Goal: Information Seeking & Learning: Learn about a topic

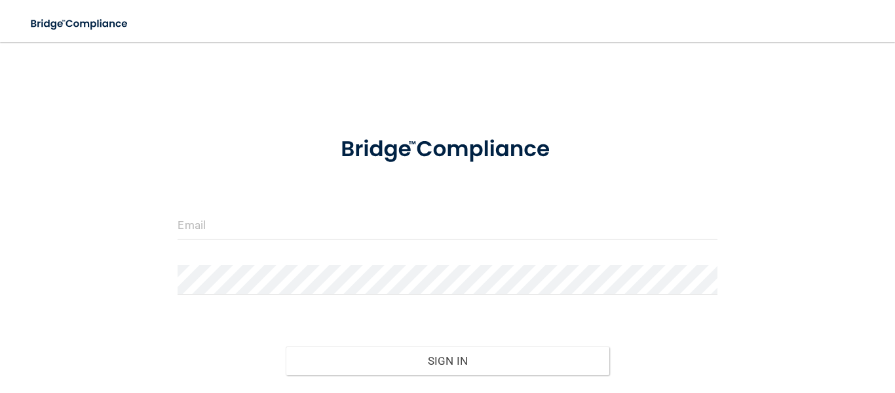
click at [343, 81] on div "Invalid email/password. You don't have permission to access that page. Sign In …" at bounding box center [447, 238] width 843 height 367
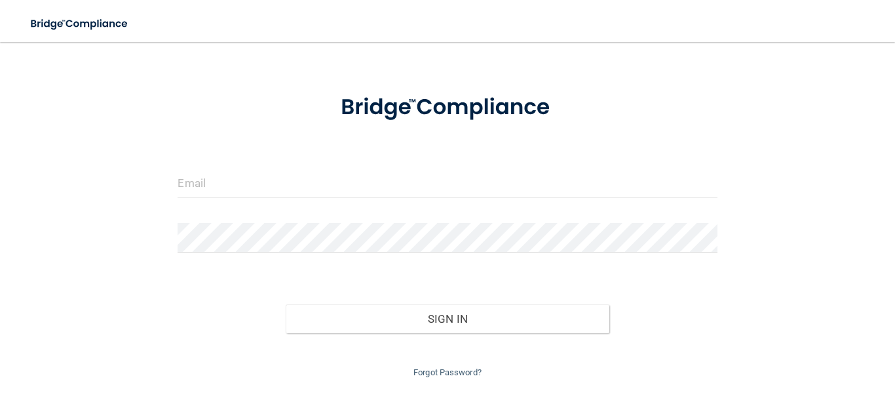
scroll to position [54, 0]
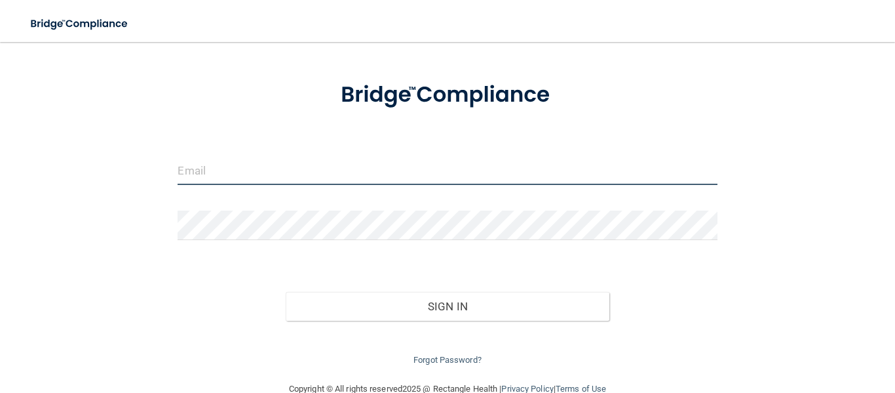
click at [202, 171] on input "email" at bounding box center [447, 169] width 539 height 29
type input "[EMAIL_ADDRESS][DOMAIN_NAME]"
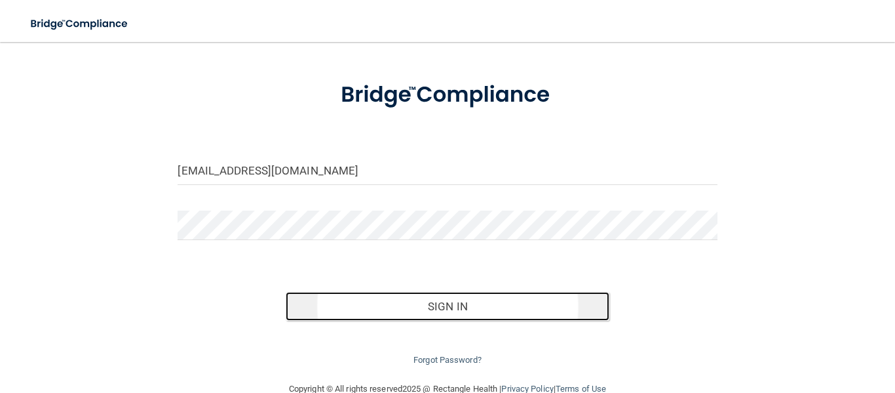
click at [482, 313] on button "Sign In" at bounding box center [448, 306] width 324 height 29
click at [383, 305] on button "Sign In" at bounding box center [448, 306] width 324 height 29
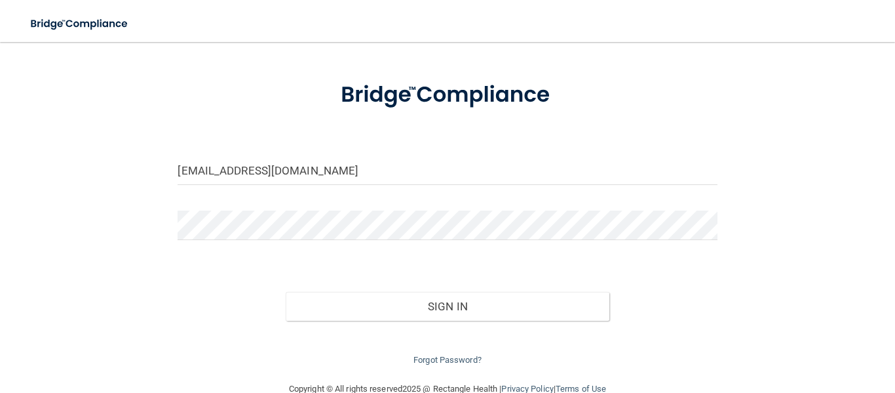
click at [447, 324] on div "Forgot Password?" at bounding box center [447, 343] width 559 height 47
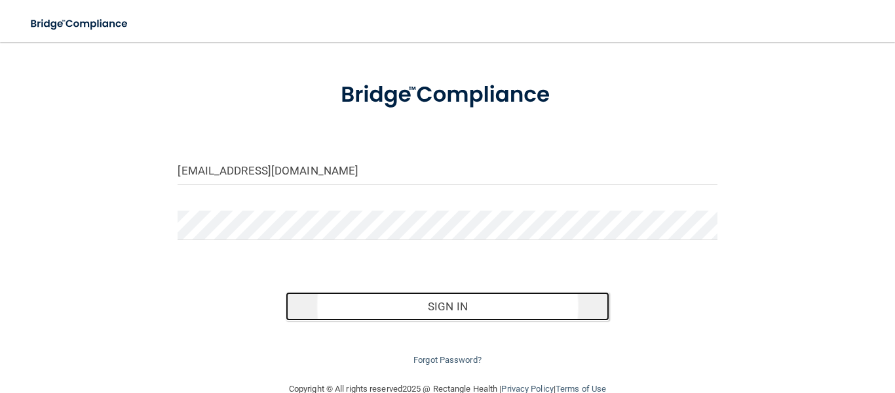
click at [443, 301] on button "Sign In" at bounding box center [448, 306] width 324 height 29
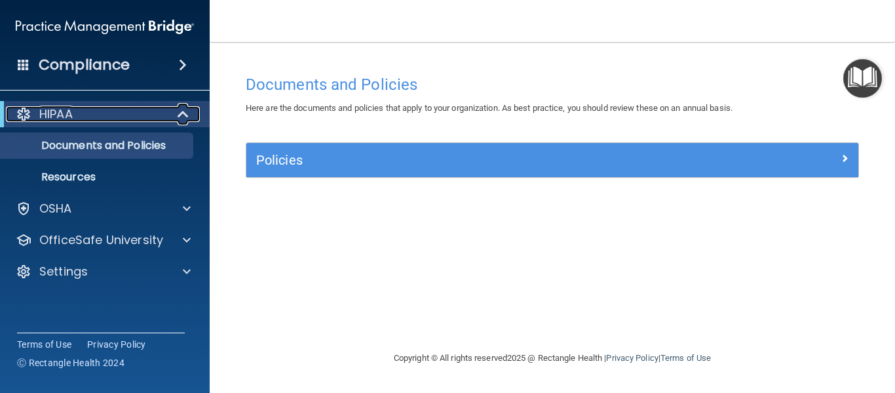
click at [182, 115] on span at bounding box center [184, 114] width 11 height 16
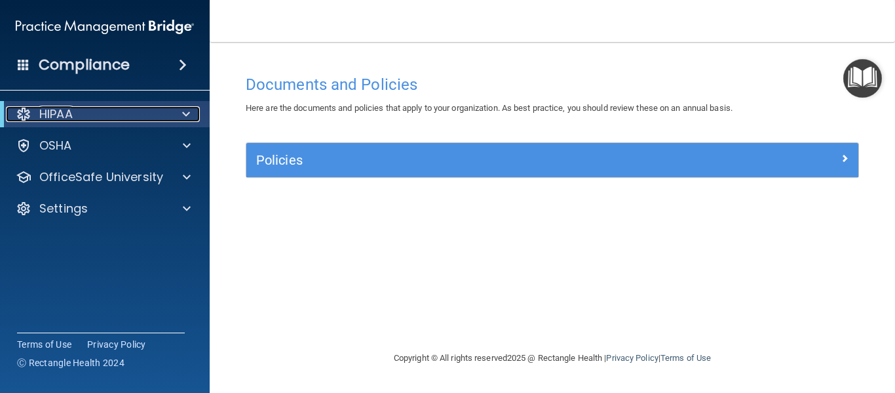
click at [182, 115] on span at bounding box center [186, 114] width 8 height 16
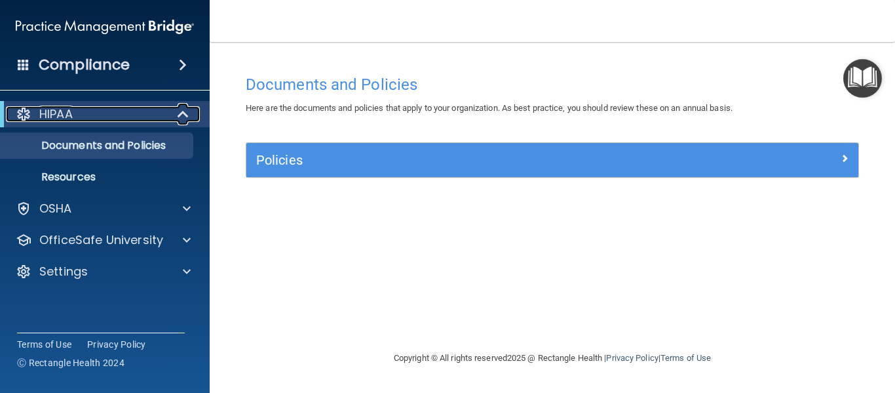
click at [182, 115] on span at bounding box center [184, 114] width 11 height 16
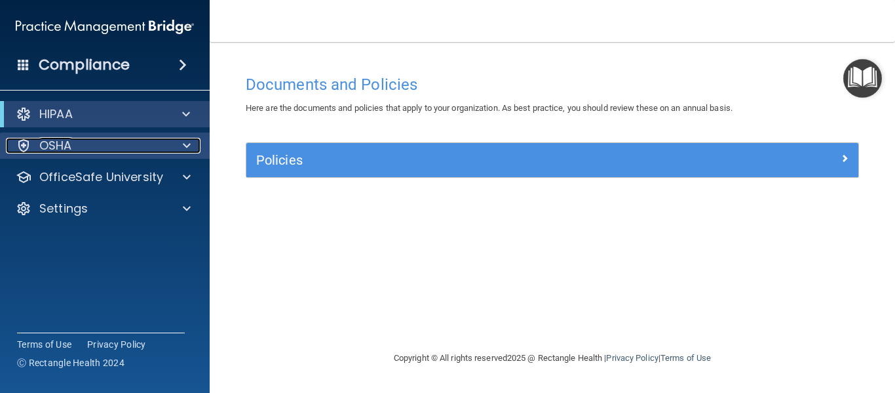
click at [189, 140] on span at bounding box center [187, 146] width 8 height 16
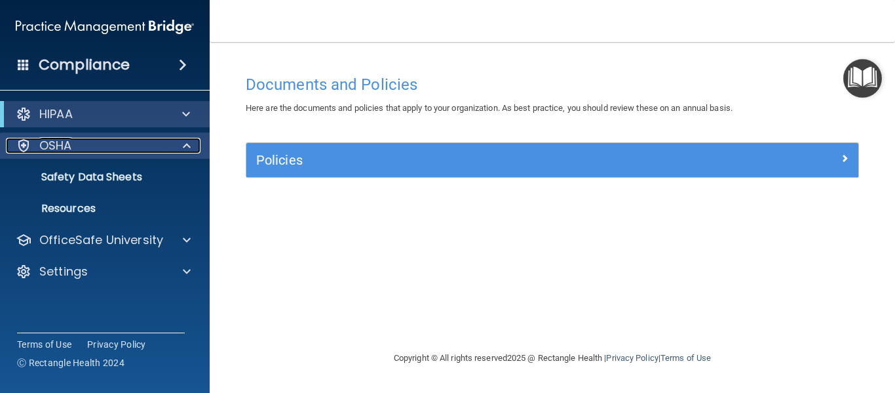
click at [189, 140] on span at bounding box center [187, 146] width 8 height 16
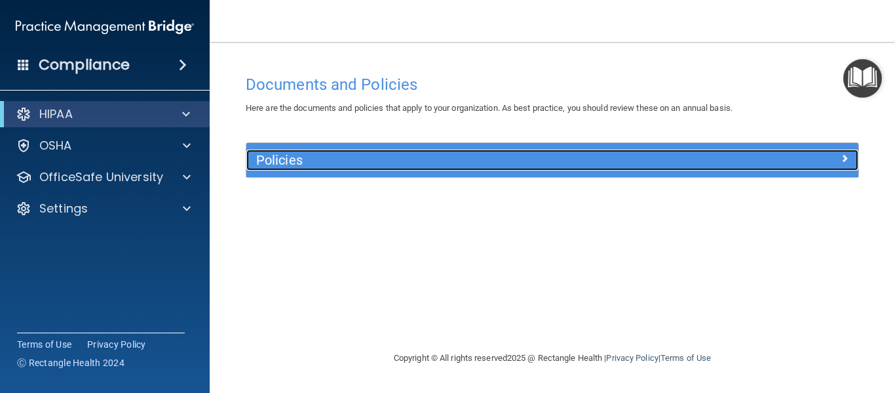
click at [519, 168] on div "Policies" at bounding box center [475, 159] width 459 height 21
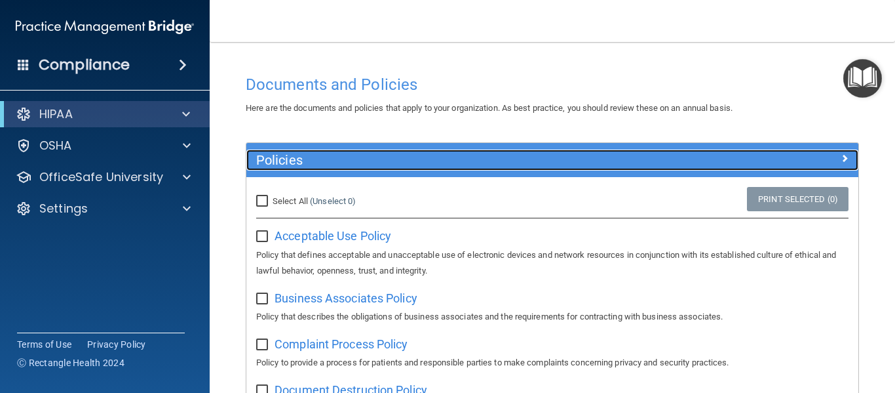
click at [519, 168] on div "Policies" at bounding box center [475, 159] width 459 height 21
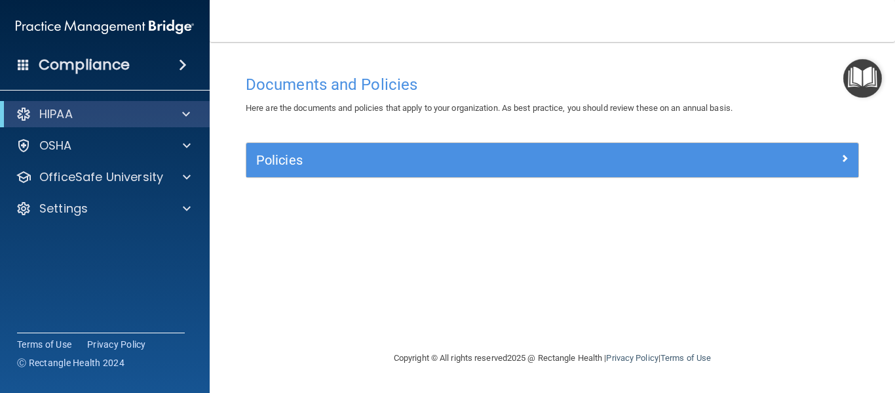
click at [180, 62] on span at bounding box center [183, 65] width 8 height 16
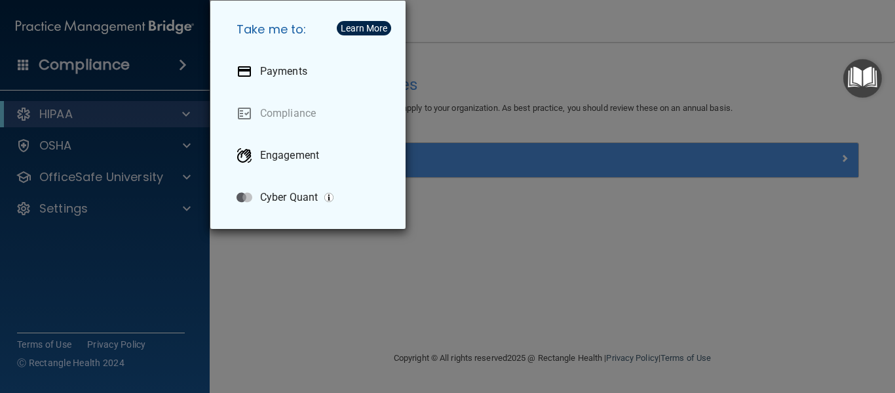
click at [180, 62] on div "Take me to: Payments Compliance Engagement Cyber Quant" at bounding box center [447, 196] width 895 height 393
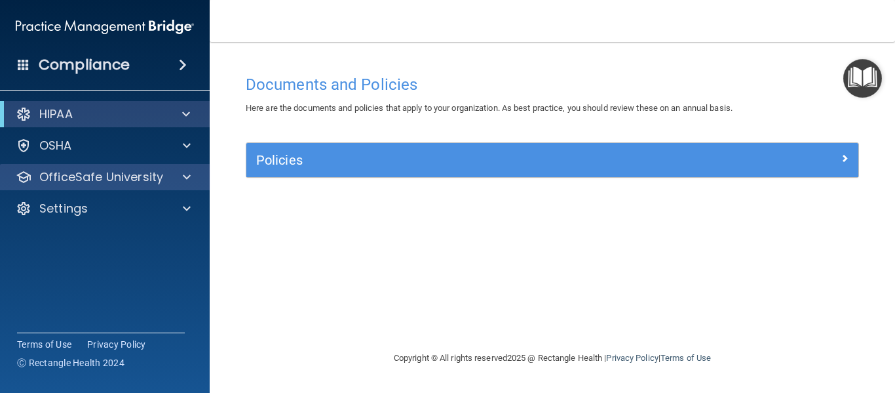
click at [187, 189] on div "OfficeSafe University" at bounding box center [105, 177] width 210 height 26
click at [185, 178] on span at bounding box center [187, 177] width 8 height 16
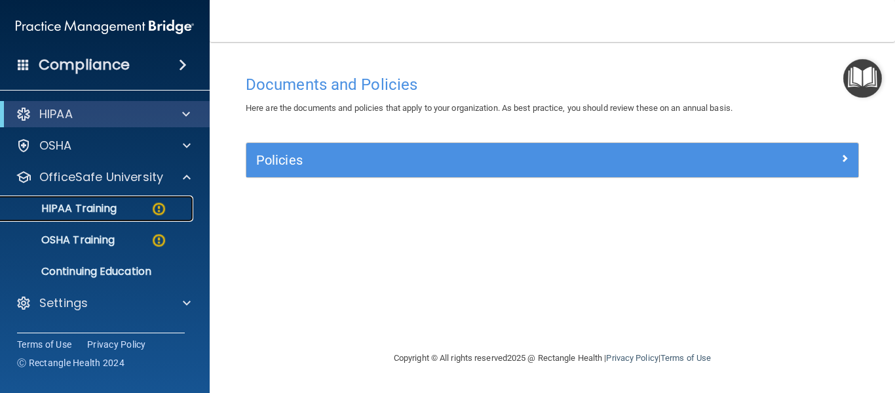
click at [85, 213] on p "HIPAA Training" at bounding box center [63, 208] width 108 height 13
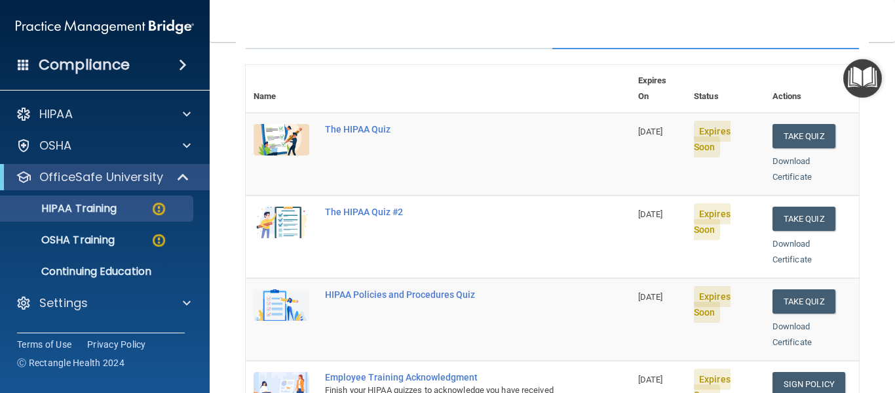
scroll to position [292, 0]
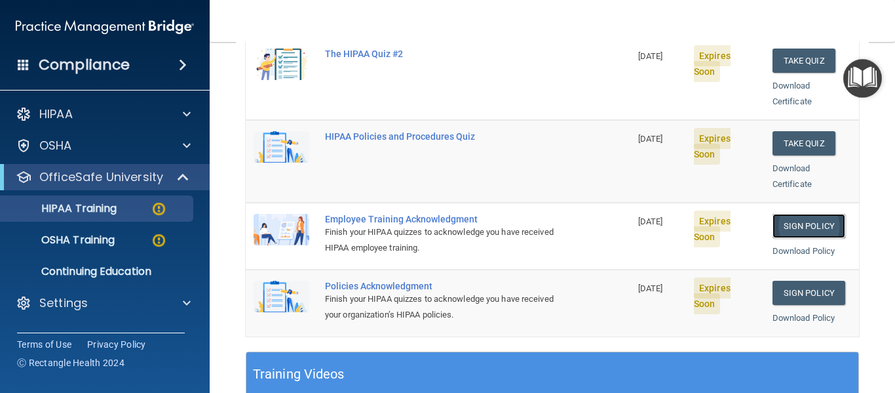
click at [814, 214] on link "Sign Policy" at bounding box center [809, 226] width 73 height 24
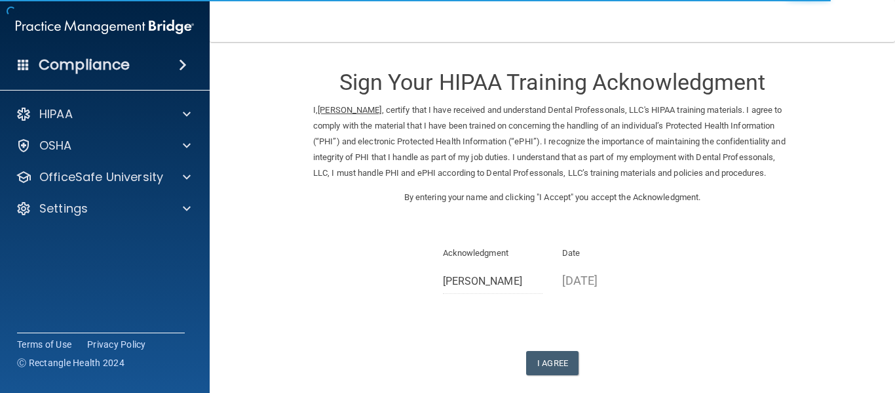
scroll to position [82, 0]
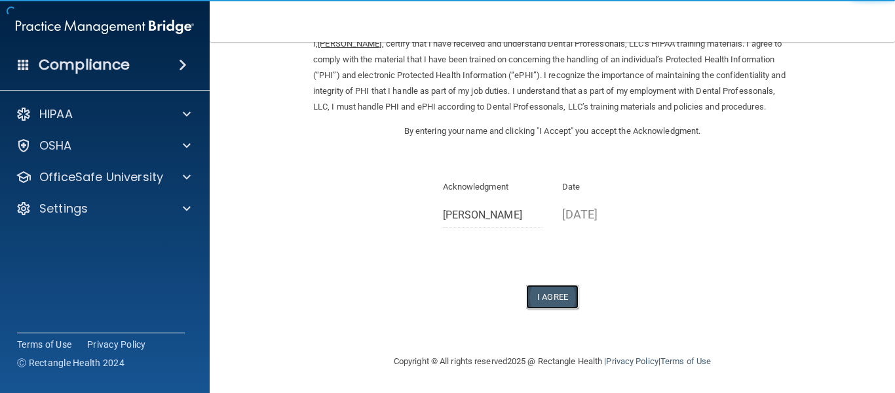
click at [557, 298] on button "I Agree" at bounding box center [552, 296] width 52 height 24
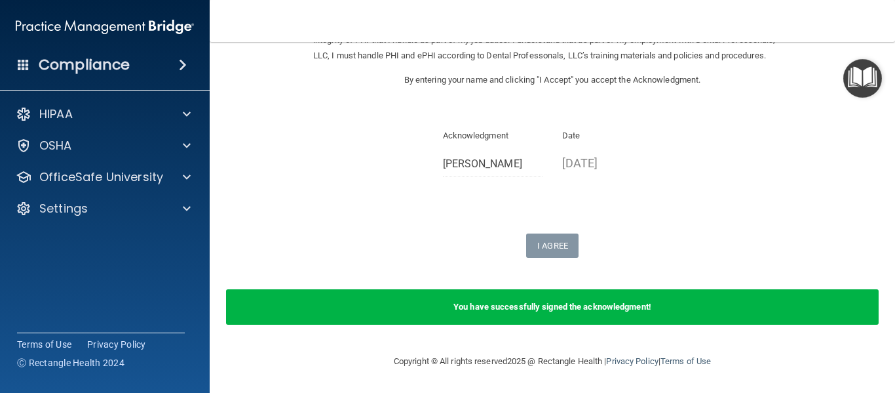
scroll to position [0, 0]
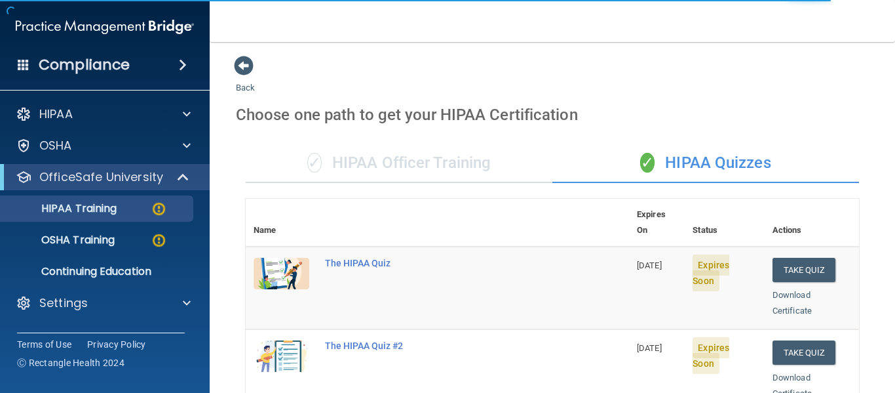
scroll to position [318, 0]
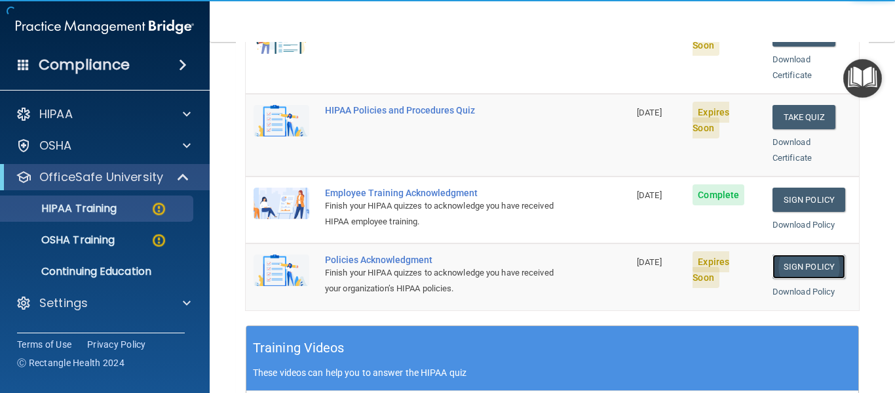
click at [821, 254] on link "Sign Policy" at bounding box center [809, 266] width 73 height 24
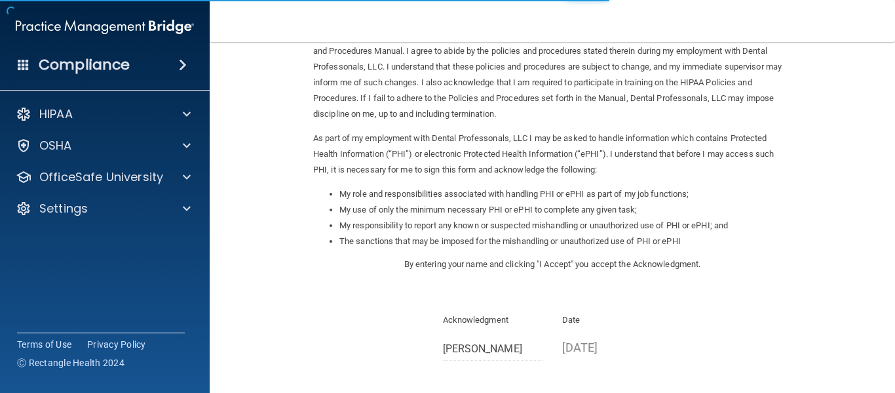
scroll to position [208, 0]
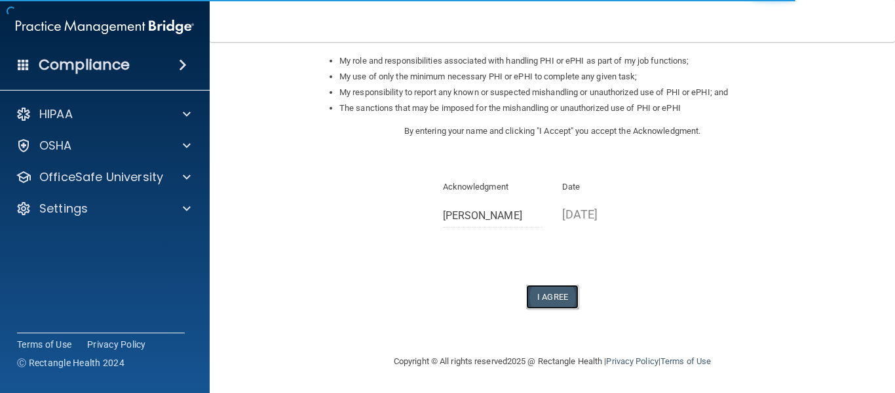
click at [562, 295] on button "I Agree" at bounding box center [552, 296] width 52 height 24
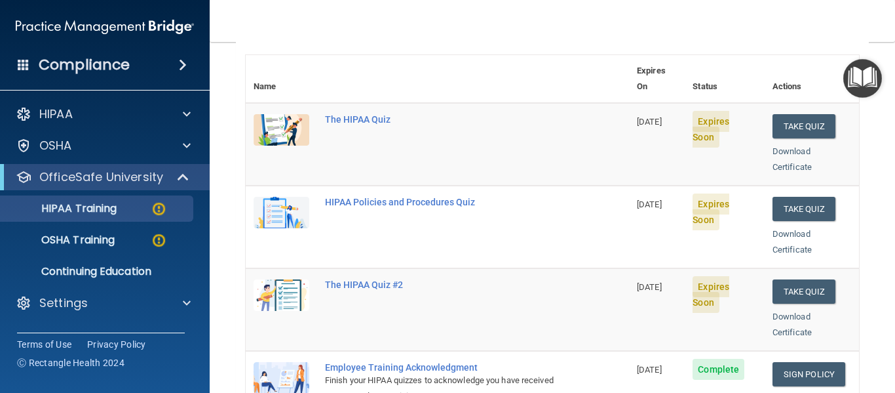
scroll to position [140, 0]
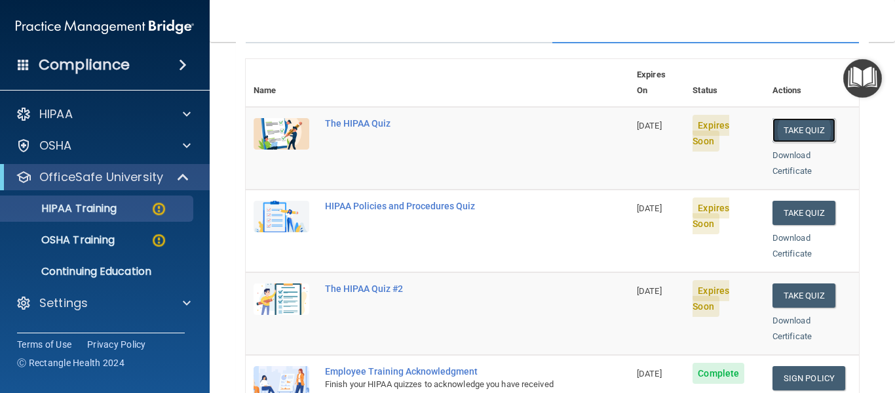
click at [793, 118] on button "Take Quiz" at bounding box center [804, 130] width 63 height 24
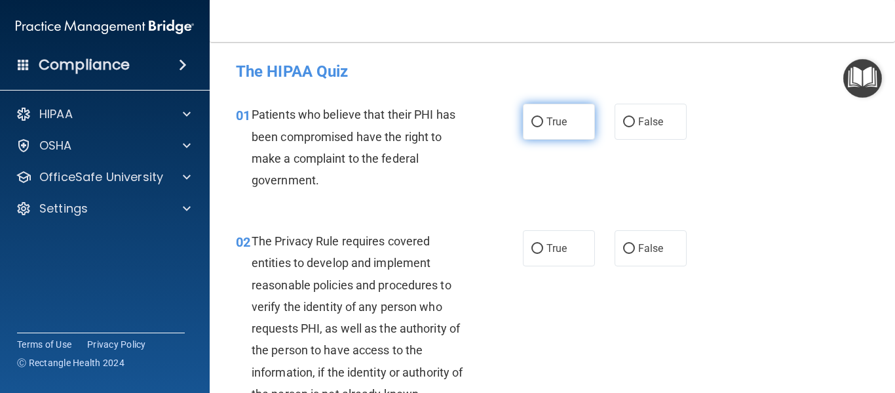
click at [566, 123] on span "True" at bounding box center [557, 121] width 20 height 12
click at [543, 123] on input "True" at bounding box center [537, 122] width 12 height 10
radio input "true"
click at [554, 121] on span "True" at bounding box center [557, 121] width 20 height 12
click at [543, 121] on input "True" at bounding box center [537, 122] width 12 height 10
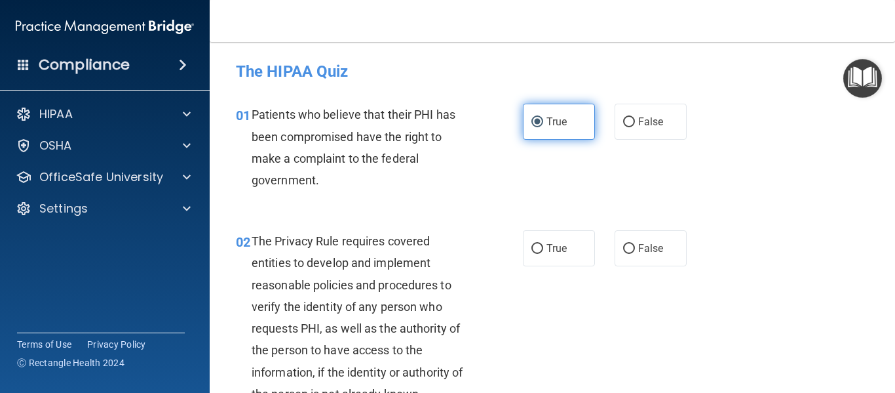
scroll to position [115, 0]
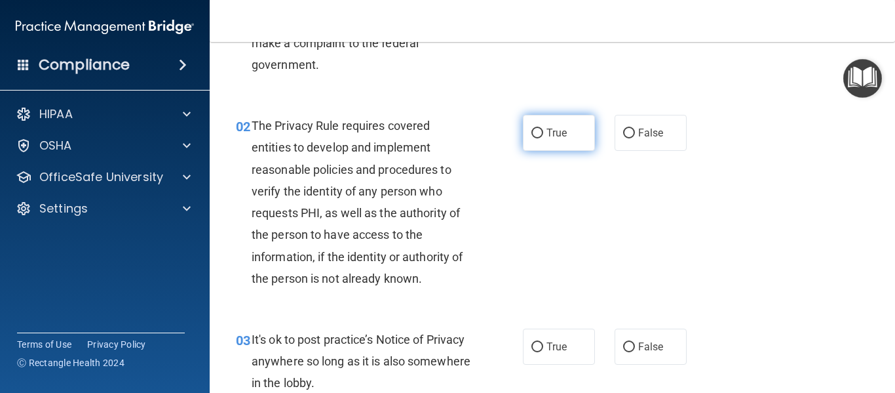
click at [569, 123] on label "True" at bounding box center [559, 133] width 72 height 36
click at [543, 128] on input "True" at bounding box center [537, 133] width 12 height 10
radio input "true"
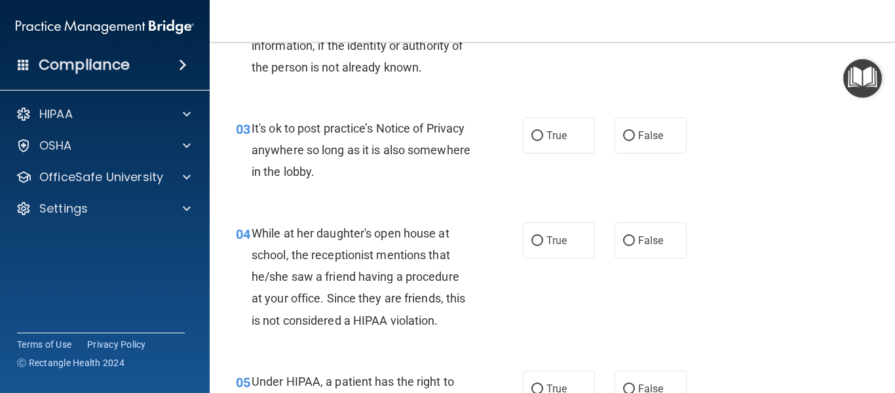
scroll to position [337, 0]
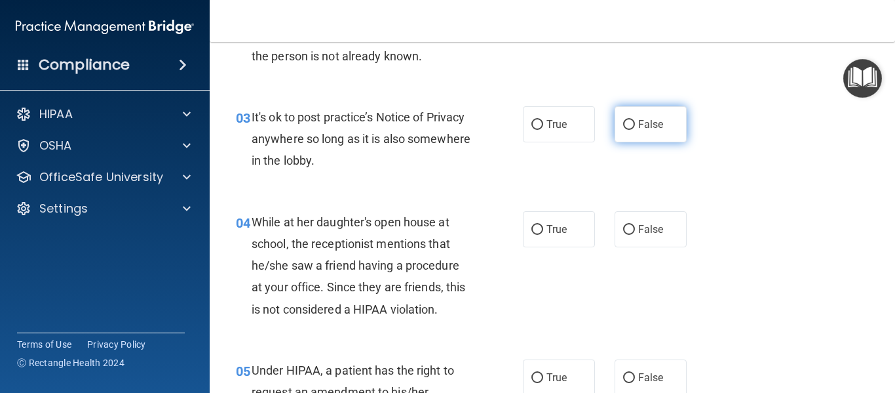
click at [639, 126] on span "False" at bounding box center [651, 124] width 26 height 12
click at [635, 126] on input "False" at bounding box center [629, 125] width 12 height 10
radio input "true"
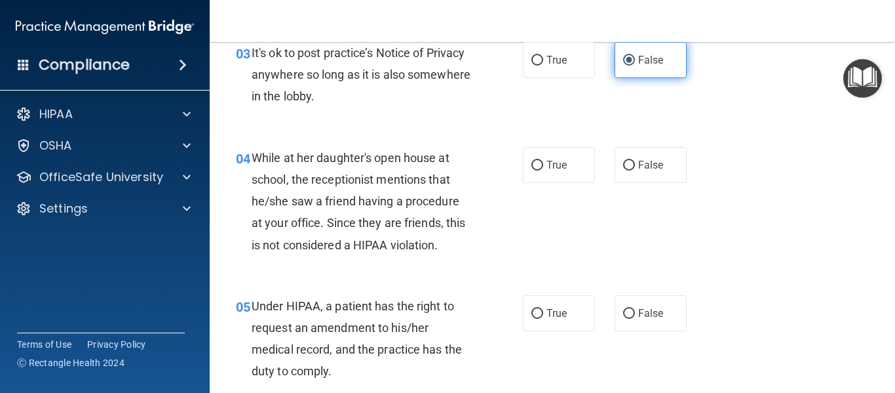
scroll to position [402, 0]
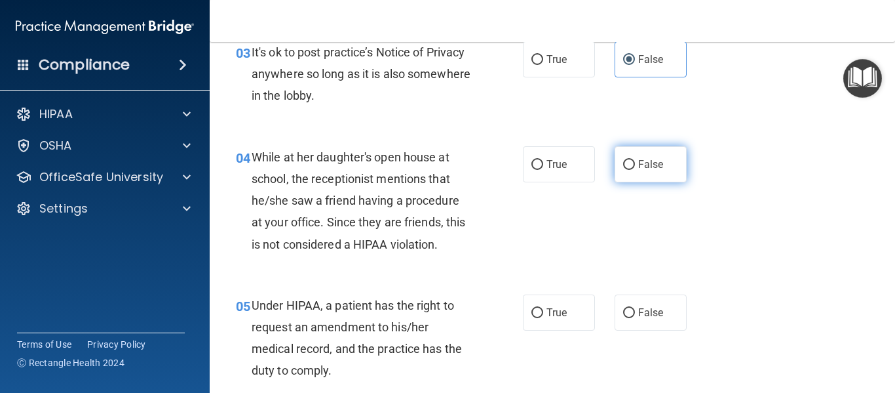
click at [651, 174] on label "False" at bounding box center [651, 164] width 72 height 36
click at [635, 170] on input "False" at bounding box center [629, 165] width 12 height 10
radio input "true"
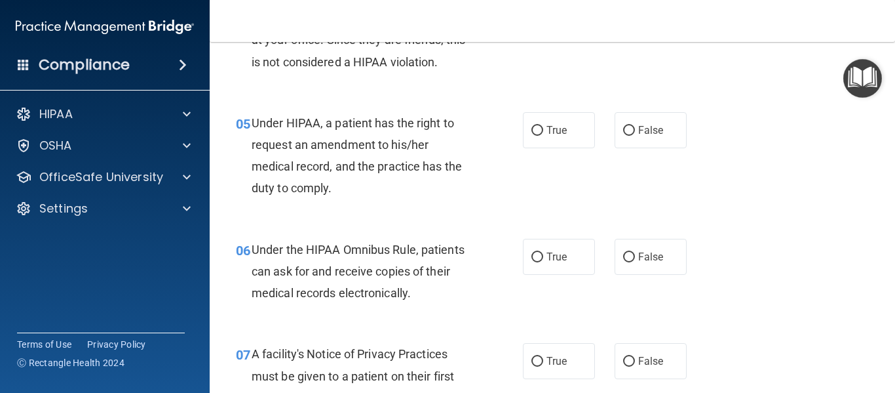
scroll to position [599, 0]
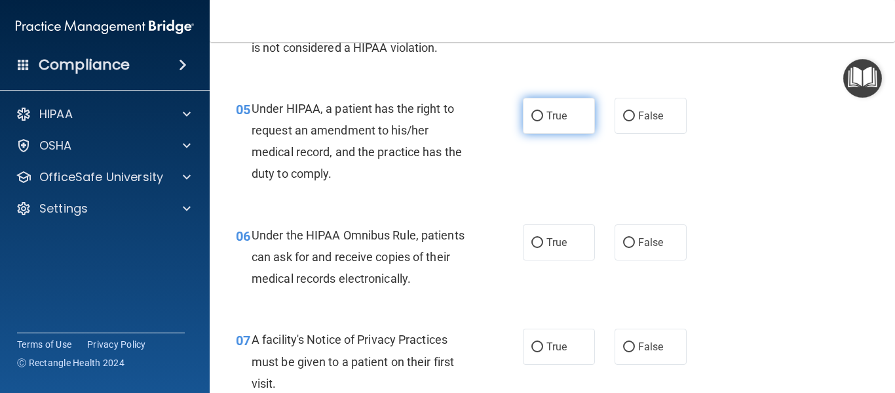
click at [545, 110] on label "True" at bounding box center [559, 116] width 72 height 36
click at [543, 111] on input "True" at bounding box center [537, 116] width 12 height 10
radio input "true"
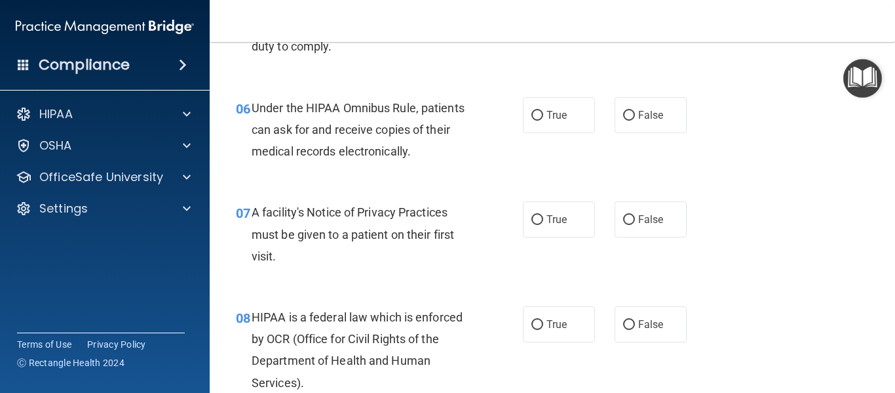
scroll to position [731, 0]
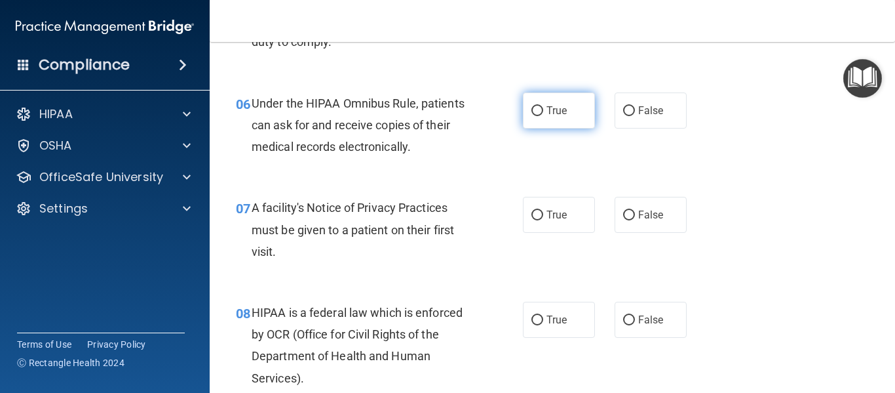
click at [547, 110] on span "True" at bounding box center [557, 110] width 20 height 12
click at [543, 110] on input "True" at bounding box center [537, 111] width 12 height 10
radio input "true"
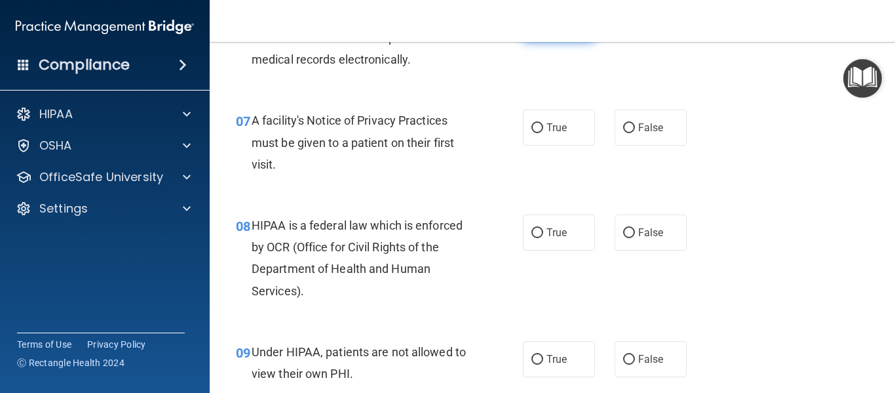
scroll to position [828, 0]
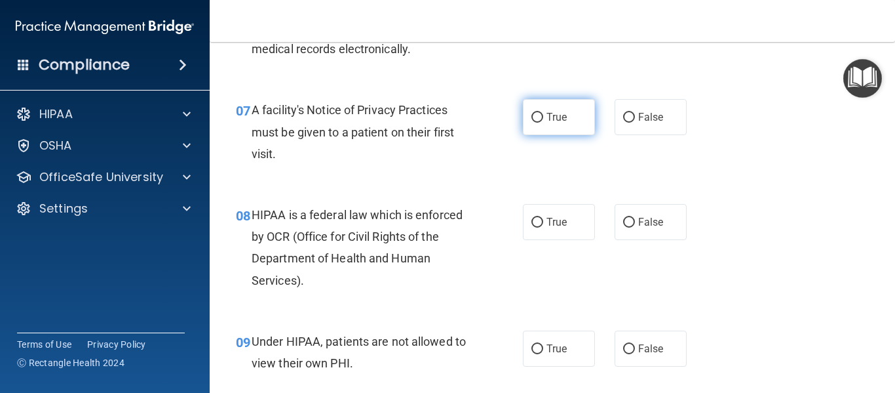
click at [552, 115] on span "True" at bounding box center [557, 117] width 20 height 12
click at [543, 115] on input "True" at bounding box center [537, 118] width 12 height 10
radio input "true"
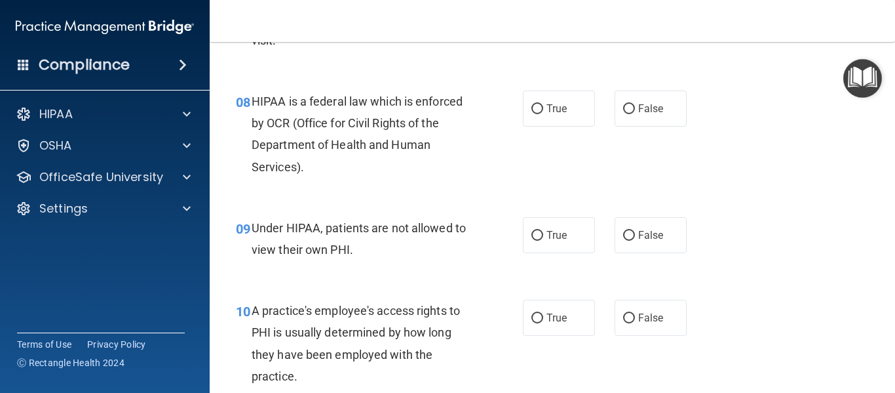
scroll to position [954, 0]
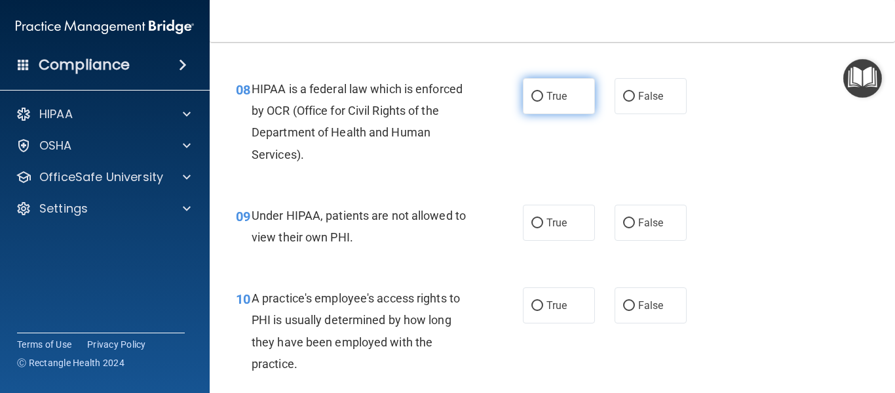
click at [550, 90] on span "True" at bounding box center [557, 96] width 20 height 12
click at [543, 92] on input "True" at bounding box center [537, 97] width 12 height 10
radio input "true"
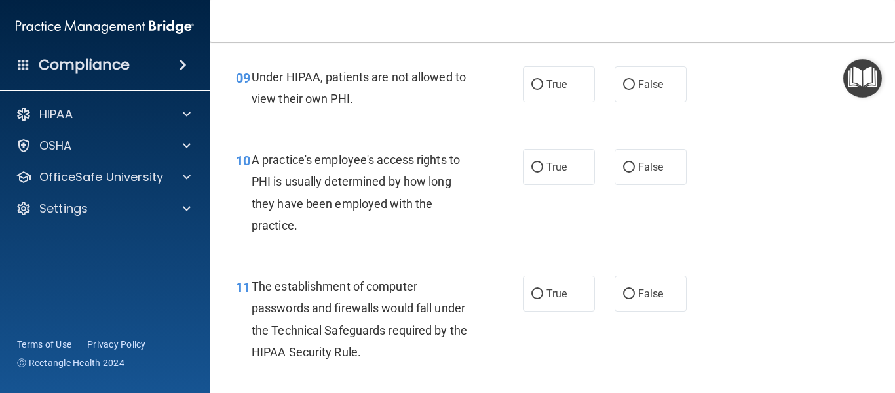
scroll to position [1094, 0]
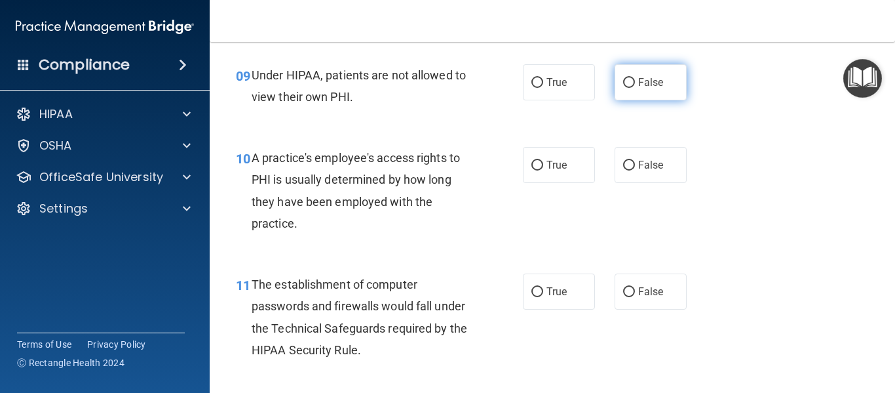
click at [632, 83] on input "False" at bounding box center [629, 83] width 12 height 10
radio input "true"
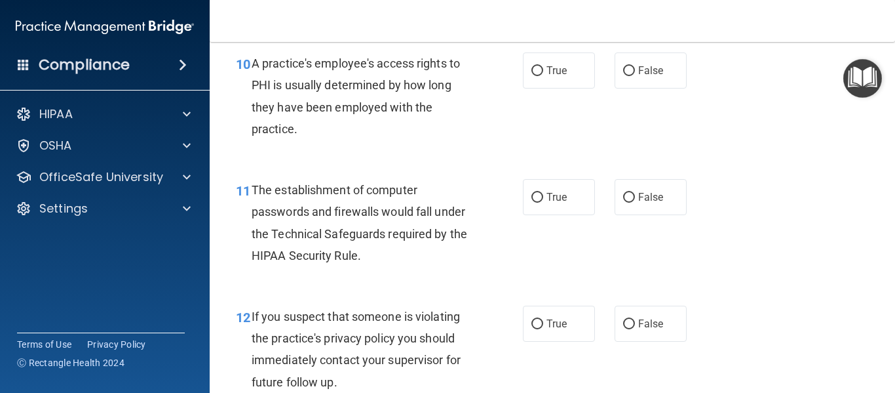
scroll to position [1191, 0]
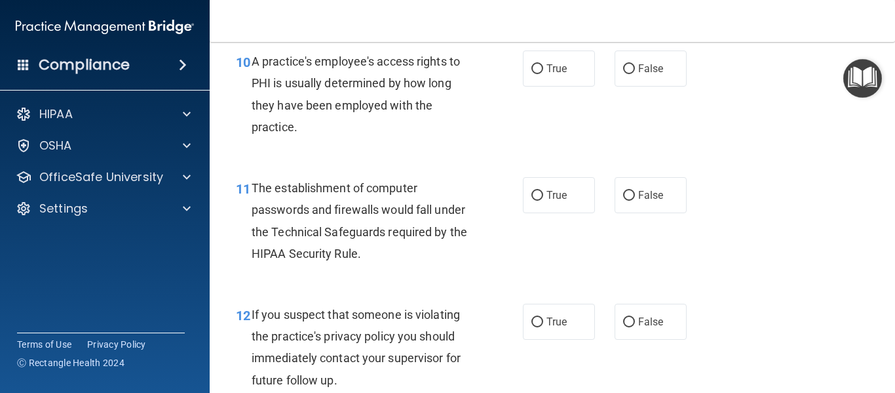
click at [632, 83] on label "False" at bounding box center [651, 68] width 72 height 36
click at [632, 74] on input "False" at bounding box center [629, 69] width 12 height 10
radio input "true"
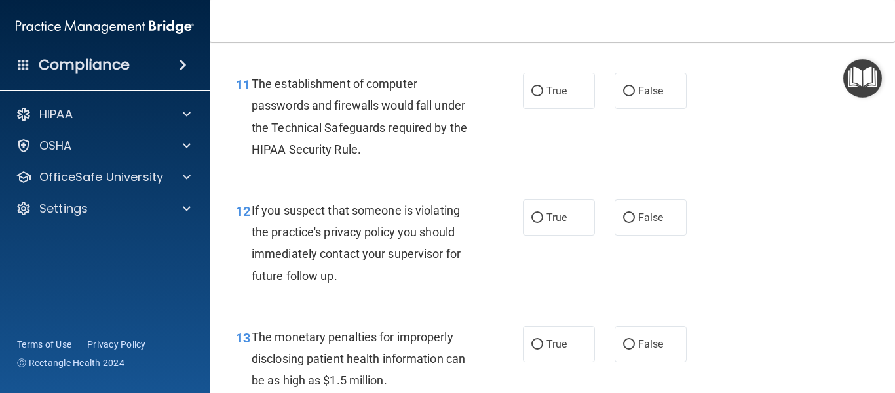
scroll to position [1297, 0]
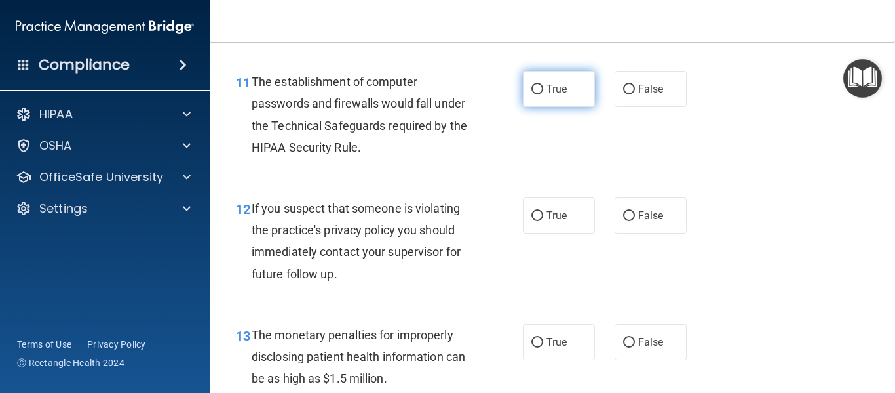
click at [575, 87] on label "True" at bounding box center [559, 89] width 72 height 36
click at [543, 87] on input "True" at bounding box center [537, 90] width 12 height 10
radio input "true"
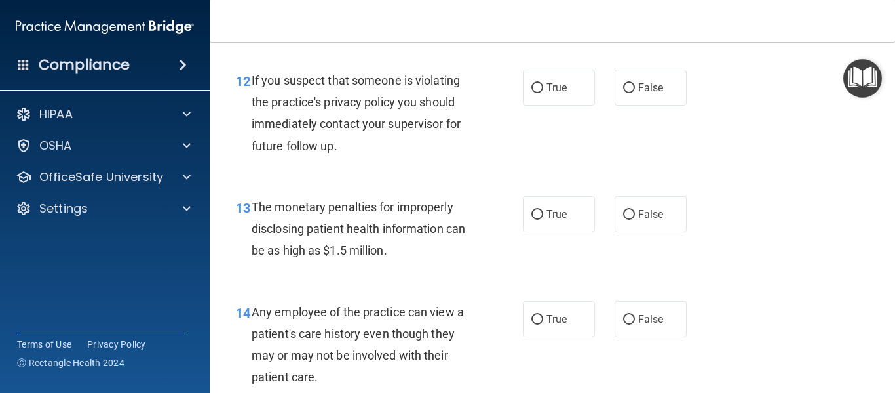
scroll to position [1436, 0]
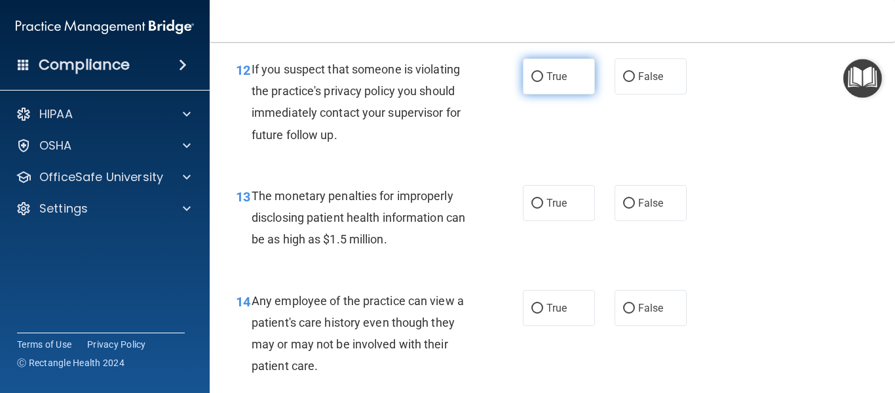
click at [574, 87] on label "True" at bounding box center [559, 76] width 72 height 36
click at [543, 82] on input "True" at bounding box center [537, 77] width 12 height 10
radio input "true"
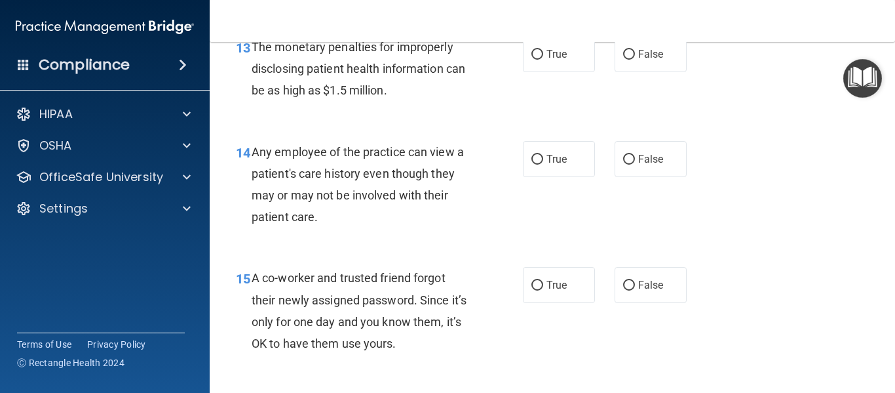
scroll to position [1585, 0]
click at [569, 53] on label "True" at bounding box center [559, 53] width 72 height 36
click at [543, 53] on input "True" at bounding box center [537, 54] width 12 height 10
radio input "true"
click at [663, 174] on label "False" at bounding box center [651, 158] width 72 height 36
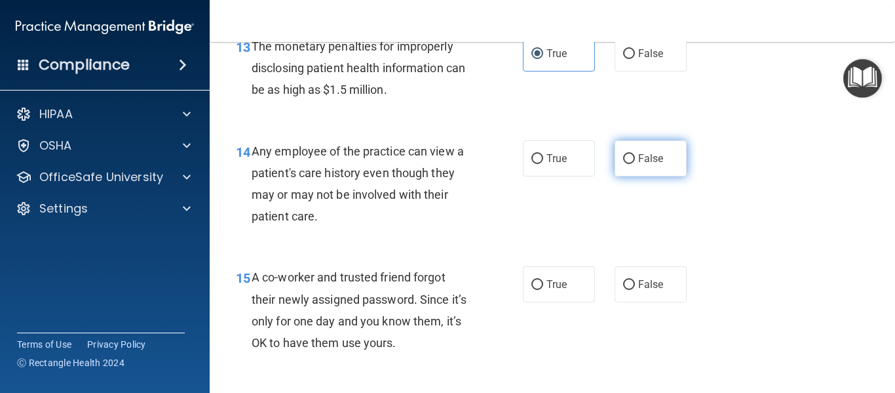
click at [635, 164] on input "False" at bounding box center [629, 159] width 12 height 10
radio input "true"
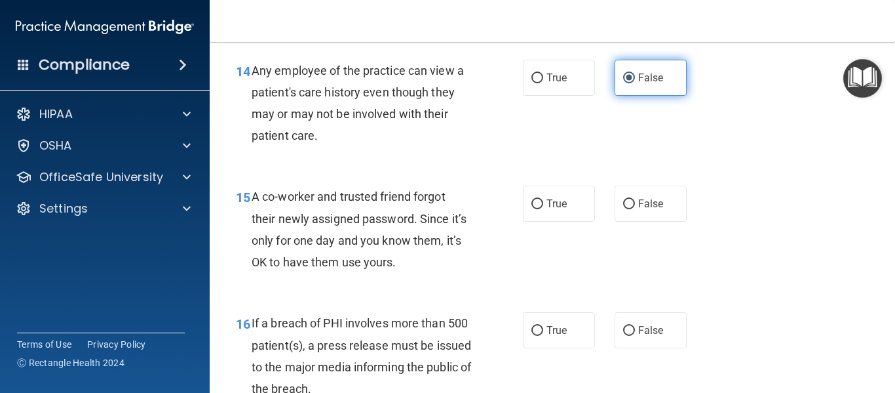
scroll to position [1668, 0]
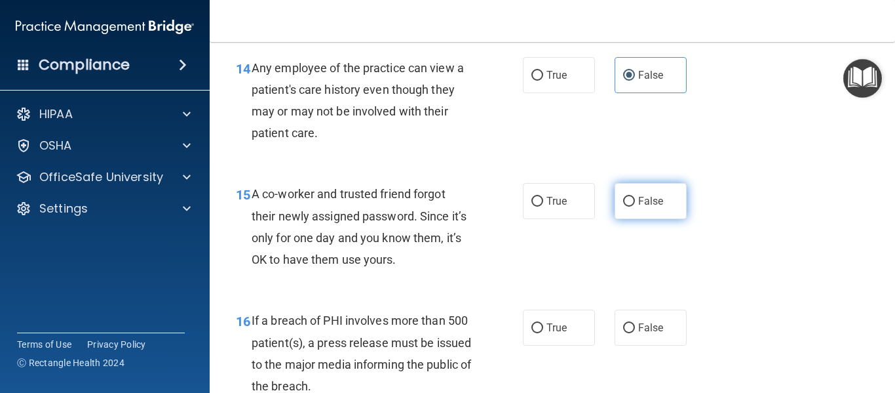
click at [651, 191] on label "False" at bounding box center [651, 201] width 72 height 36
click at [635, 197] on input "False" at bounding box center [629, 202] width 12 height 10
radio input "true"
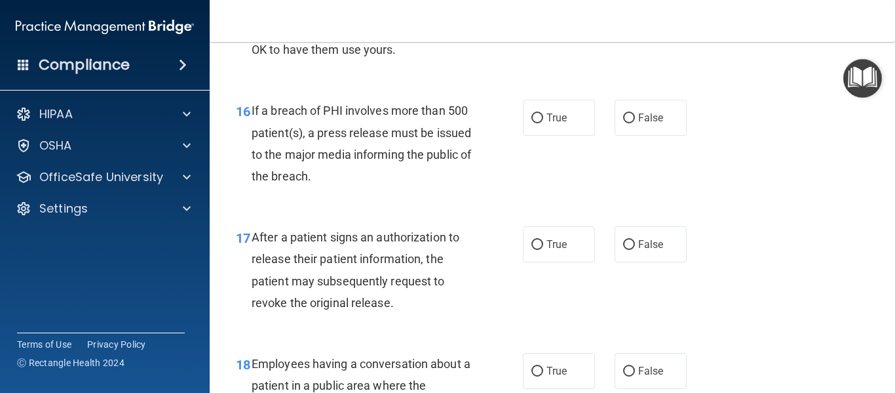
scroll to position [1892, 0]
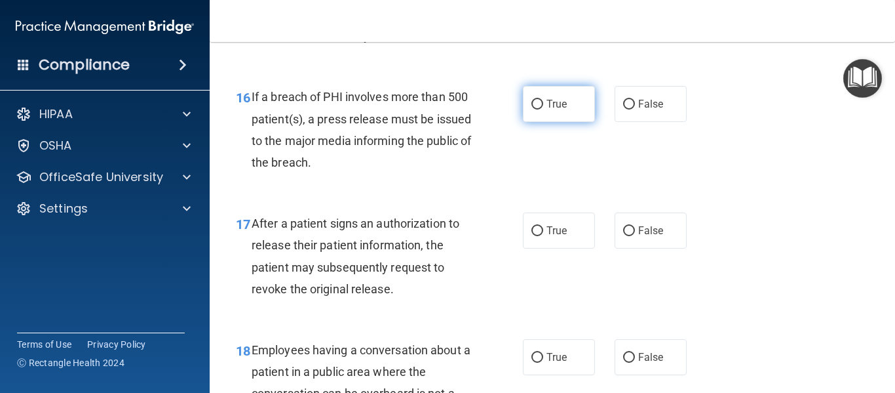
click at [555, 99] on span "True" at bounding box center [557, 104] width 20 height 12
click at [543, 100] on input "True" at bounding box center [537, 105] width 12 height 10
radio input "true"
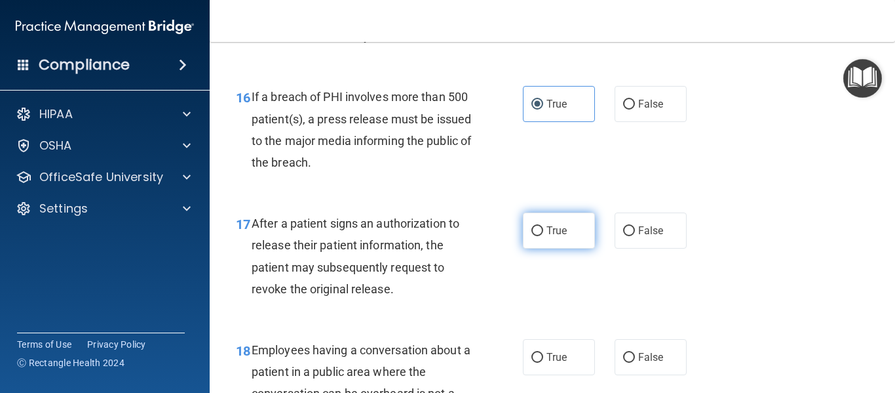
click at [567, 242] on label "True" at bounding box center [559, 230] width 72 height 36
click at [543, 236] on input "True" at bounding box center [537, 231] width 12 height 10
radio input "true"
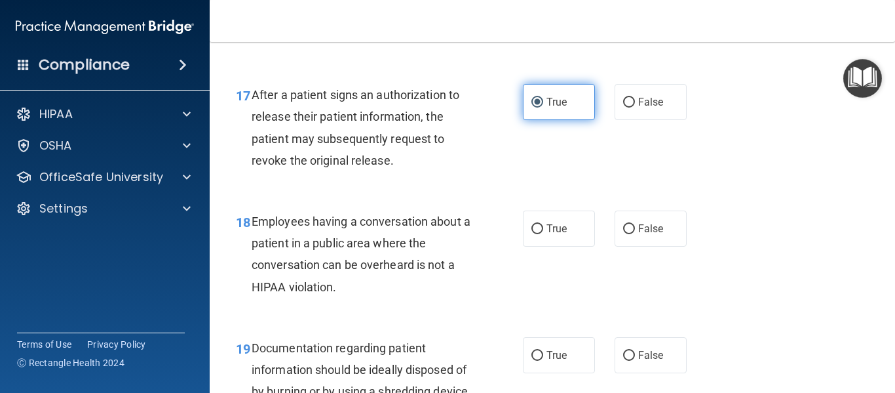
scroll to position [2026, 0]
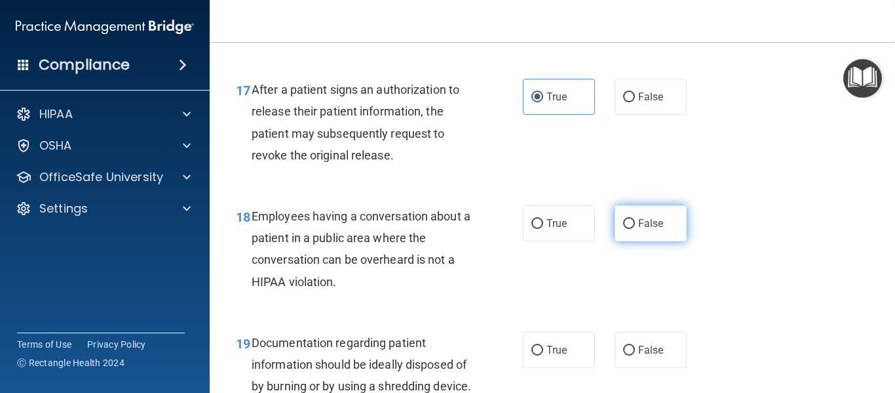
click at [651, 223] on span "False" at bounding box center [651, 223] width 26 height 12
click at [635, 223] on input "False" at bounding box center [629, 224] width 12 height 10
radio input "true"
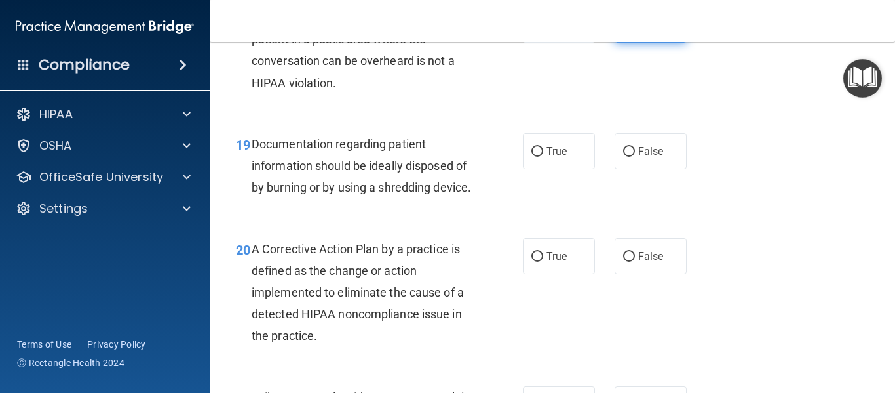
scroll to position [2225, 0]
click at [552, 166] on label "True" at bounding box center [559, 150] width 72 height 36
click at [543, 156] on input "True" at bounding box center [537, 151] width 12 height 10
radio input "true"
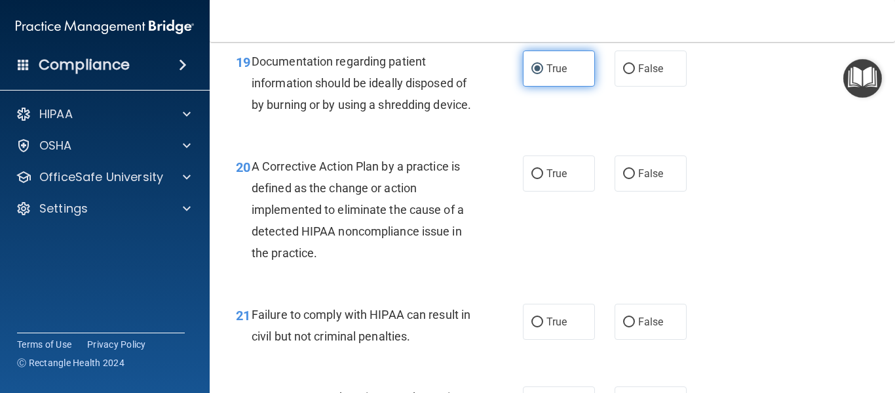
scroll to position [2333, 0]
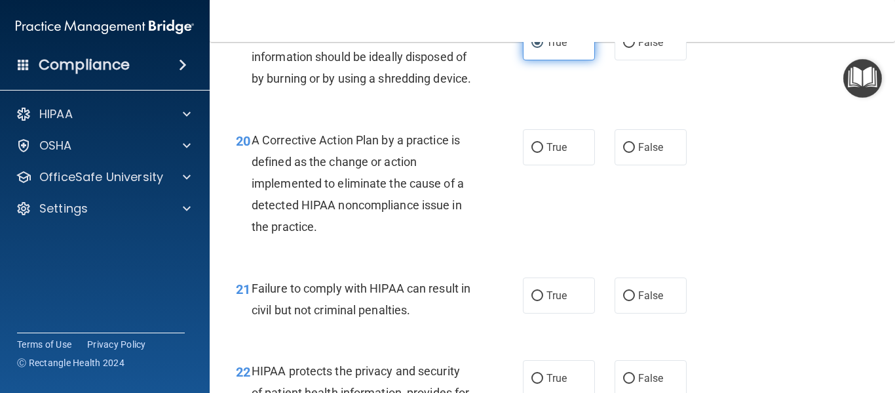
click at [552, 153] on span "True" at bounding box center [557, 147] width 20 height 12
click at [543, 153] on input "True" at bounding box center [537, 148] width 12 height 10
radio input "true"
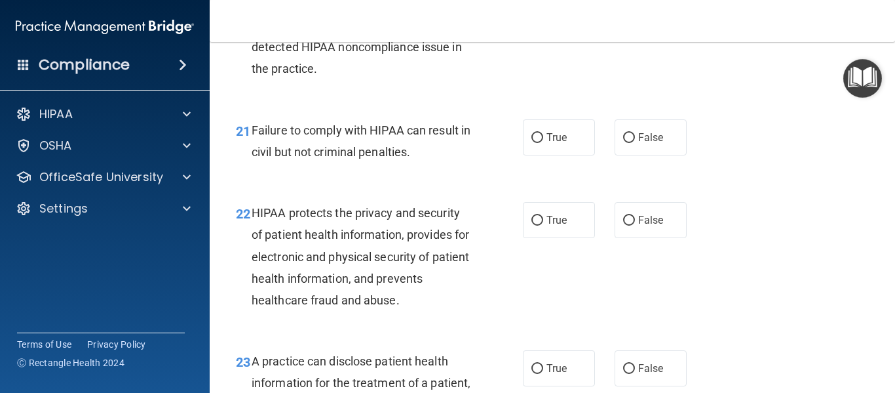
scroll to position [2495, 0]
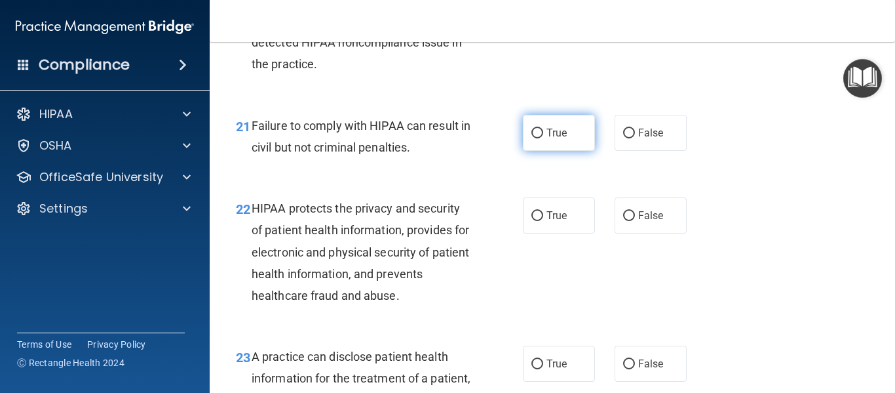
click at [552, 151] on label "True" at bounding box center [559, 133] width 72 height 36
click at [543, 138] on input "True" at bounding box center [537, 133] width 12 height 10
radio input "true"
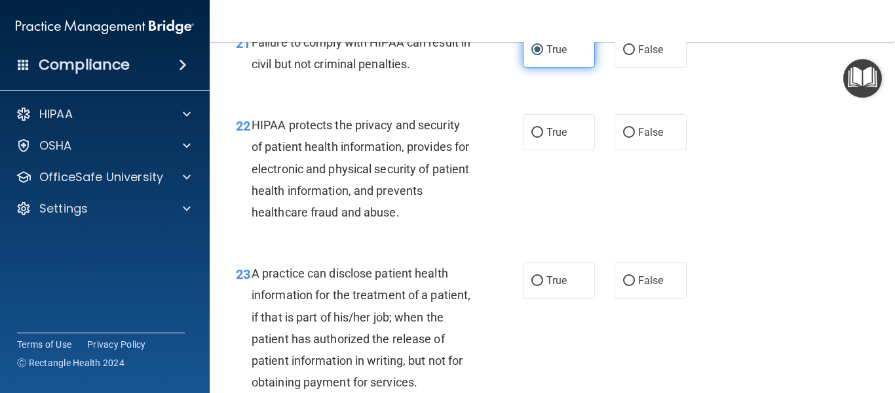
scroll to position [2582, 0]
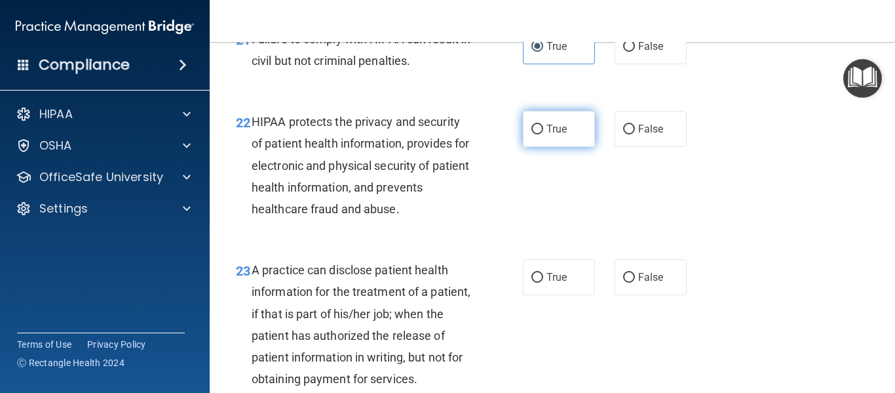
click at [552, 147] on label "True" at bounding box center [559, 129] width 72 height 36
click at [543, 134] on input "True" at bounding box center [537, 130] width 12 height 10
radio input "true"
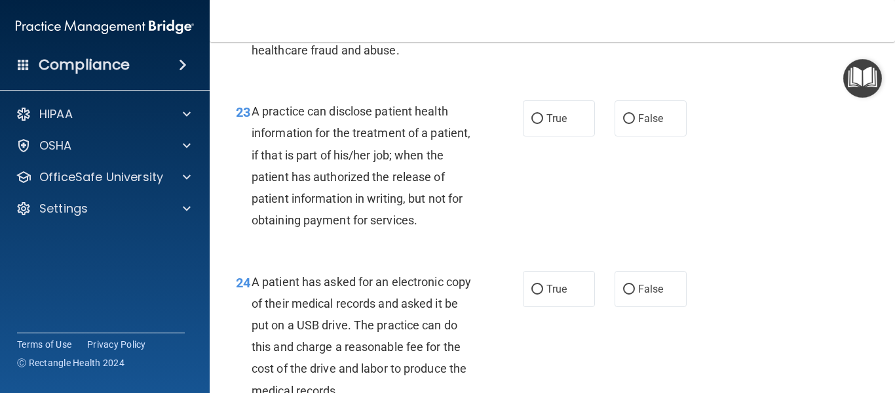
scroll to position [2742, 0]
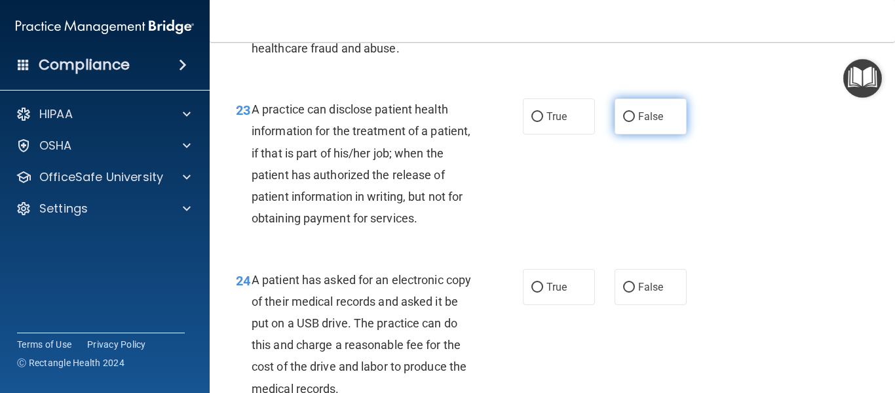
click at [676, 134] on label "False" at bounding box center [651, 116] width 72 height 36
click at [635, 122] on input "False" at bounding box center [629, 117] width 12 height 10
radio input "true"
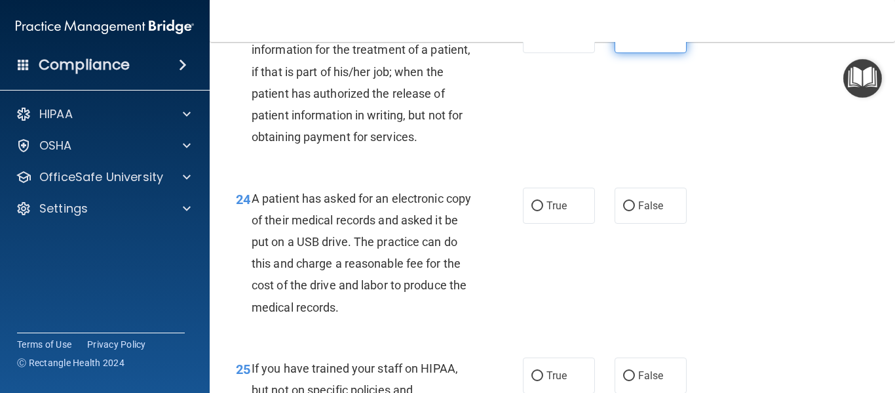
scroll to position [2826, 0]
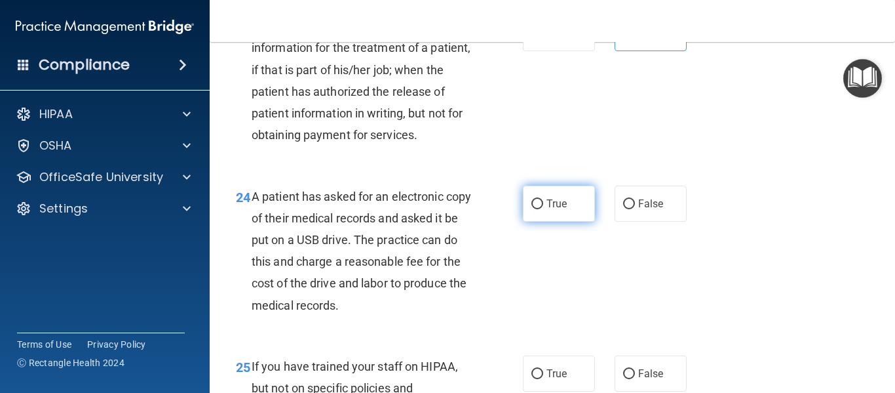
click at [544, 210] on label "True" at bounding box center [559, 203] width 72 height 36
click at [543, 209] on input "True" at bounding box center [537, 204] width 12 height 10
radio input "true"
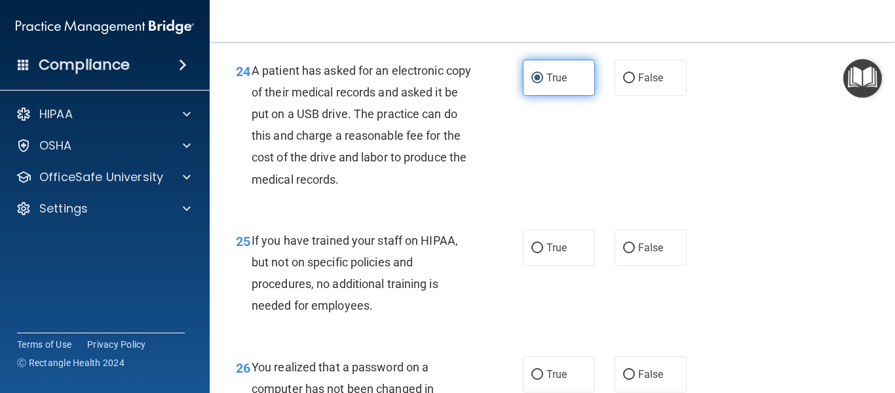
scroll to position [2955, 0]
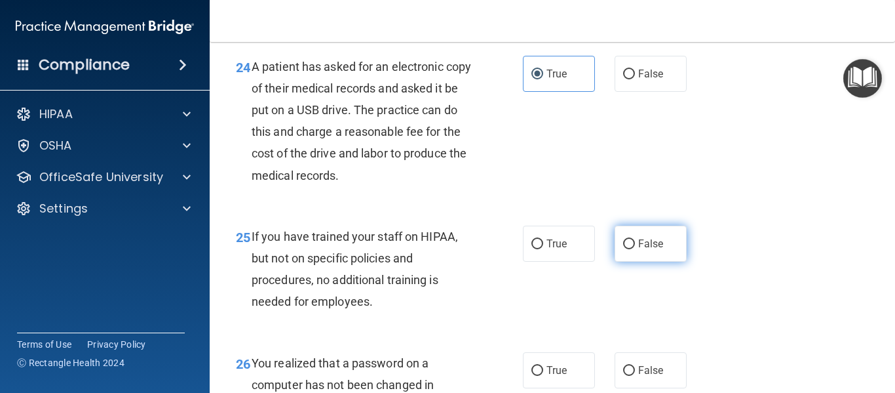
click at [663, 261] on label "False" at bounding box center [651, 243] width 72 height 36
click at [635, 249] on input "False" at bounding box center [629, 244] width 12 height 10
radio input "true"
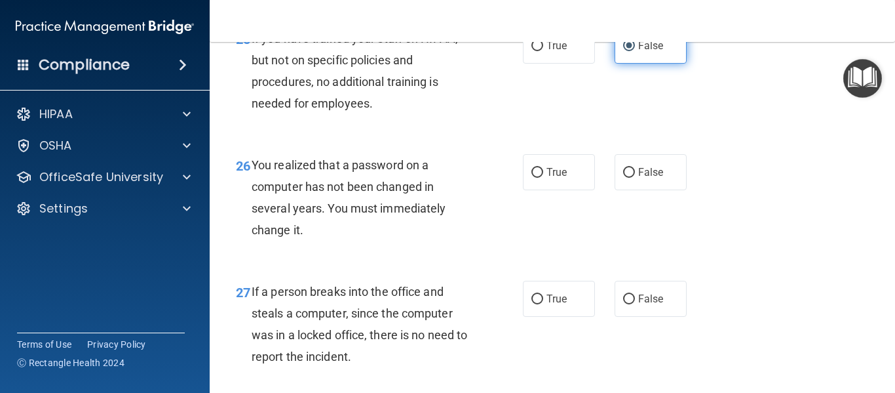
scroll to position [3159, 0]
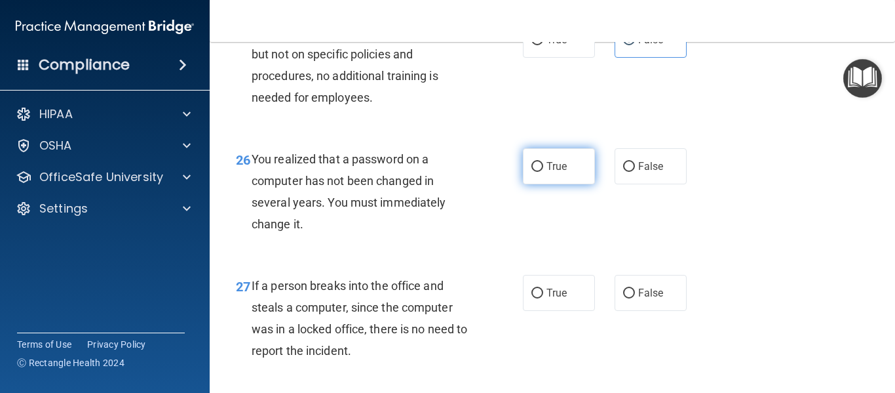
click at [570, 184] on label "True" at bounding box center [559, 166] width 72 height 36
click at [543, 172] on input "True" at bounding box center [537, 167] width 12 height 10
radio input "true"
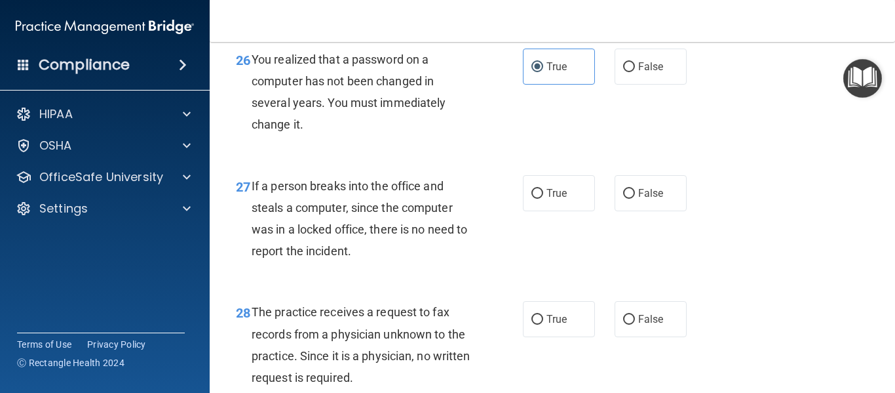
scroll to position [3265, 0]
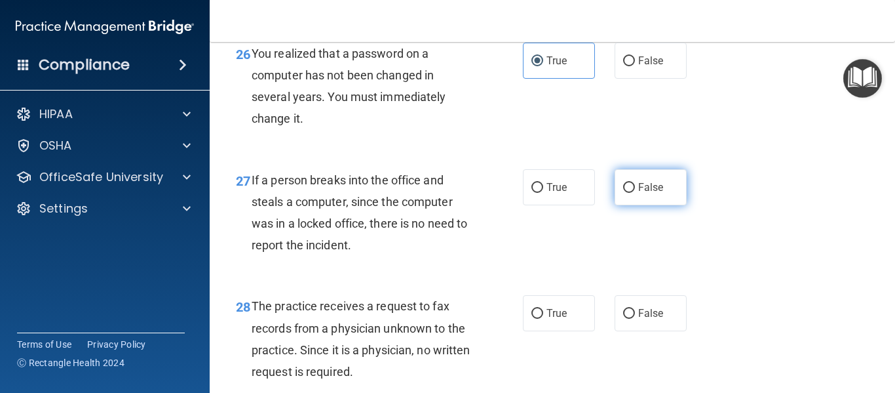
click at [655, 205] on label "False" at bounding box center [651, 187] width 72 height 36
click at [635, 193] on input "False" at bounding box center [629, 188] width 12 height 10
radio input "true"
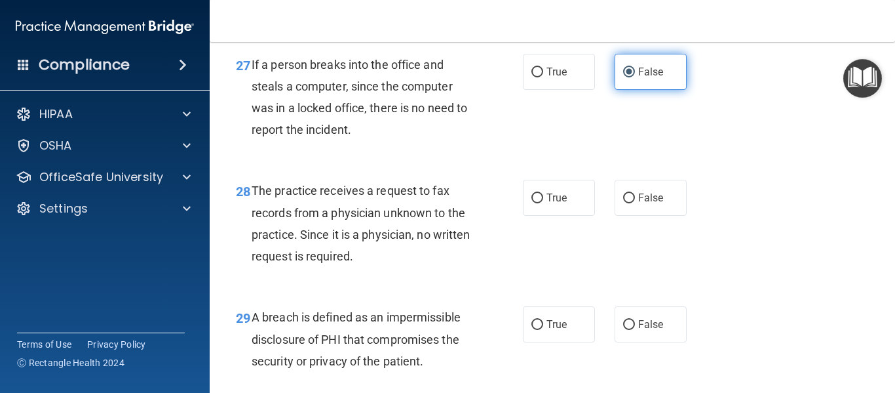
scroll to position [3383, 0]
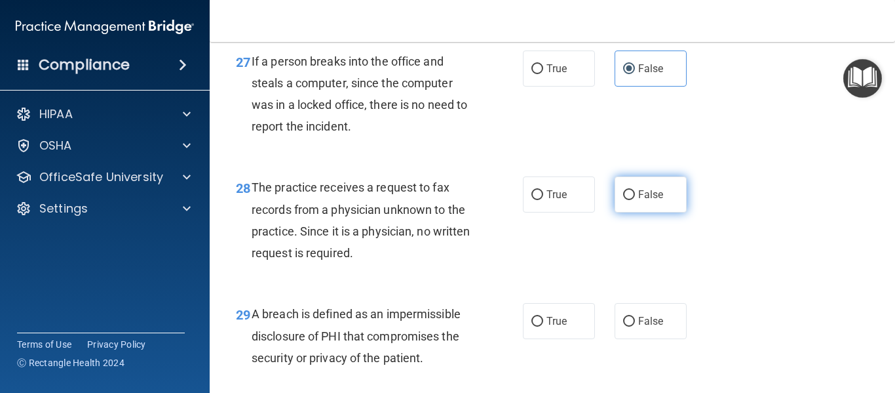
click at [648, 201] on span "False" at bounding box center [651, 194] width 26 height 12
click at [635, 200] on input "False" at bounding box center [629, 195] width 12 height 10
radio input "true"
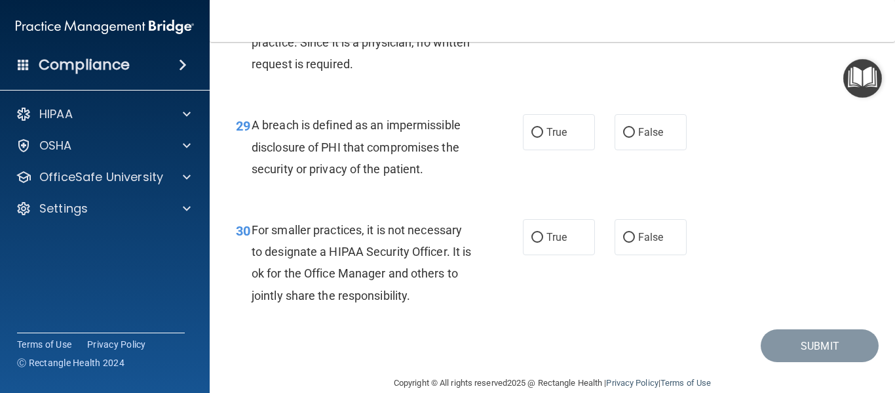
scroll to position [3573, 0]
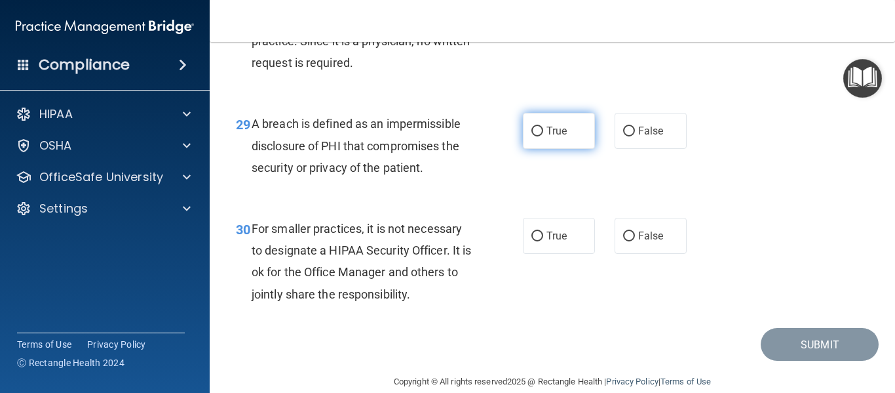
click at [556, 137] on span "True" at bounding box center [557, 131] width 20 height 12
click at [543, 136] on input "True" at bounding box center [537, 131] width 12 height 10
radio input "true"
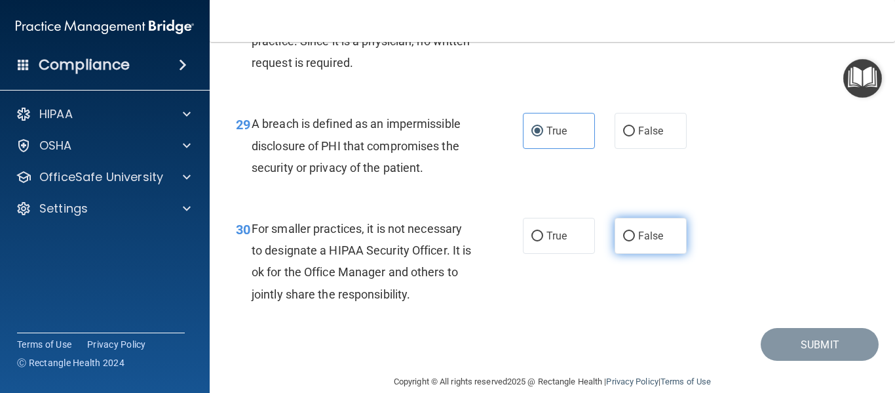
click at [660, 248] on label "False" at bounding box center [651, 236] width 72 height 36
click at [635, 241] on input "False" at bounding box center [629, 236] width 12 height 10
radio input "true"
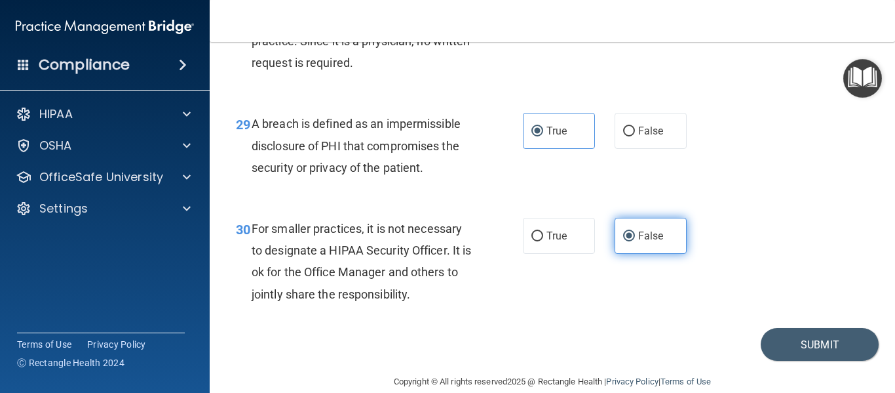
scroll to position [3616, 0]
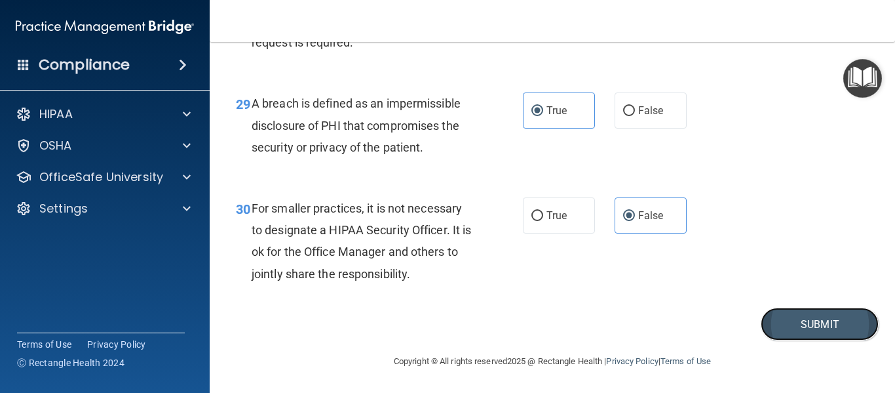
click at [810, 324] on button "Submit" at bounding box center [820, 323] width 118 height 33
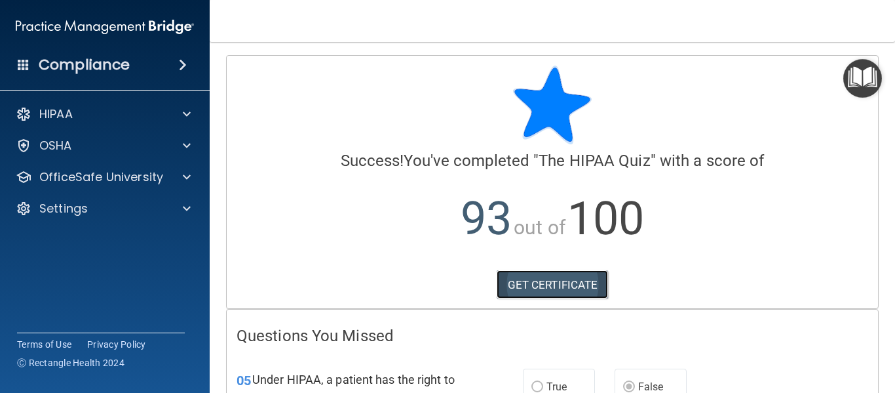
click at [576, 287] on link "GET CERTIFICATE" at bounding box center [553, 284] width 112 height 29
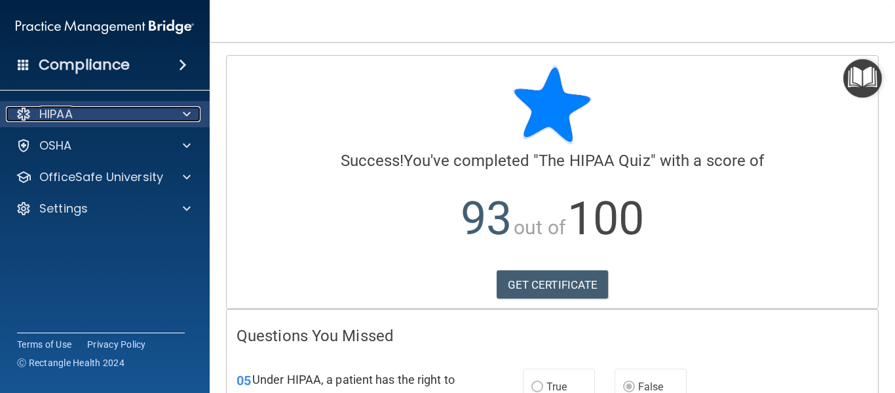
click at [181, 115] on div at bounding box center [184, 114] width 33 height 16
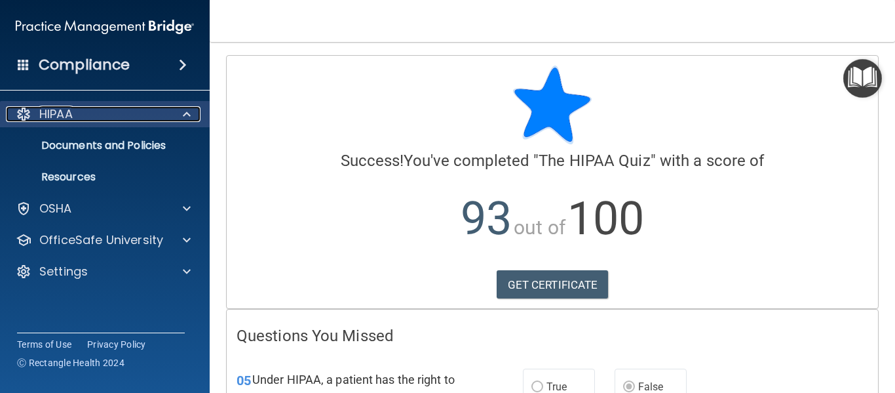
click at [180, 115] on div at bounding box center [184, 114] width 33 height 16
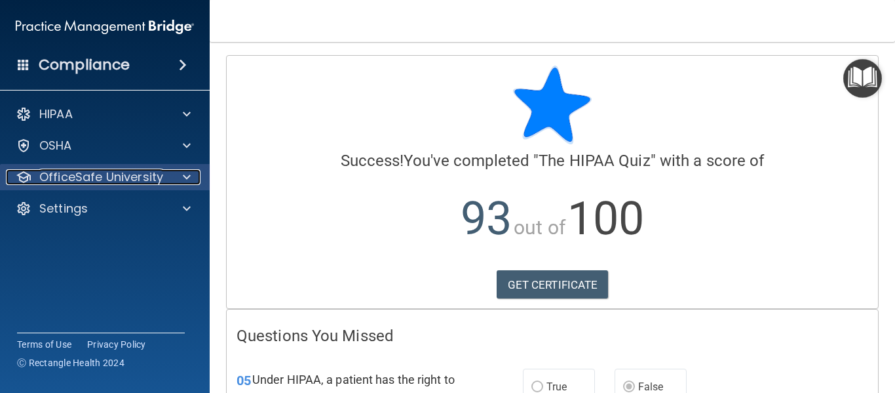
click at [193, 180] on div at bounding box center [184, 177] width 33 height 16
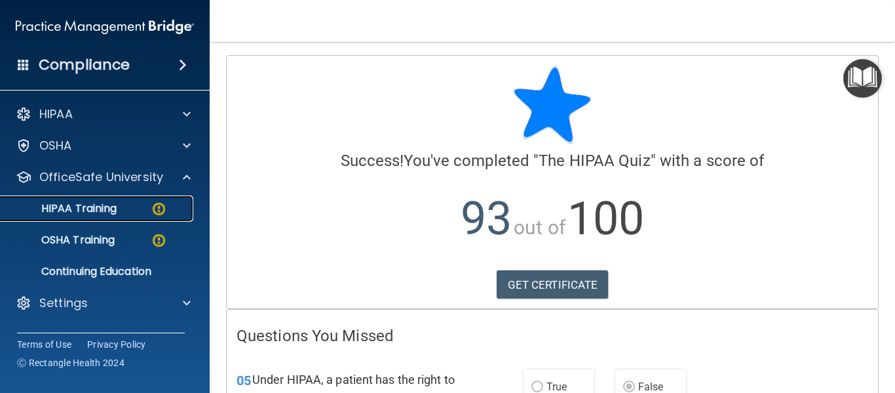
click at [125, 209] on div "HIPAA Training" at bounding box center [98, 208] width 179 height 13
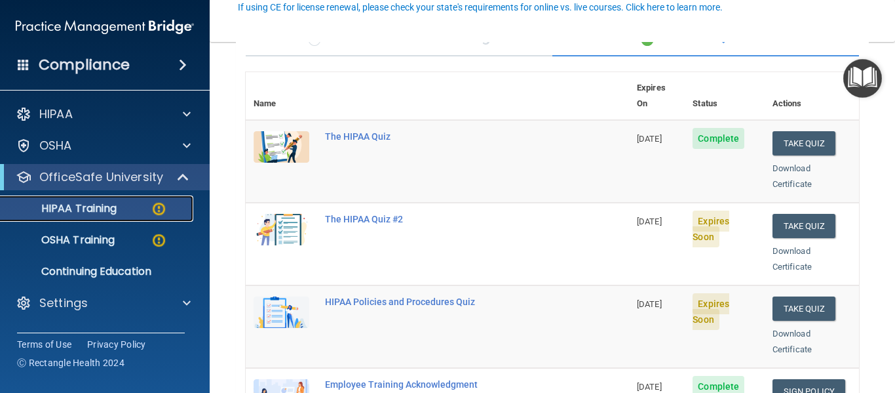
scroll to position [128, 0]
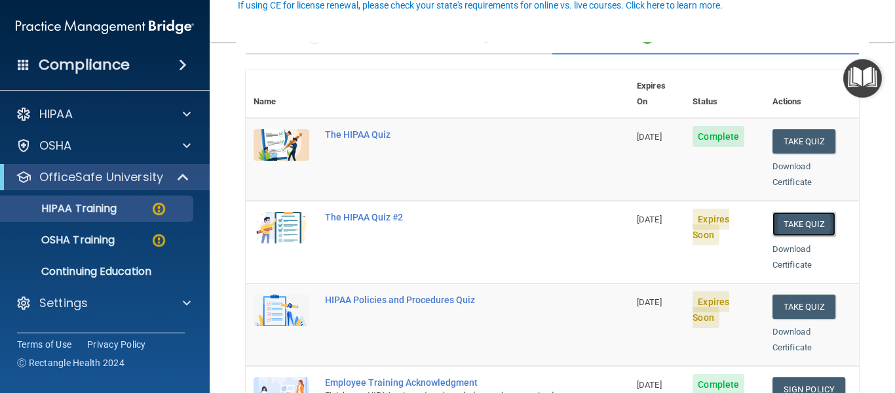
click at [799, 212] on button "Take Quiz" at bounding box center [804, 224] width 63 height 24
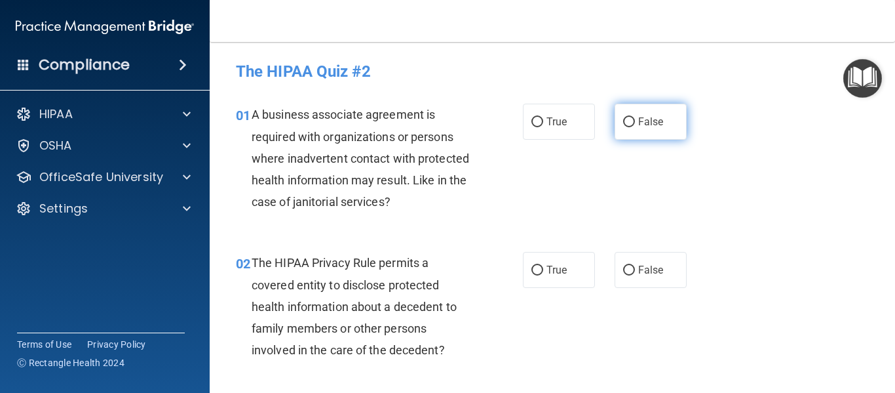
click at [642, 120] on span "False" at bounding box center [651, 121] width 26 height 12
click at [635, 120] on input "False" at bounding box center [629, 122] width 12 height 10
radio input "true"
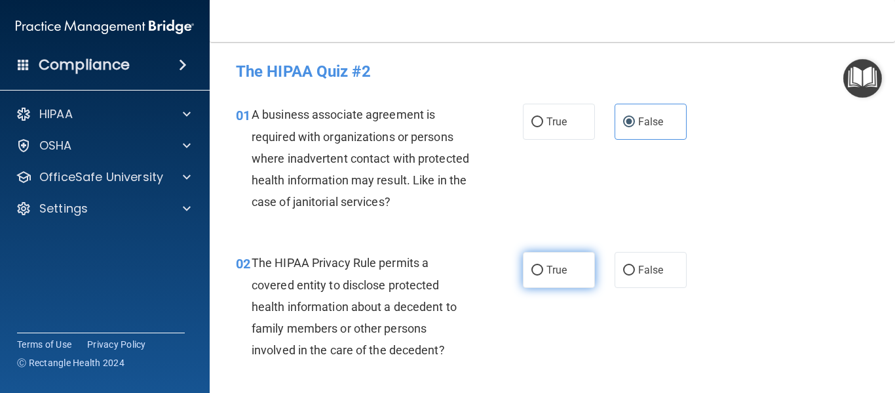
click at [565, 256] on label "True" at bounding box center [559, 270] width 72 height 36
click at [543, 265] on input "True" at bounding box center [537, 270] width 12 height 10
radio input "true"
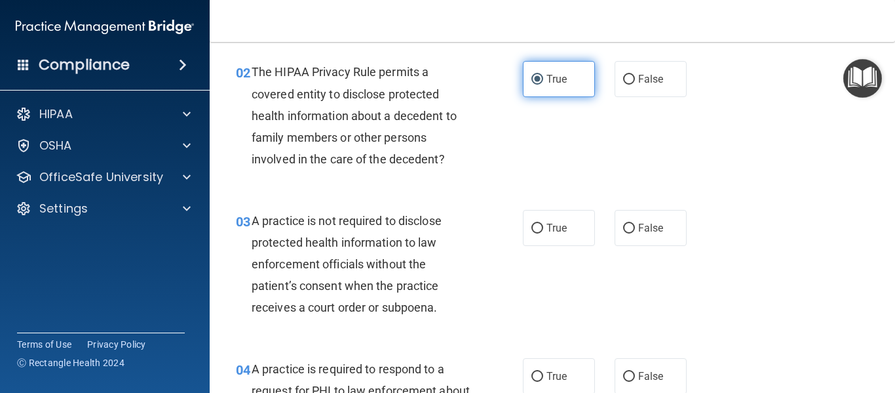
scroll to position [192, 0]
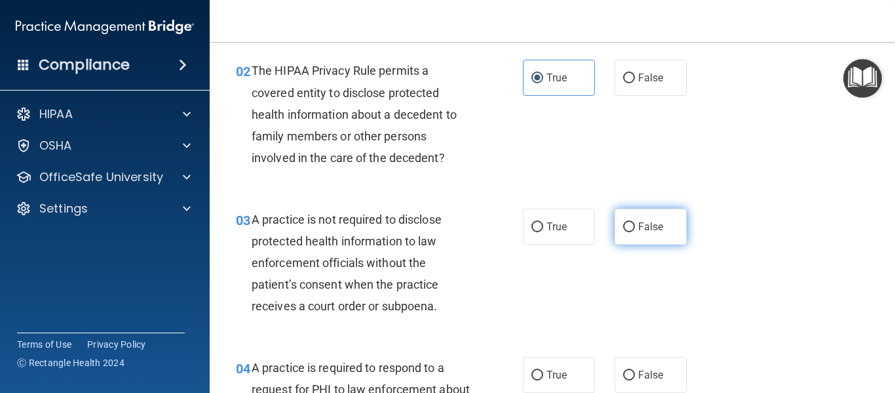
click at [635, 227] on label "False" at bounding box center [651, 226] width 72 height 36
click at [635, 227] on input "False" at bounding box center [629, 227] width 12 height 10
radio input "true"
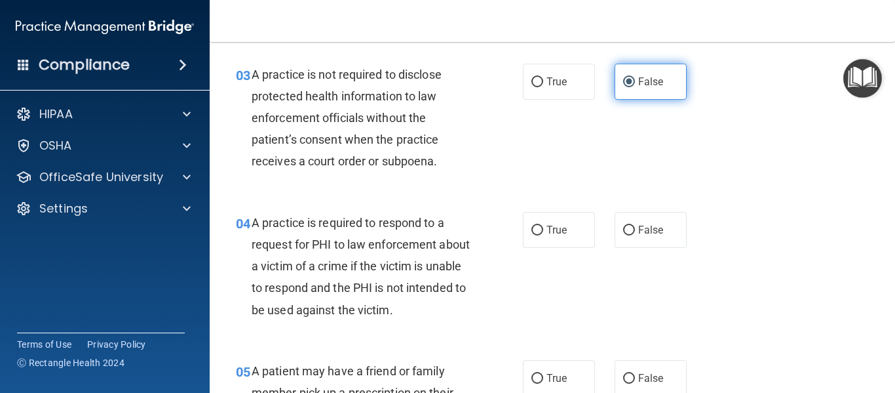
scroll to position [341, 0]
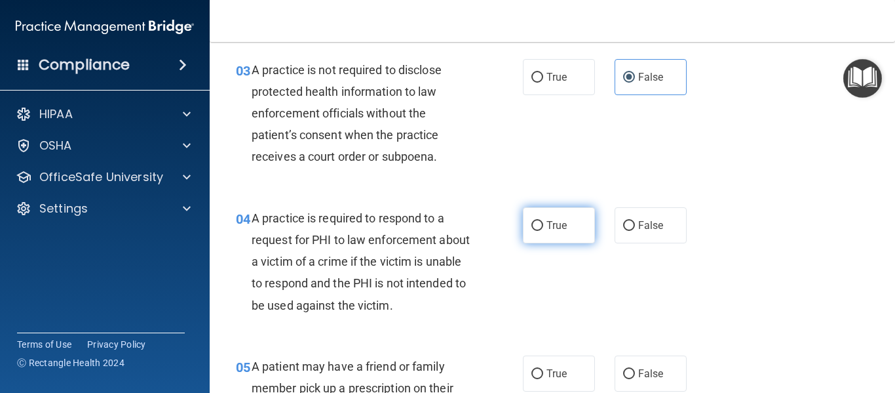
click at [558, 226] on span "True" at bounding box center [557, 225] width 20 height 12
click at [543, 226] on input "True" at bounding box center [537, 226] width 12 height 10
radio input "true"
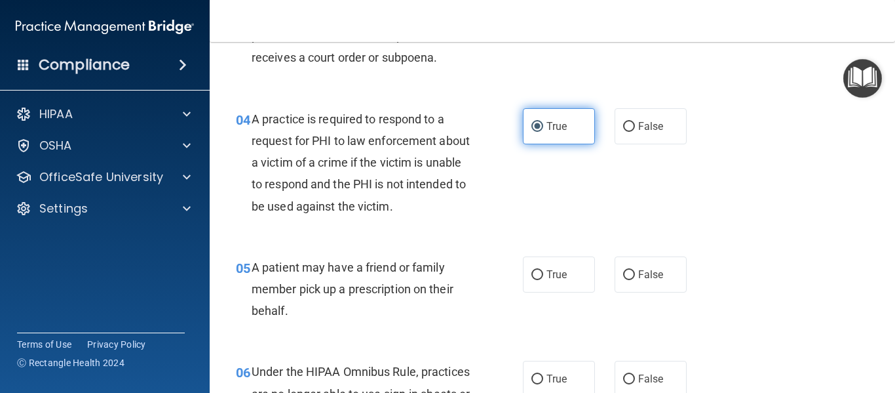
scroll to position [444, 0]
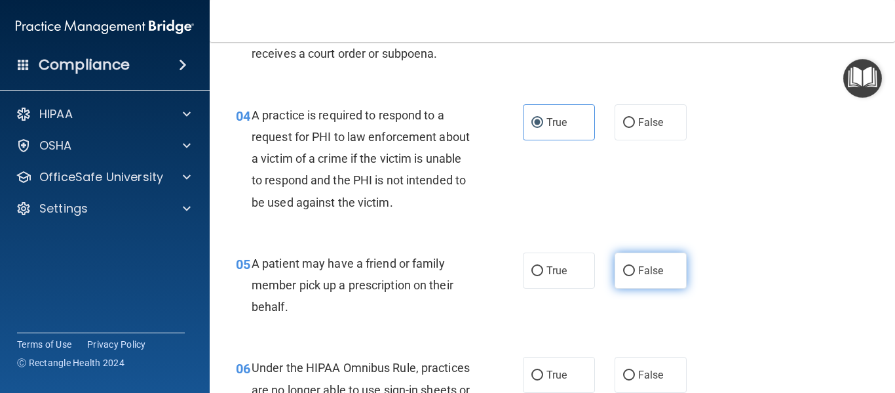
click at [659, 276] on span "False" at bounding box center [651, 270] width 26 height 12
click at [635, 276] on input "False" at bounding box center [629, 271] width 12 height 10
radio input "true"
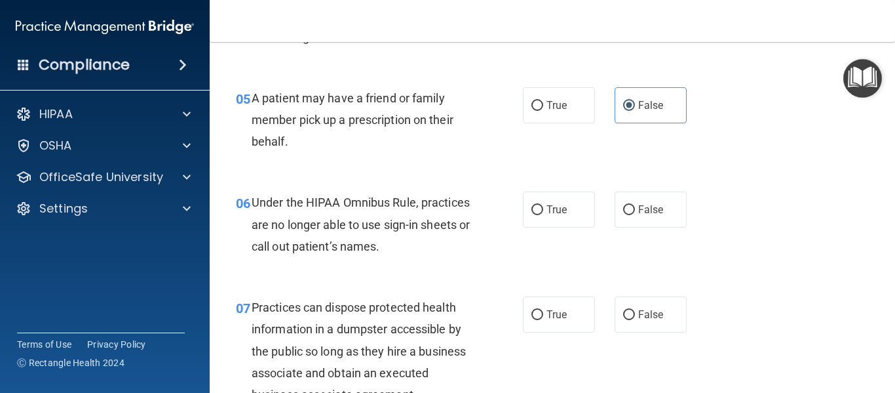
scroll to position [610, 0]
click at [568, 92] on label "True" at bounding box center [559, 105] width 72 height 36
click at [543, 100] on input "True" at bounding box center [537, 105] width 12 height 10
radio input "true"
radio input "false"
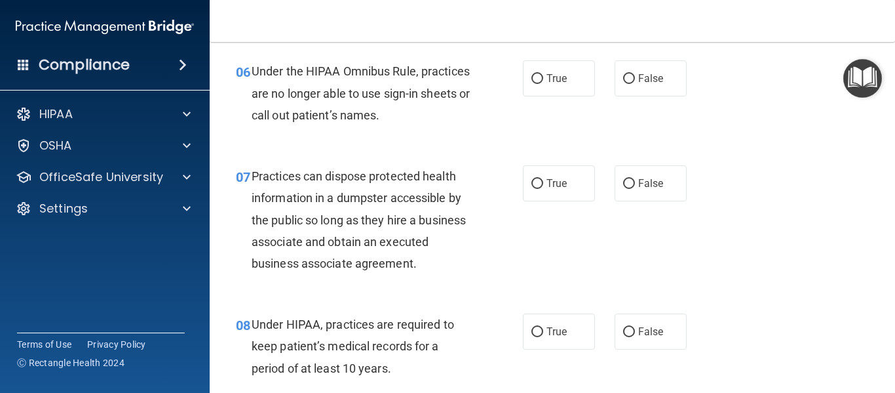
scroll to position [741, 0]
click at [638, 79] on span "False" at bounding box center [651, 77] width 26 height 12
click at [635, 79] on input "False" at bounding box center [629, 78] width 12 height 10
radio input "true"
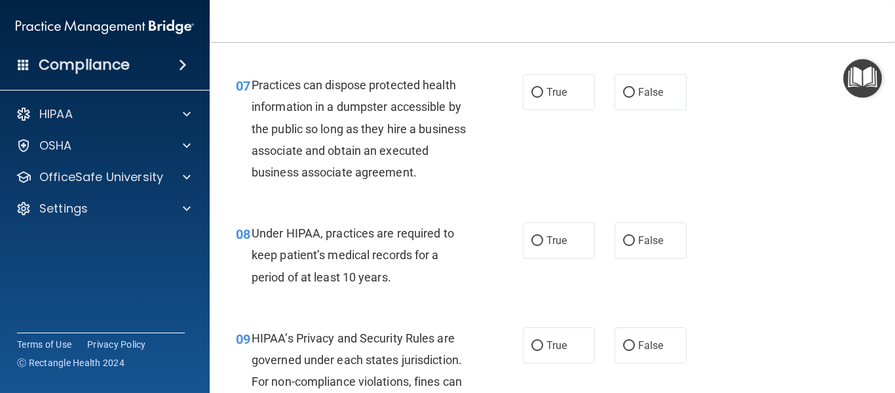
scroll to position [838, 0]
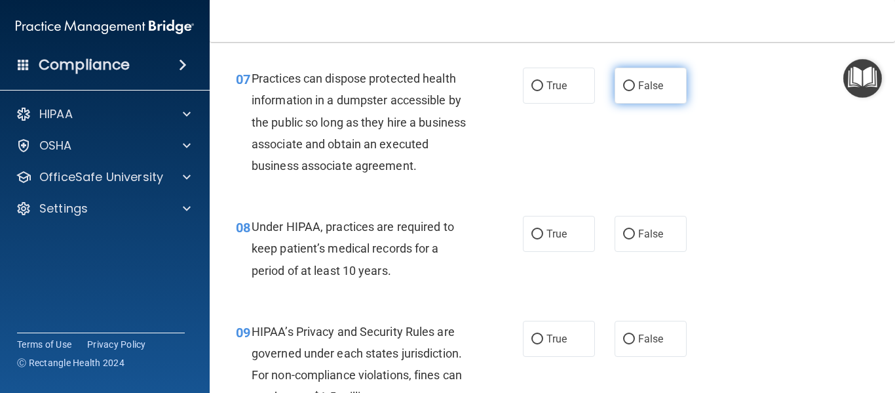
click at [638, 83] on span "False" at bounding box center [651, 85] width 26 height 12
click at [635, 83] on input "False" at bounding box center [629, 86] width 12 height 10
radio input "true"
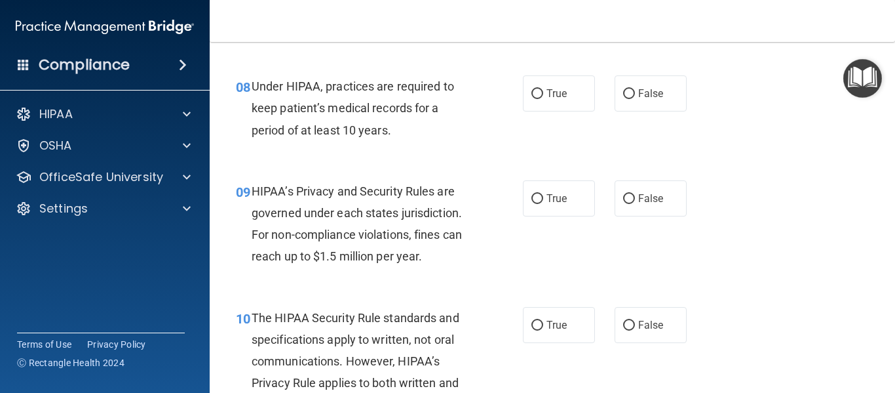
scroll to position [1000, 0]
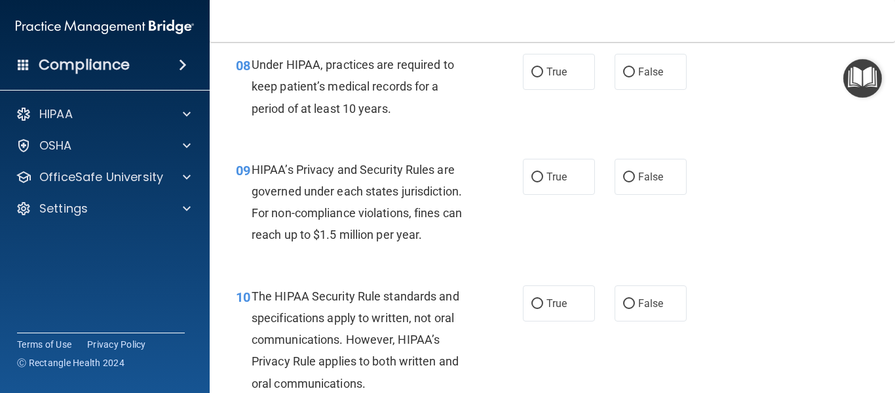
click at [638, 83] on label "False" at bounding box center [651, 72] width 72 height 36
click at [635, 77] on input "False" at bounding box center [629, 72] width 12 height 10
radio input "true"
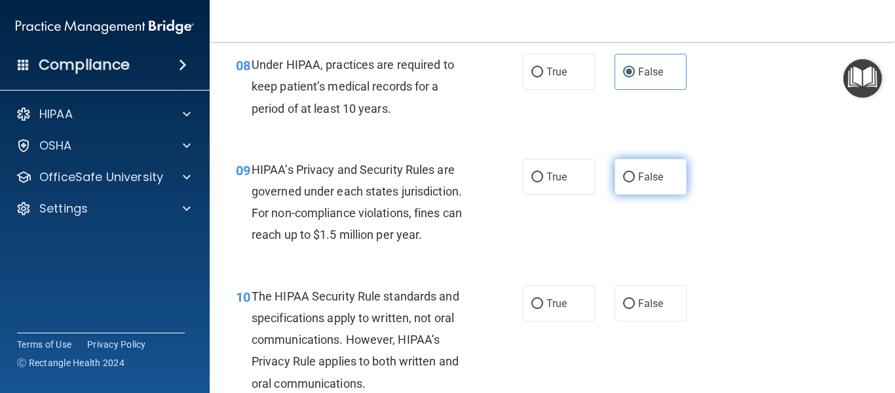
click at [644, 171] on span "False" at bounding box center [651, 176] width 26 height 12
click at [635, 172] on input "False" at bounding box center [629, 177] width 12 height 10
radio input "true"
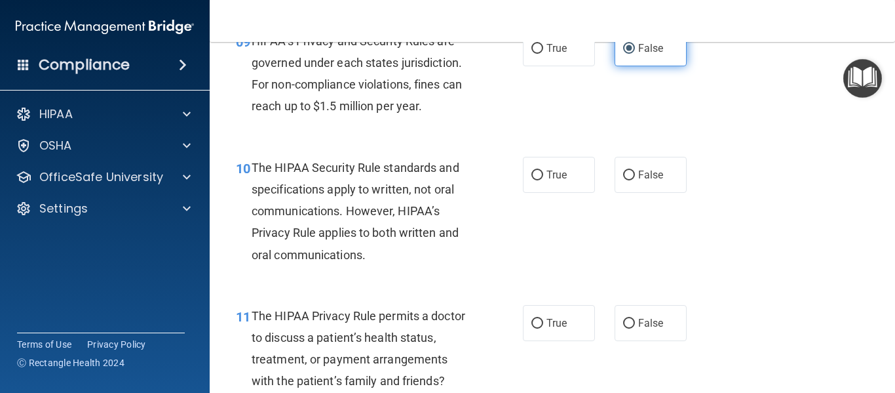
scroll to position [1163, 0]
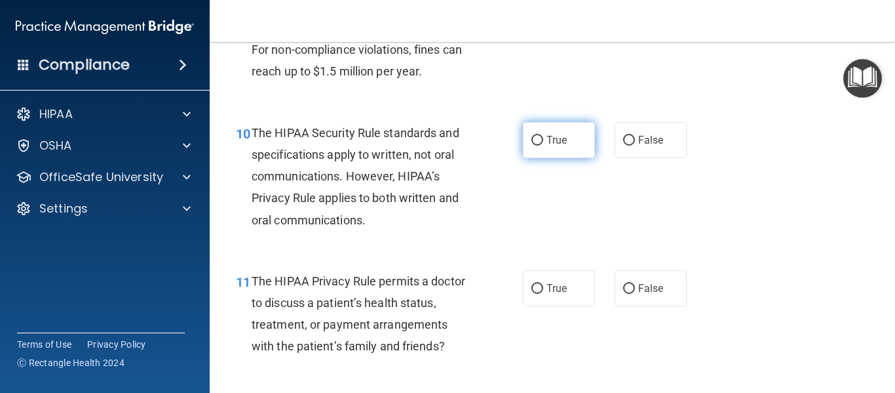
click at [567, 126] on label "True" at bounding box center [559, 140] width 72 height 36
click at [543, 136] on input "True" at bounding box center [537, 141] width 12 height 10
radio input "true"
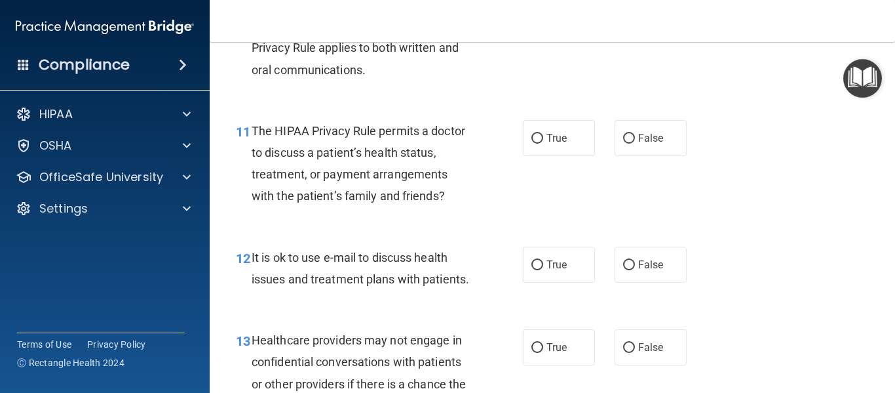
scroll to position [1317, 0]
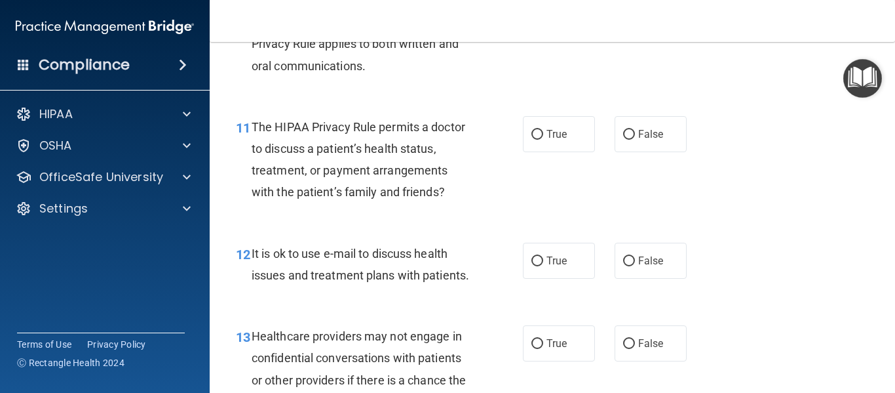
click at [567, 126] on label "True" at bounding box center [559, 134] width 72 height 36
click at [543, 130] on input "True" at bounding box center [537, 135] width 12 height 10
radio input "true"
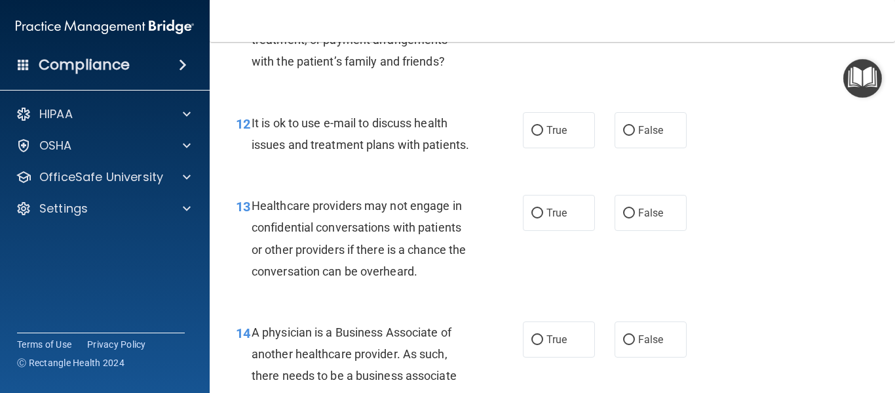
scroll to position [1453, 0]
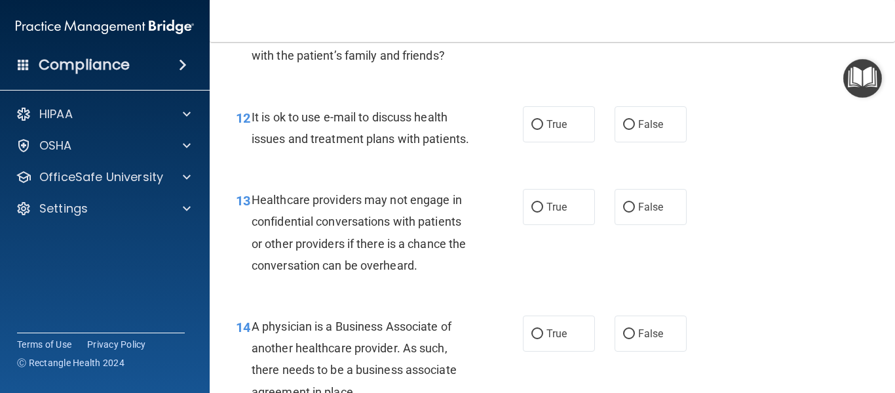
click at [567, 126] on span "True" at bounding box center [557, 124] width 20 height 12
click at [543, 126] on input "True" at bounding box center [537, 125] width 12 height 10
radio input "true"
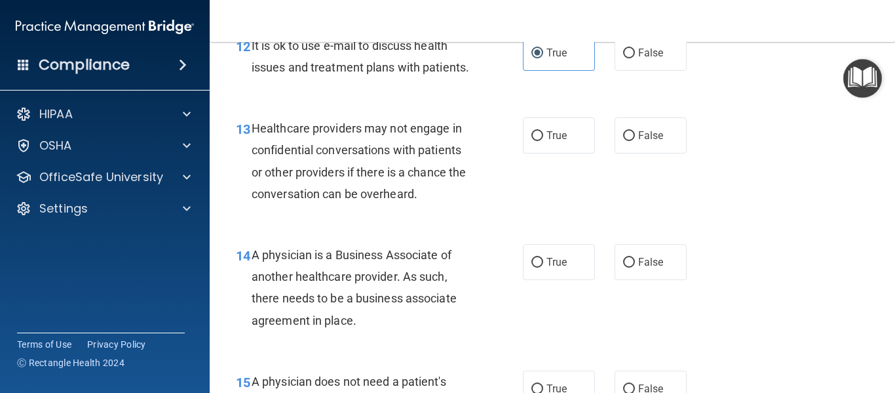
scroll to position [1528, 0]
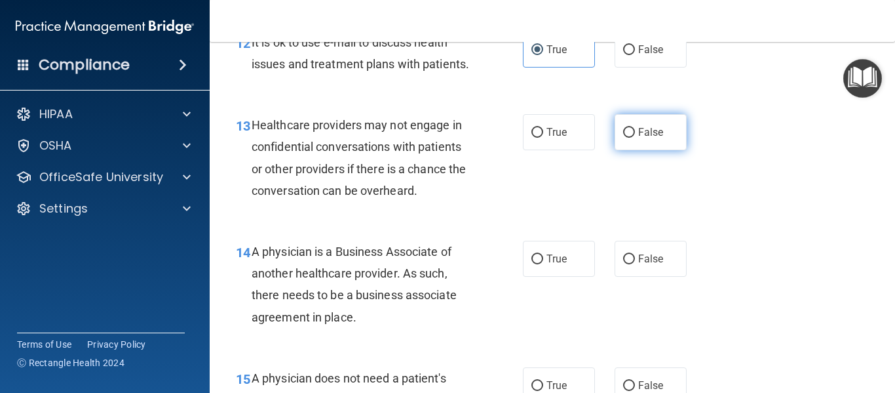
click at [649, 134] on span "False" at bounding box center [651, 132] width 26 height 12
click at [635, 134] on input "False" at bounding box center [629, 133] width 12 height 10
radio input "true"
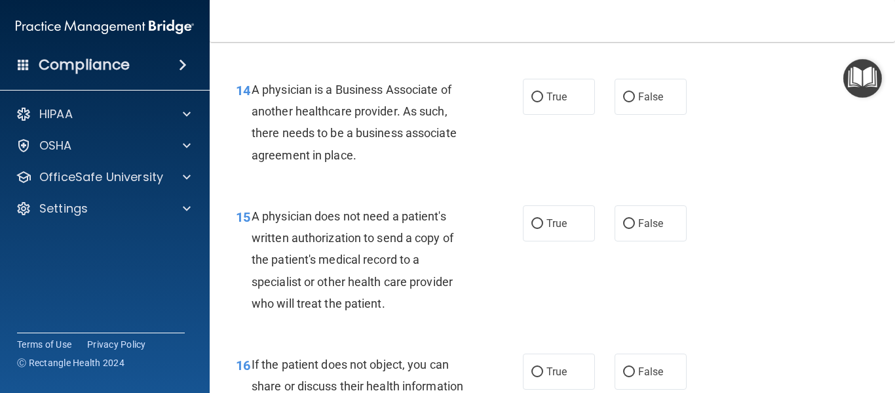
scroll to position [1691, 0]
click at [651, 107] on label "False" at bounding box center [651, 96] width 72 height 36
click at [635, 102] on input "False" at bounding box center [629, 97] width 12 height 10
radio input "true"
click at [577, 210] on label "True" at bounding box center [559, 222] width 72 height 36
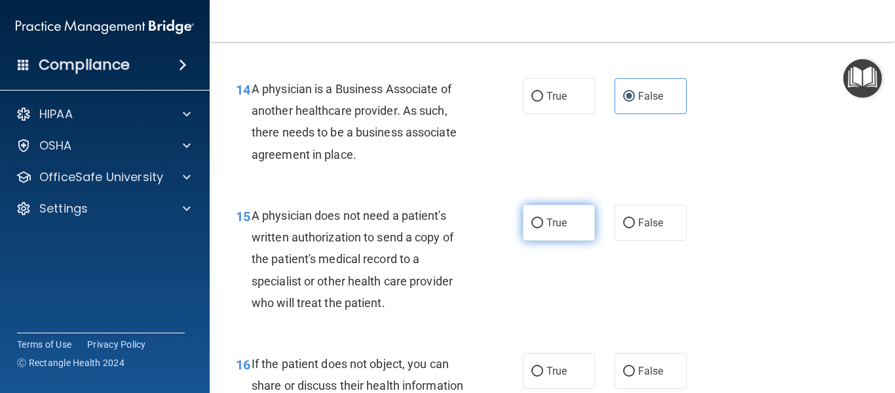
click at [543, 218] on input "True" at bounding box center [537, 223] width 12 height 10
radio input "true"
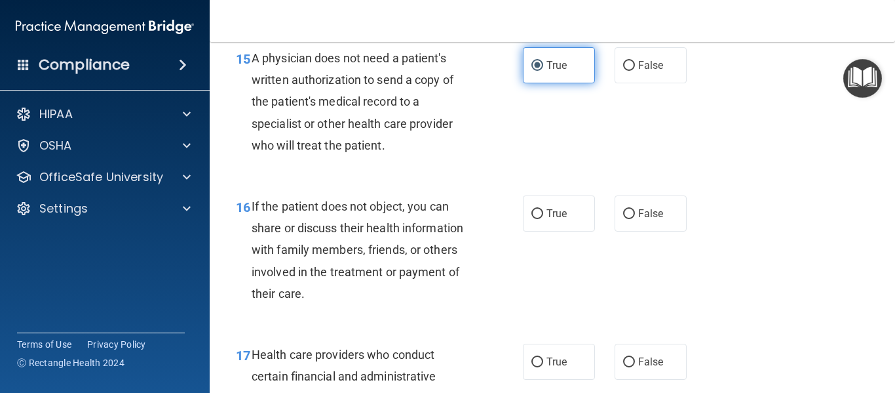
scroll to position [1849, 0]
click at [577, 210] on label "True" at bounding box center [559, 213] width 72 height 36
click at [543, 210] on input "True" at bounding box center [537, 213] width 12 height 10
radio input "true"
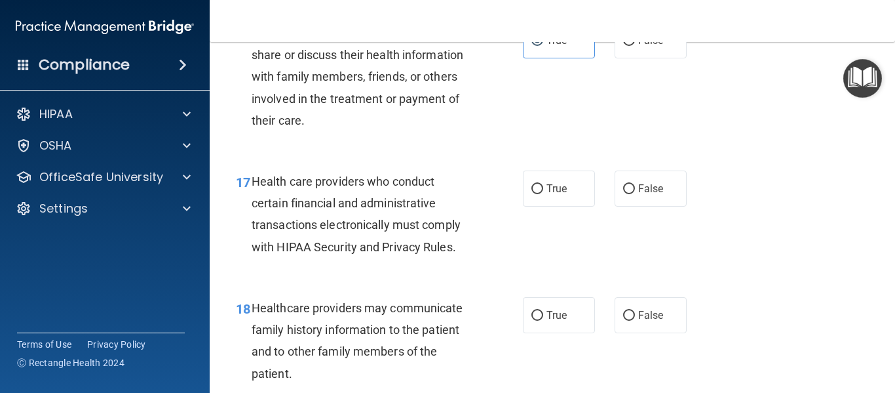
scroll to position [2024, 0]
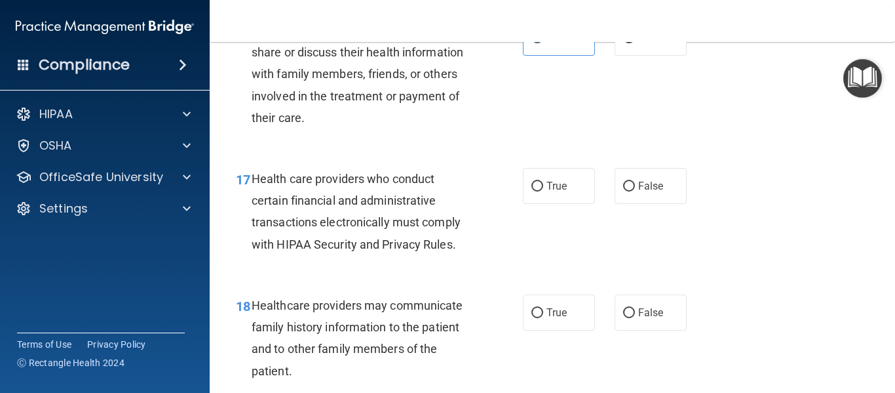
click at [577, 210] on div "17 Health care providers who conduct certain financial and administrative trans…" at bounding box center [552, 214] width 653 height 126
click at [575, 174] on label "True" at bounding box center [559, 186] width 72 height 36
click at [543, 182] on input "True" at bounding box center [537, 187] width 12 height 10
radio input "true"
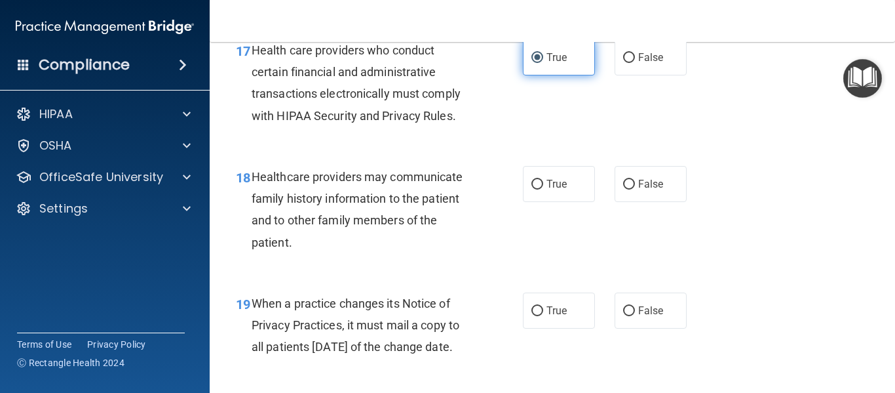
scroll to position [2153, 0]
click at [632, 183] on input "False" at bounding box center [629, 184] width 12 height 10
radio input "true"
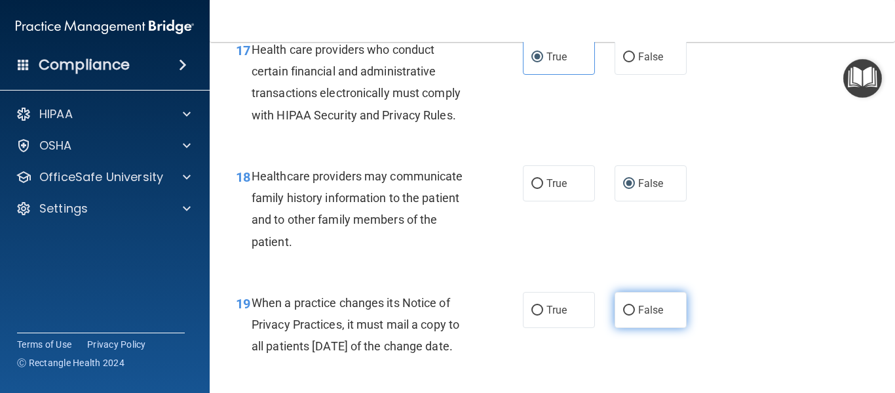
click at [645, 304] on span "False" at bounding box center [651, 309] width 26 height 12
click at [635, 305] on input "False" at bounding box center [629, 310] width 12 height 10
radio input "true"
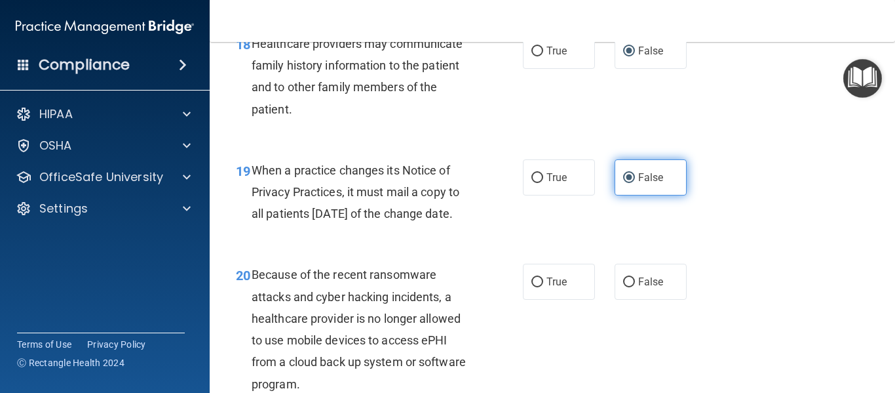
scroll to position [2287, 0]
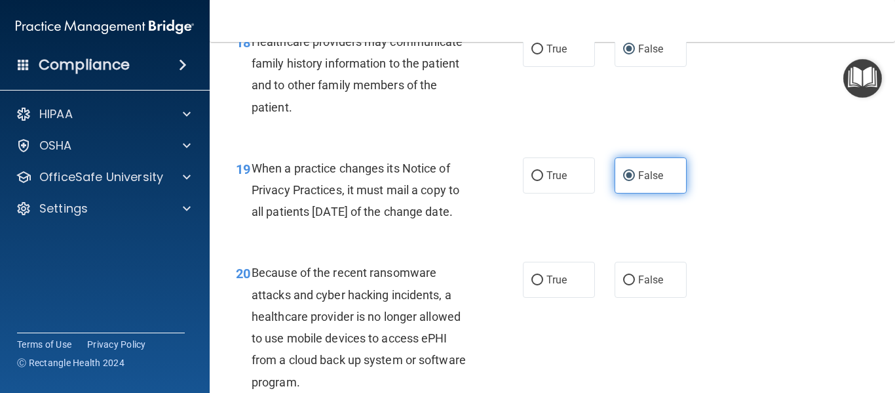
click at [645, 286] on span "False" at bounding box center [651, 279] width 26 height 12
click at [635, 285] on input "False" at bounding box center [629, 280] width 12 height 10
radio input "true"
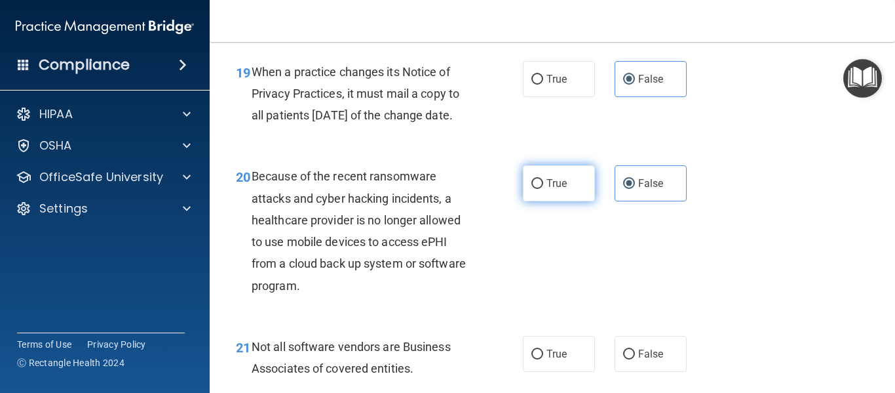
scroll to position [2409, 0]
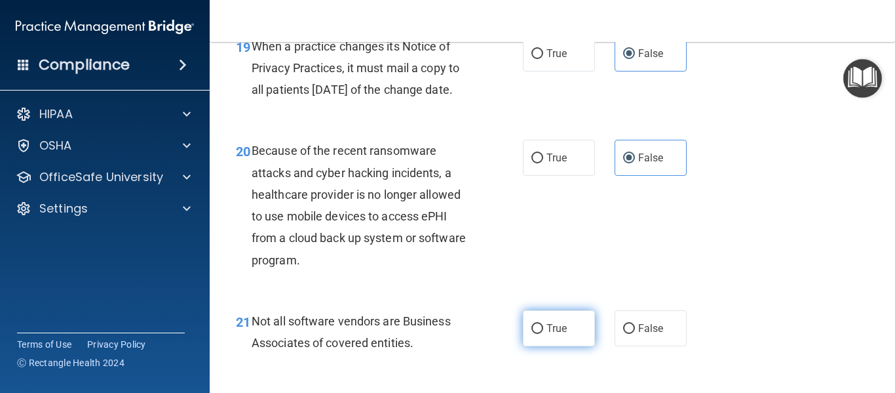
click at [564, 340] on label "True" at bounding box center [559, 328] width 72 height 36
click at [543, 334] on input "True" at bounding box center [537, 329] width 12 height 10
radio input "true"
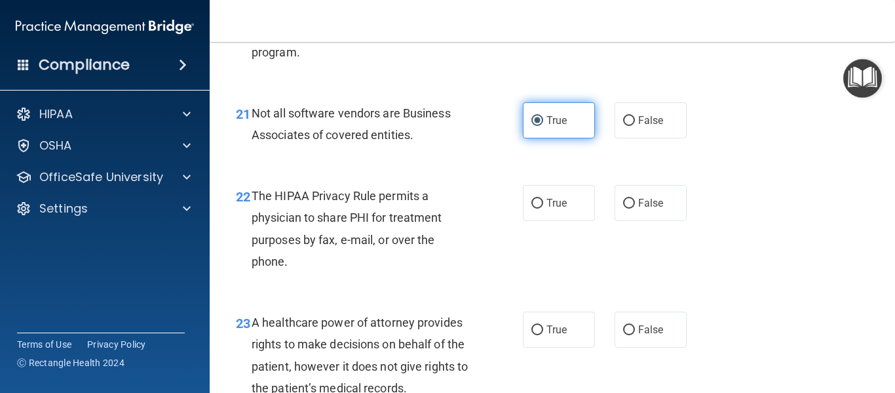
scroll to position [2618, 0]
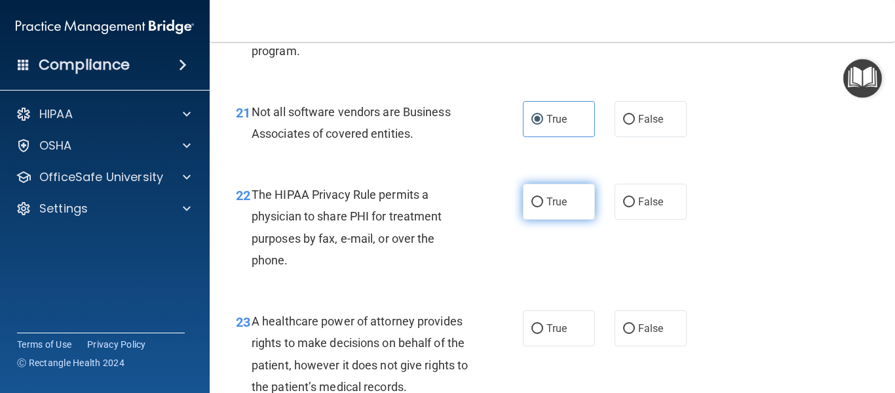
click at [566, 208] on span "True" at bounding box center [557, 201] width 20 height 12
click at [543, 207] on input "True" at bounding box center [537, 202] width 12 height 10
radio input "true"
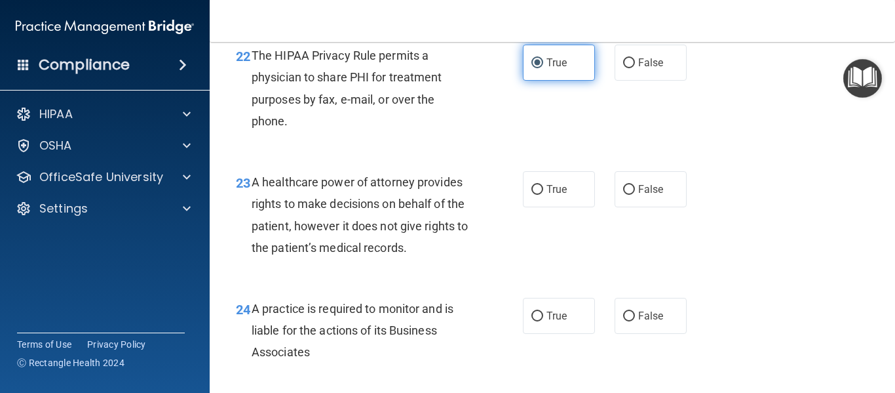
scroll to position [2758, 0]
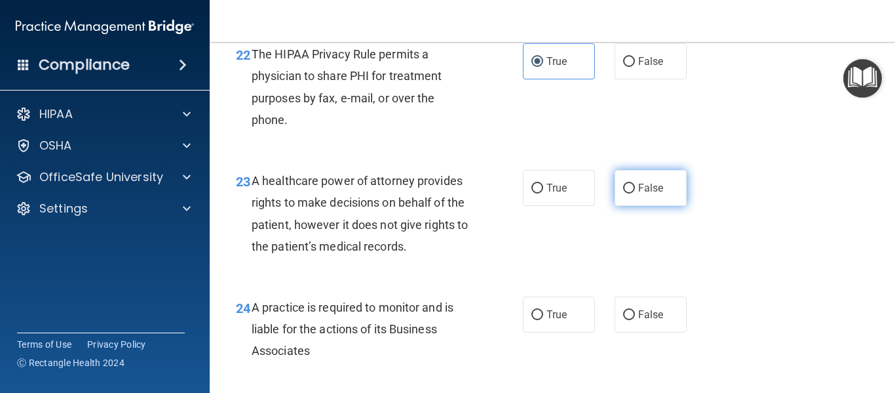
click at [650, 194] on span "False" at bounding box center [651, 188] width 26 height 12
click at [635, 193] on input "False" at bounding box center [629, 188] width 12 height 10
radio input "true"
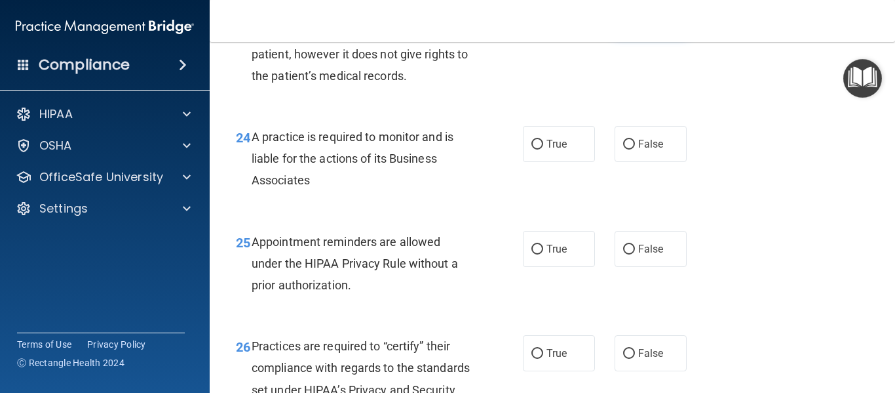
scroll to position [2933, 0]
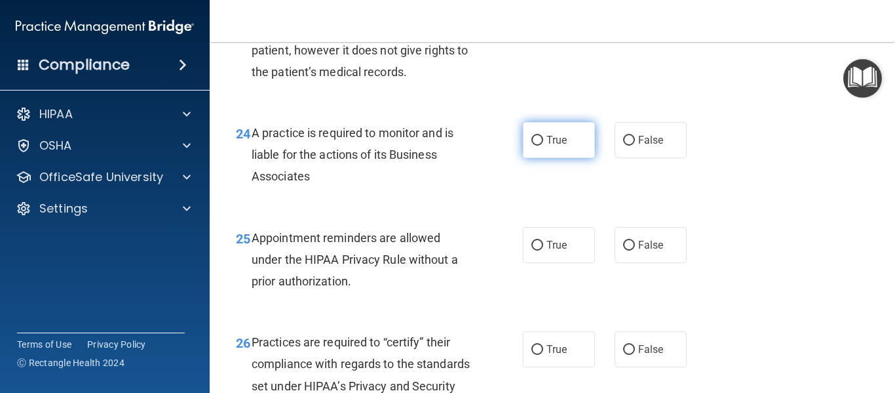
click at [563, 146] on span "True" at bounding box center [557, 140] width 20 height 12
click at [543, 145] on input "True" at bounding box center [537, 141] width 12 height 10
radio input "true"
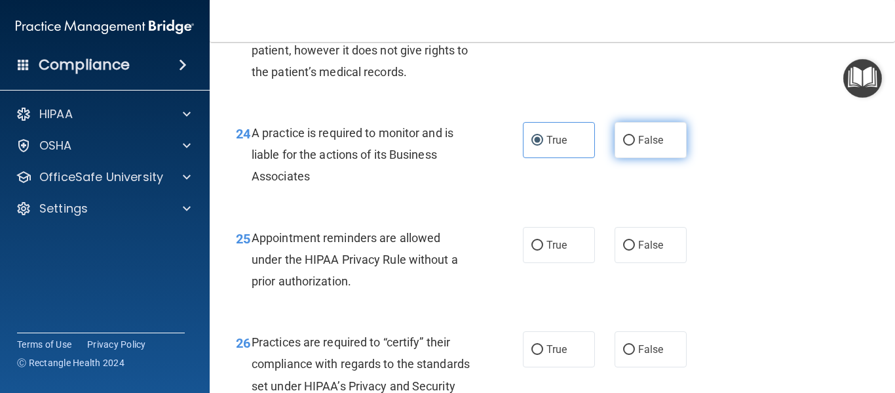
click at [664, 158] on label "False" at bounding box center [651, 140] width 72 height 36
click at [635, 145] on input "False" at bounding box center [629, 141] width 12 height 10
radio input "true"
radio input "false"
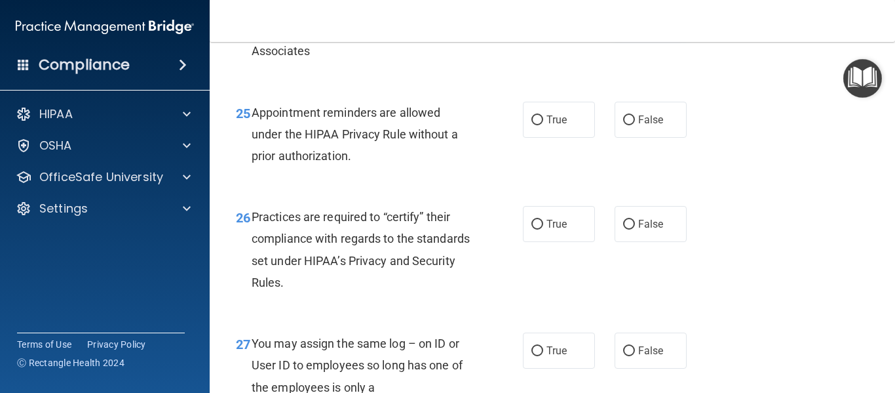
scroll to position [3069, 0]
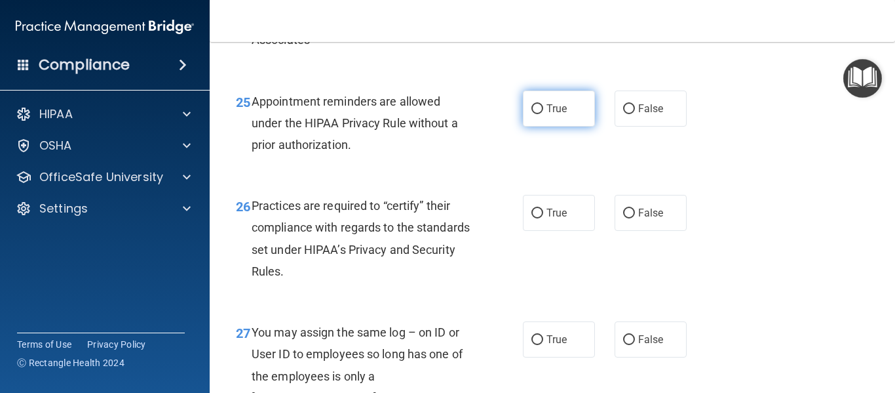
click at [560, 115] on span "True" at bounding box center [557, 108] width 20 height 12
click at [543, 114] on input "True" at bounding box center [537, 109] width 12 height 10
radio input "true"
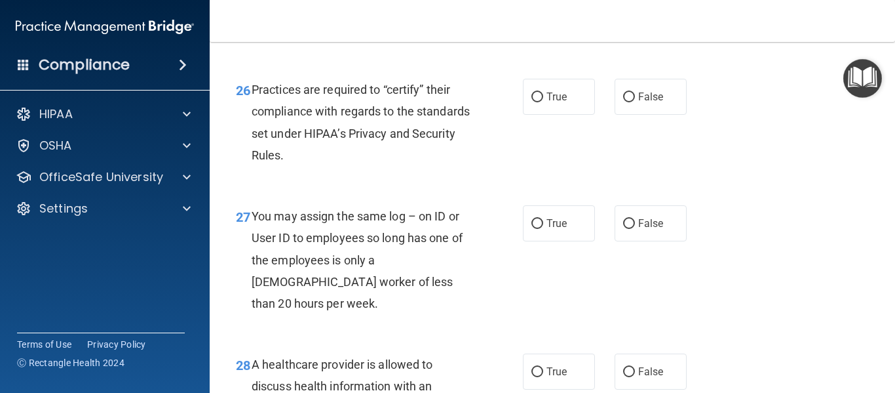
scroll to position [3191, 0]
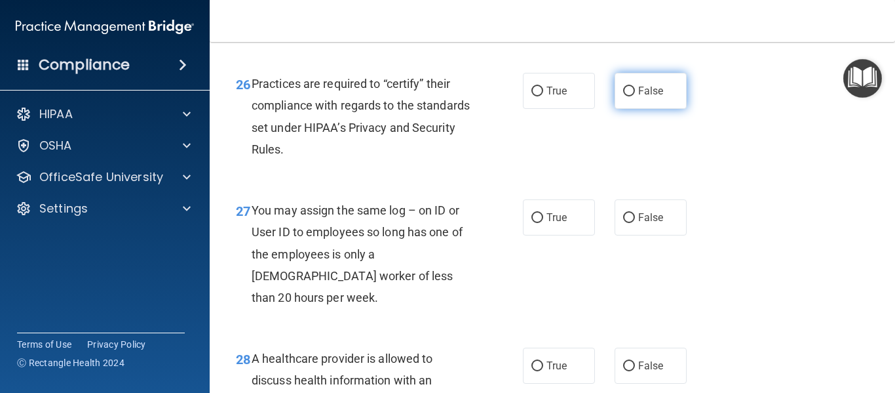
click at [651, 97] on span "False" at bounding box center [651, 91] width 26 height 12
click at [635, 96] on input "False" at bounding box center [629, 92] width 12 height 10
radio input "true"
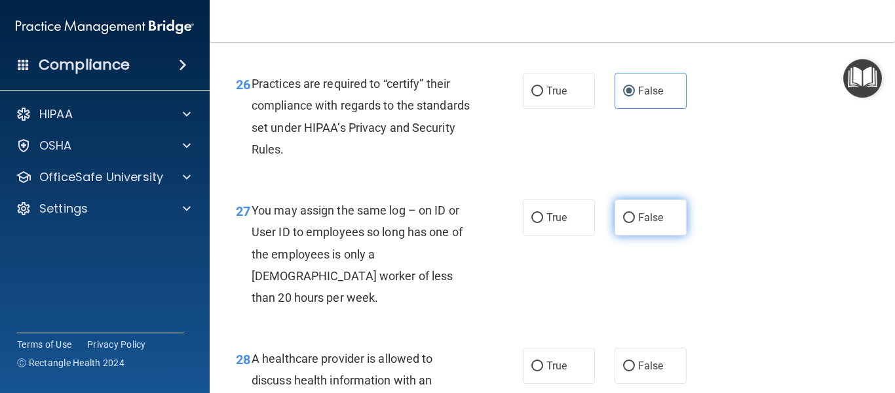
click at [675, 235] on label "False" at bounding box center [651, 217] width 72 height 36
click at [635, 223] on input "False" at bounding box center [629, 218] width 12 height 10
radio input "true"
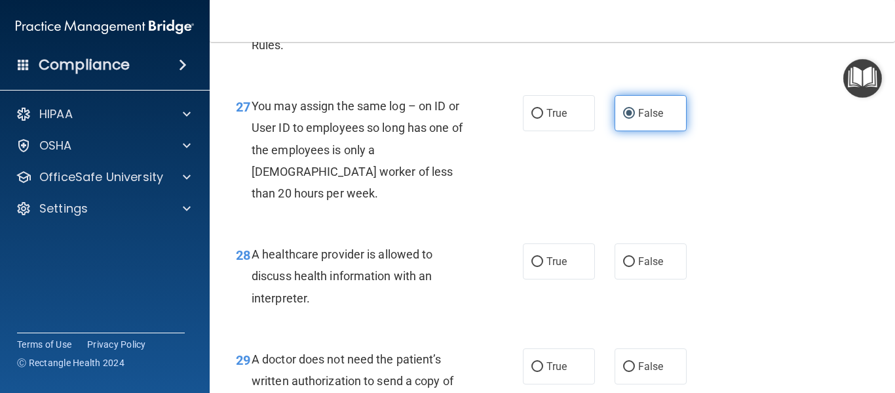
scroll to position [3297, 0]
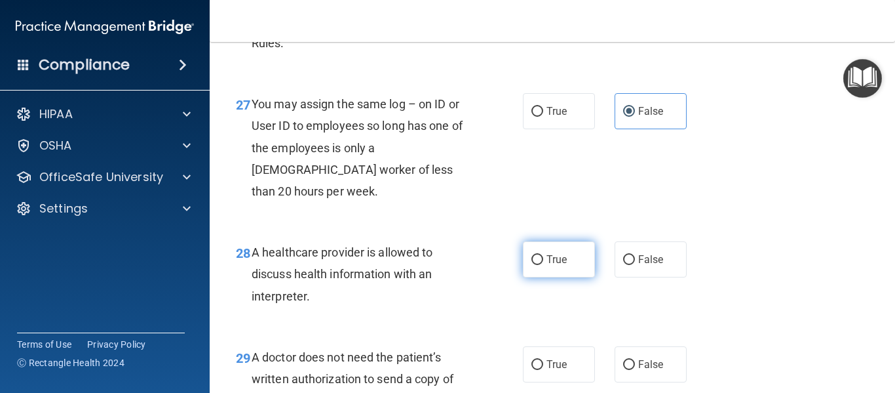
click at [552, 261] on span "True" at bounding box center [557, 259] width 20 height 12
click at [543, 261] on input "True" at bounding box center [537, 260] width 12 height 10
radio input "true"
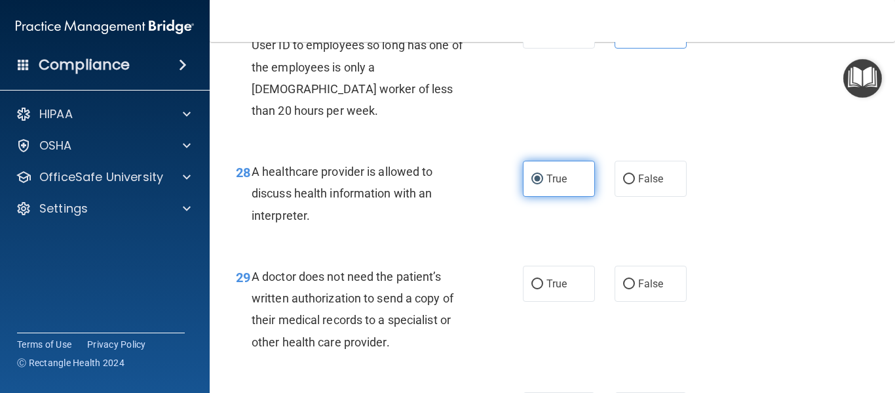
scroll to position [3381, 0]
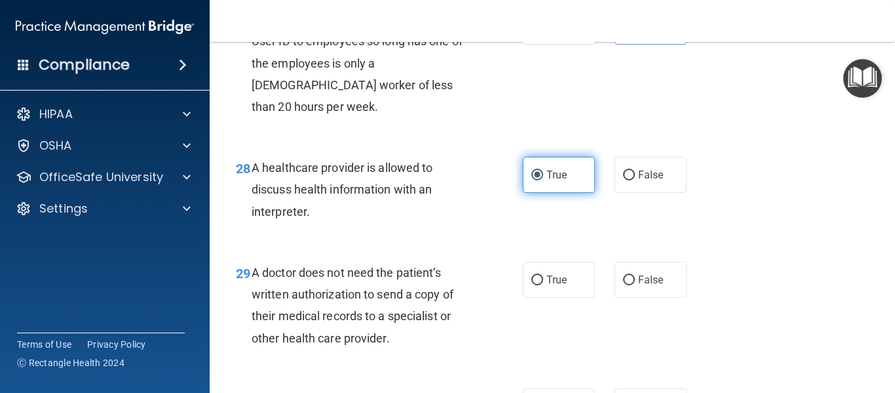
click at [552, 261] on label "True" at bounding box center [559, 279] width 72 height 36
click at [543, 275] on input "True" at bounding box center [537, 280] width 12 height 10
radio input "true"
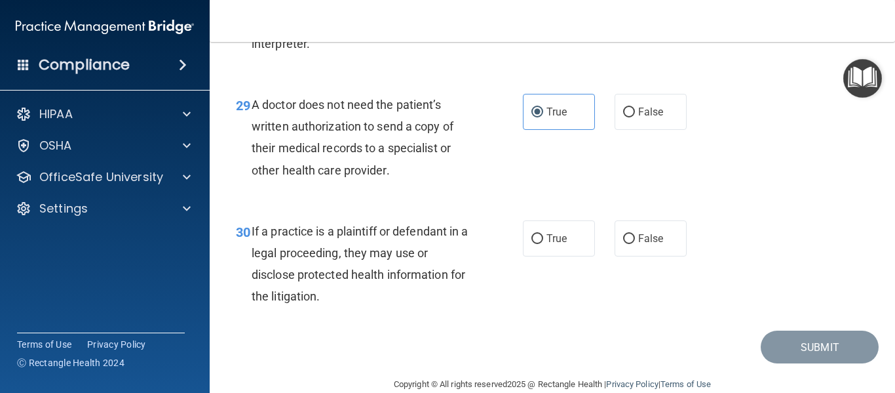
scroll to position [3572, 0]
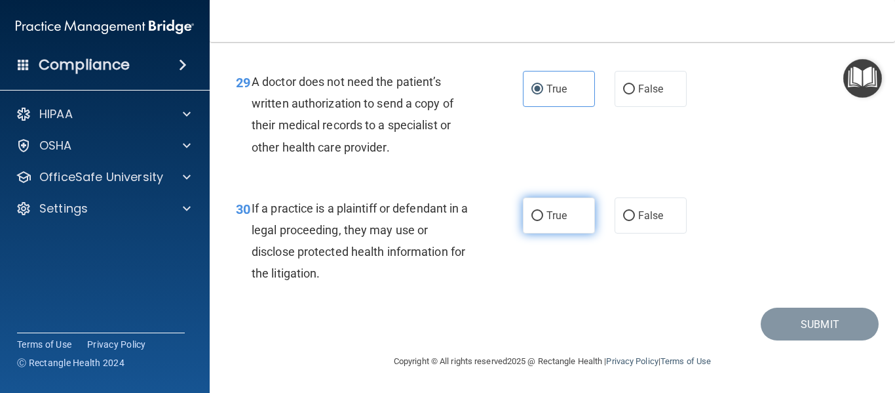
click at [548, 223] on label "True" at bounding box center [559, 215] width 72 height 36
click at [543, 221] on input "True" at bounding box center [537, 216] width 12 height 10
radio input "true"
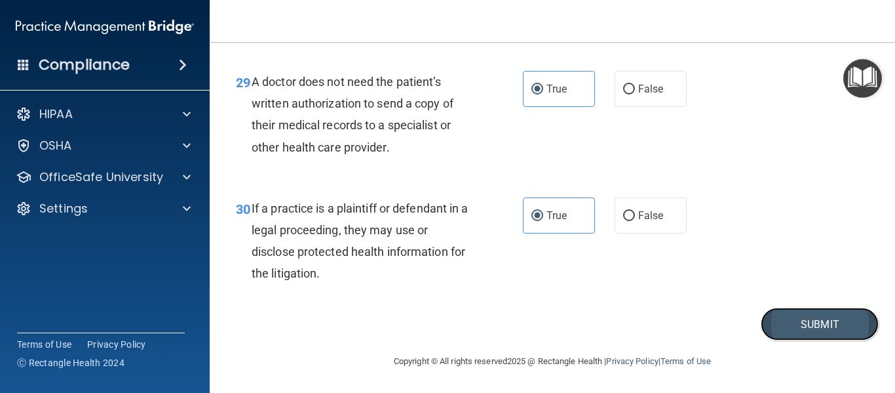
click at [838, 318] on button "Submit" at bounding box center [820, 323] width 118 height 33
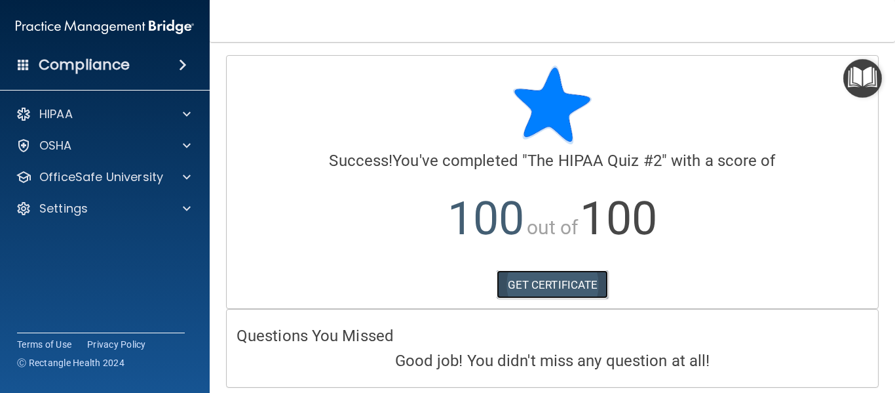
click at [592, 289] on link "GET CERTIFICATE" at bounding box center [553, 284] width 112 height 29
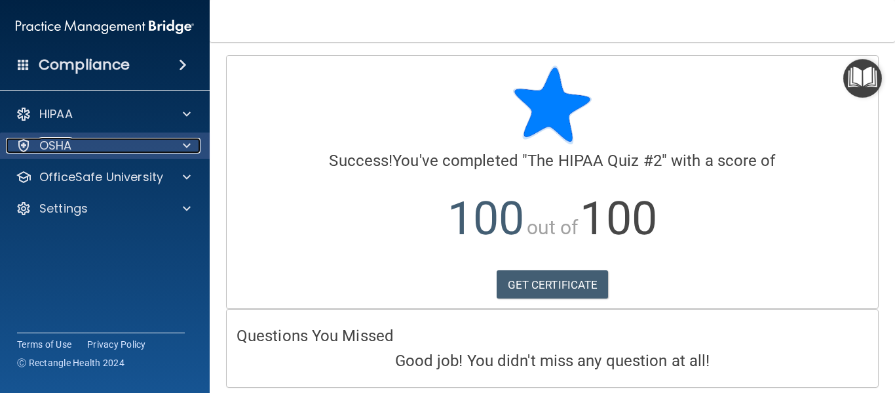
click at [145, 146] on div "OSHA" at bounding box center [87, 146] width 163 height 16
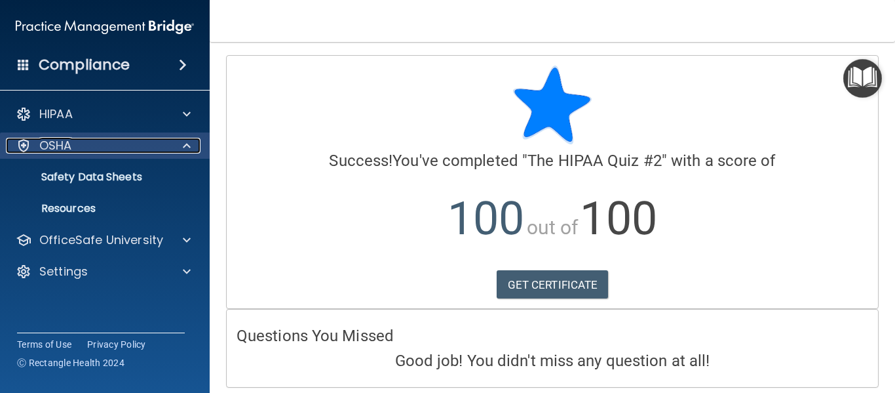
click at [145, 146] on div "OSHA" at bounding box center [87, 146] width 163 height 16
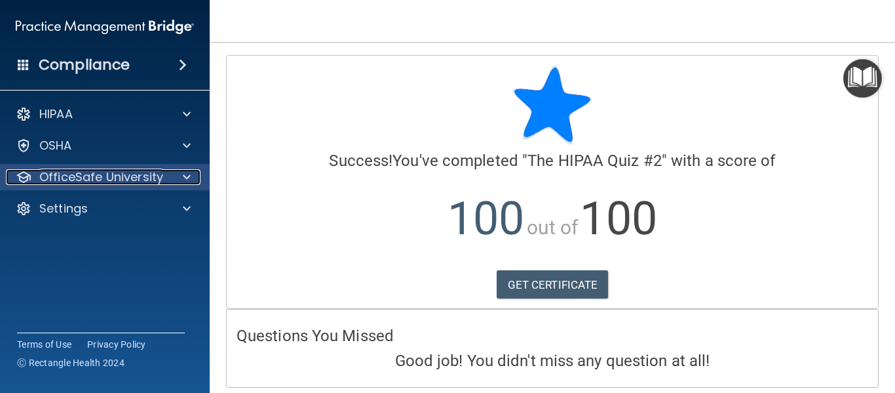
click at [161, 171] on p "OfficeSafe University" at bounding box center [101, 177] width 124 height 16
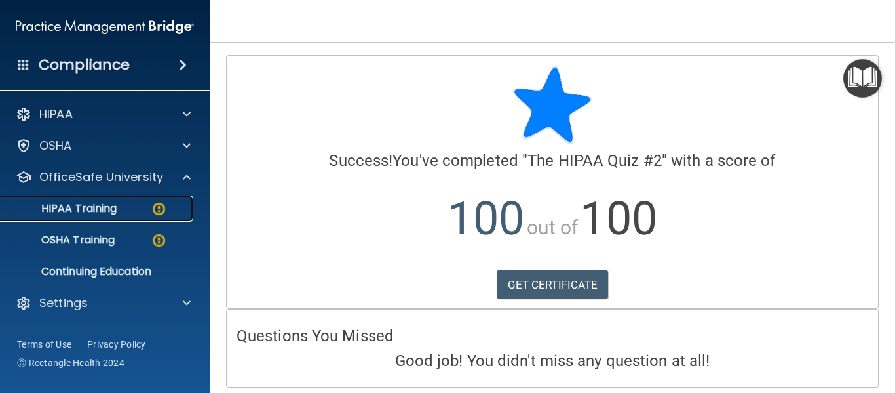
click at [110, 199] on link "HIPAA Training" at bounding box center [90, 208] width 206 height 26
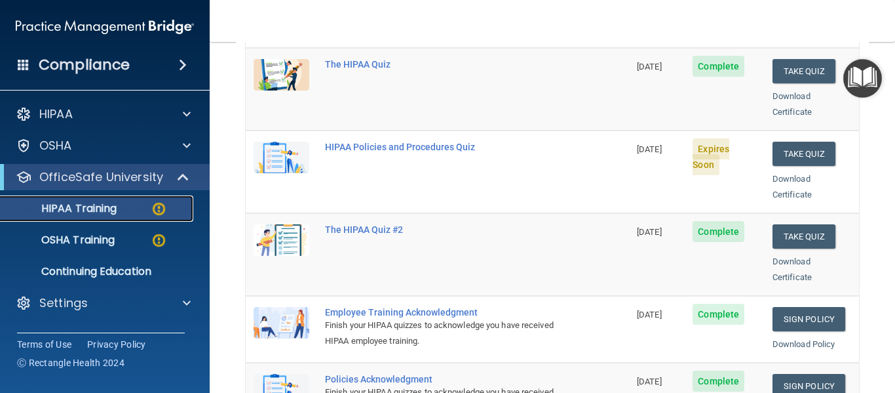
scroll to position [203, 0]
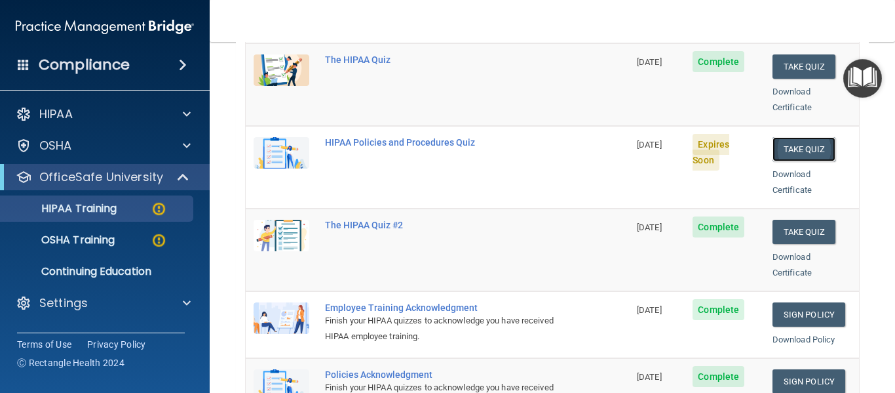
click at [797, 137] on button "Take Quiz" at bounding box center [804, 149] width 63 height 24
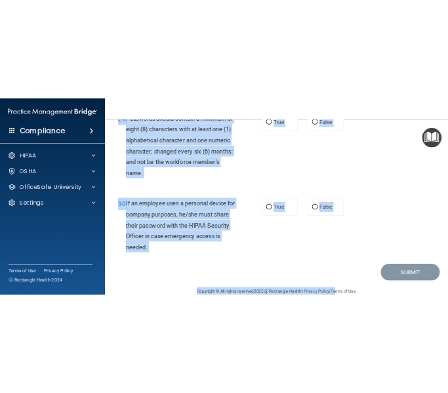
scroll to position [3964, 0]
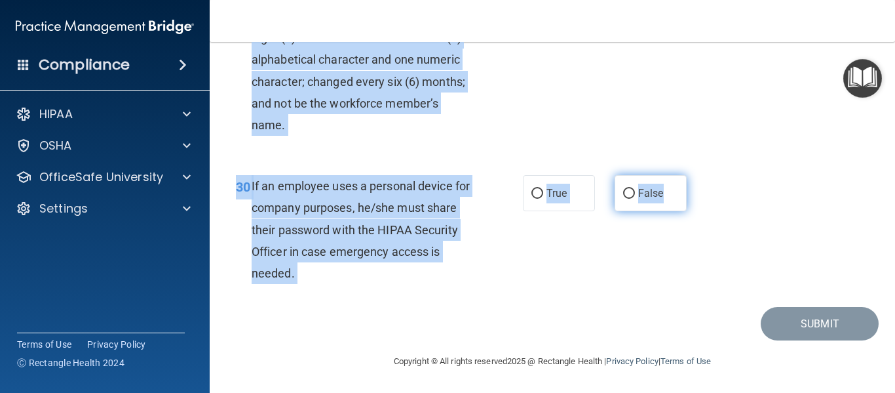
drag, startPoint x: 231, startPoint y: 106, endPoint x: 678, endPoint y: 206, distance: 458.2
copy div "01 It is ok to share your password with a co-worker in case immediate access of…"
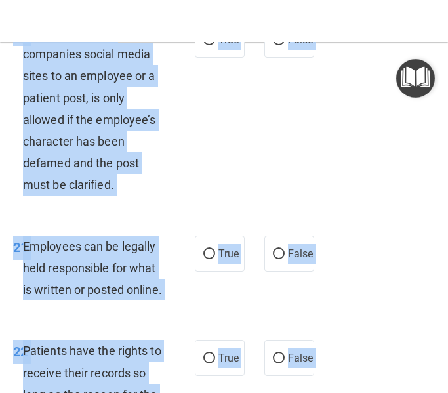
click at [338, 206] on div "20 Retaliation on the companies social media sites to an employee or a patient …" at bounding box center [223, 112] width 441 height 214
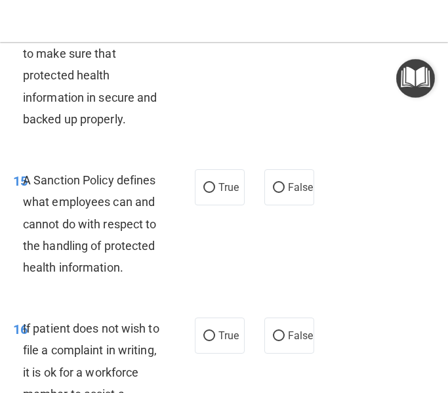
scroll to position [0, 0]
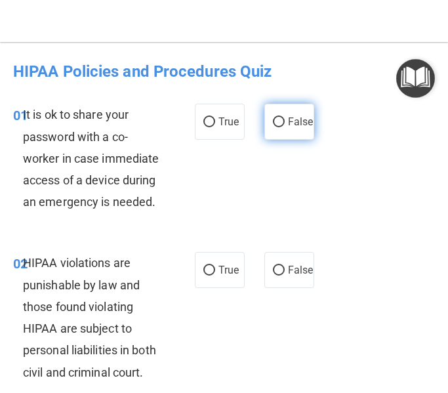
click at [277, 122] on input "False" at bounding box center [279, 122] width 12 height 10
radio input "true"
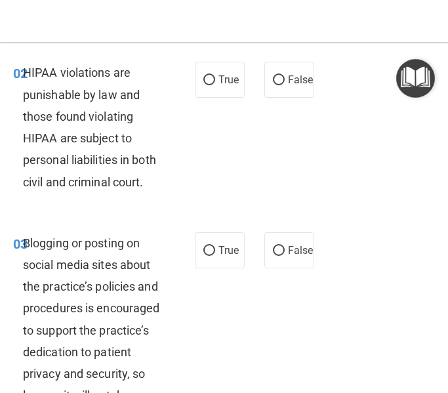
scroll to position [191, 0]
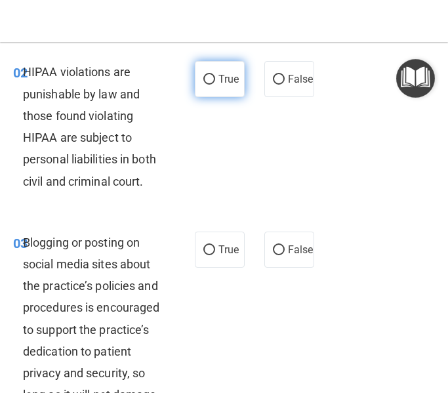
click at [228, 81] on span "True" at bounding box center [228, 79] width 20 height 12
click at [215, 81] on input "True" at bounding box center [209, 80] width 12 height 10
radio input "true"
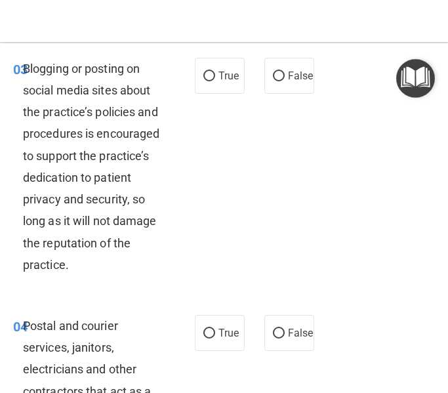
scroll to position [379, 0]
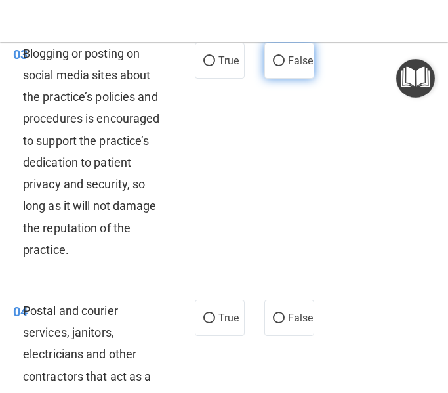
click at [289, 53] on label "False" at bounding box center [289, 61] width 50 height 36
click at [284, 56] on input "False" at bounding box center [279, 61] width 12 height 10
radio input "true"
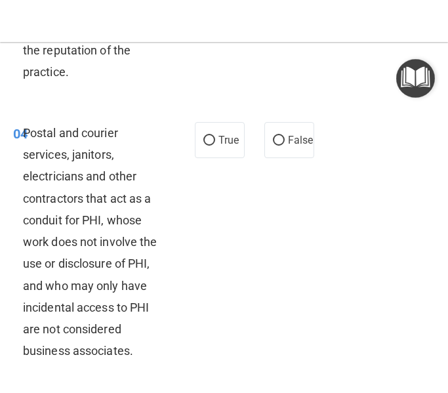
scroll to position [570, 0]
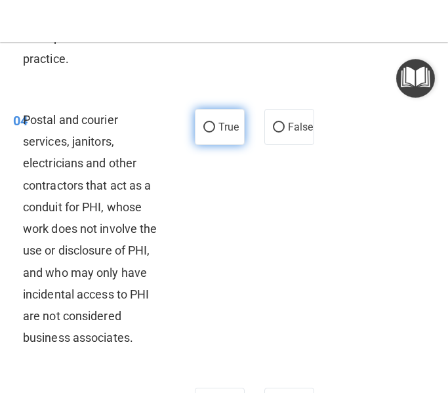
click at [216, 132] on label "True" at bounding box center [220, 127] width 50 height 36
click at [215, 132] on input "True" at bounding box center [209, 128] width 12 height 10
radio input "true"
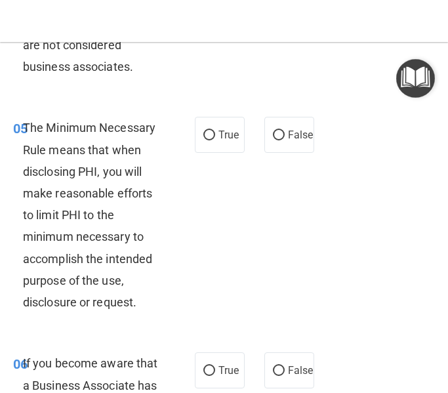
click at [216, 132] on label "True" at bounding box center [220, 135] width 50 height 36
click at [215, 132] on input "True" at bounding box center [209, 135] width 12 height 10
radio input "true"
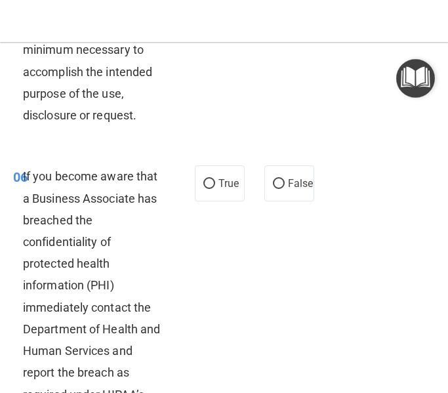
scroll to position [1033, 0]
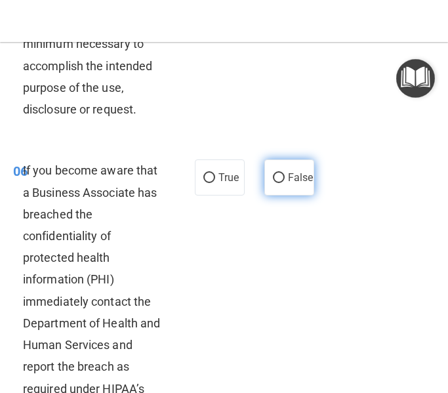
click at [283, 176] on input "False" at bounding box center [279, 178] width 12 height 10
radio input "true"
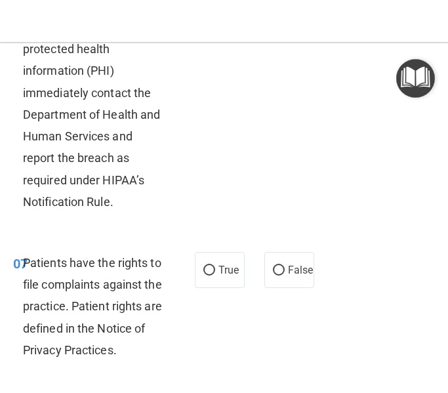
scroll to position [1250, 0]
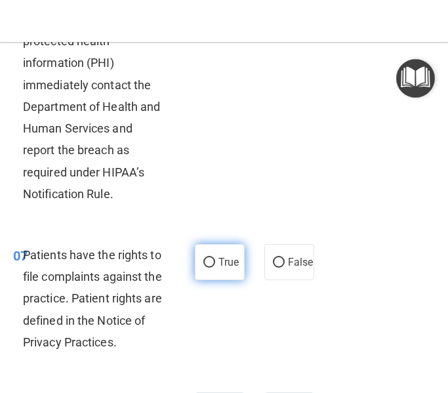
click at [229, 258] on span "True" at bounding box center [228, 262] width 20 height 12
click at [215, 258] on input "True" at bounding box center [209, 263] width 12 height 10
radio input "true"
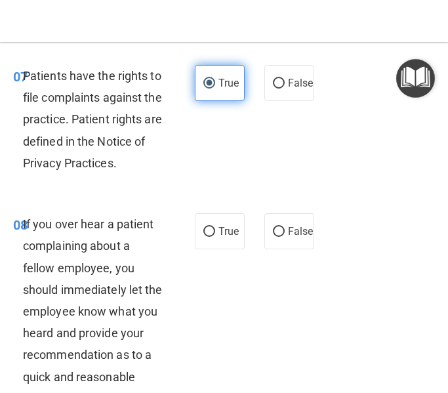
scroll to position [1441, 0]
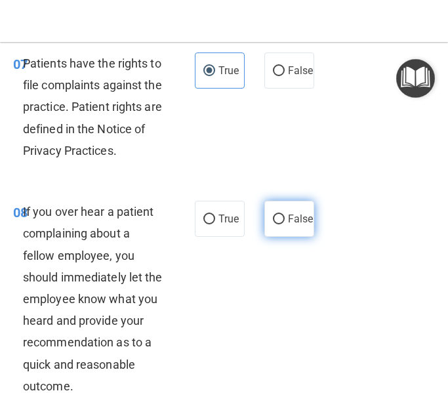
click at [288, 216] on span "False" at bounding box center [301, 218] width 26 height 12
click at [284, 216] on input "False" at bounding box center [279, 219] width 12 height 10
radio input "true"
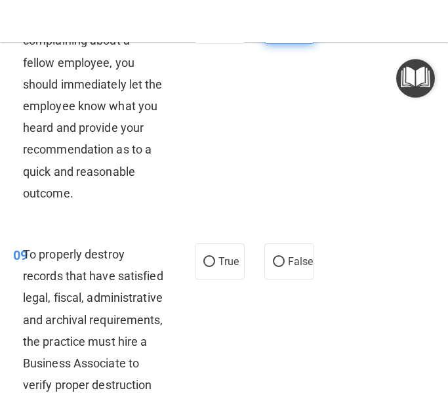
scroll to position [1666, 0]
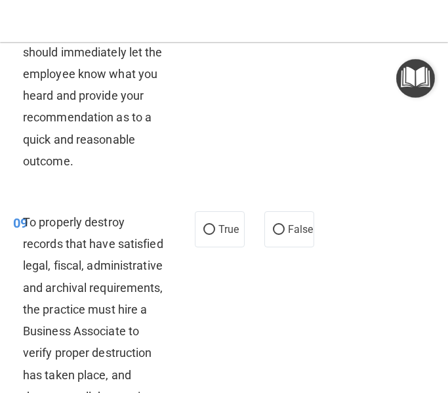
click at [287, 216] on label "False" at bounding box center [289, 229] width 50 height 36
click at [284, 225] on input "False" at bounding box center [279, 230] width 12 height 10
radio input "true"
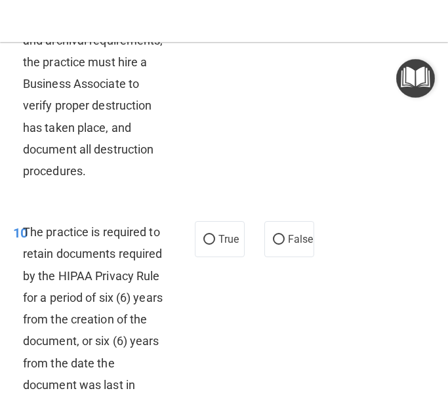
scroll to position [1914, 0]
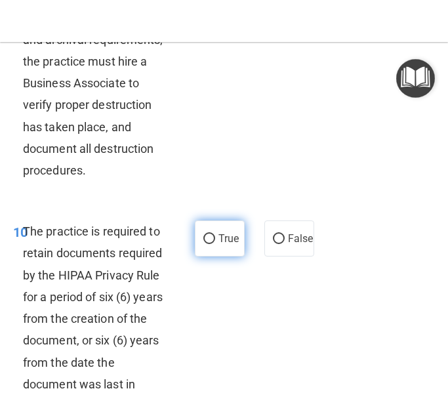
click at [218, 235] on span "True" at bounding box center [228, 238] width 20 height 12
click at [215, 235] on input "True" at bounding box center [209, 239] width 12 height 10
radio input "true"
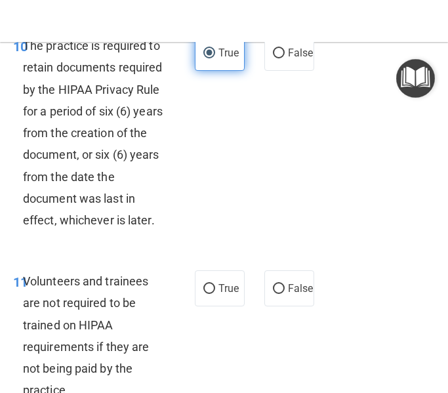
scroll to position [2100, 0]
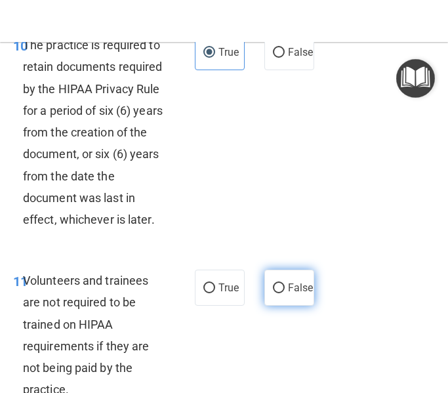
click at [293, 284] on span "False" at bounding box center [301, 287] width 26 height 12
click at [284, 284] on input "False" at bounding box center [279, 288] width 12 height 10
radio input "true"
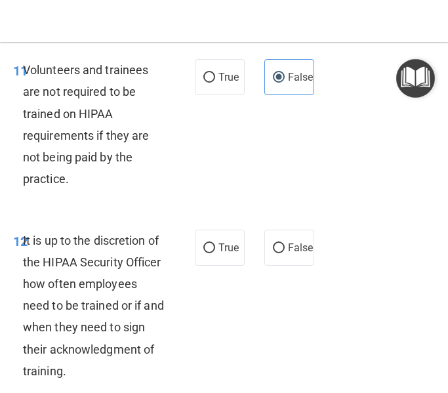
scroll to position [2312, 0]
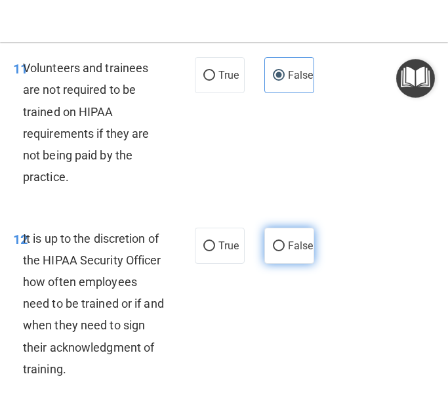
click at [278, 237] on label "False" at bounding box center [289, 245] width 50 height 36
click at [278, 241] on input "False" at bounding box center [279, 246] width 12 height 10
radio input "true"
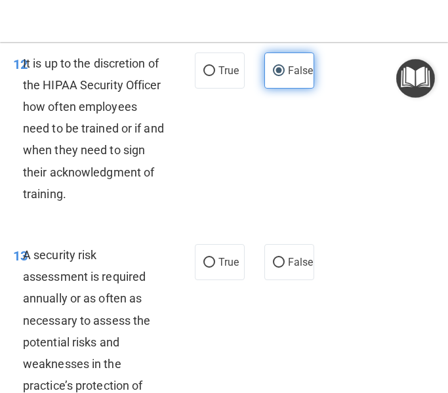
scroll to position [2492, 0]
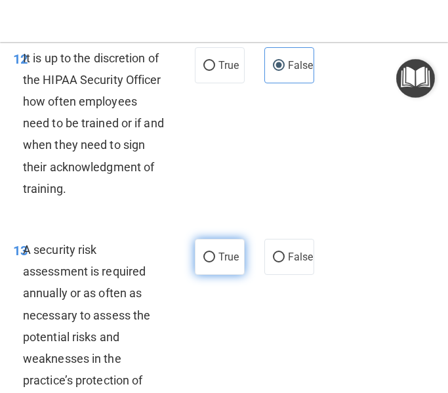
click at [218, 263] on span "True" at bounding box center [228, 256] width 20 height 12
click at [215, 262] on input "True" at bounding box center [209, 257] width 12 height 10
radio input "true"
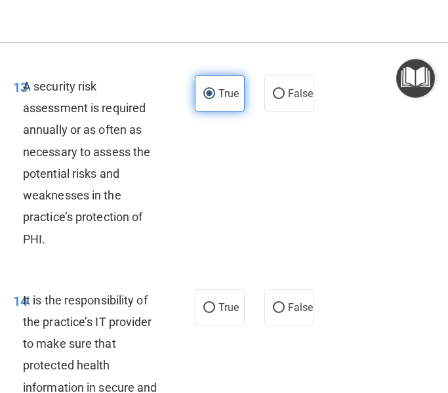
scroll to position [2660, 0]
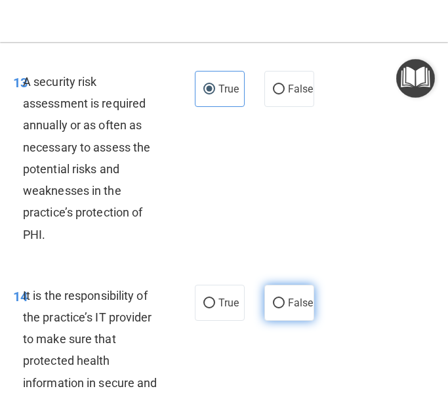
click at [284, 312] on label "False" at bounding box center [289, 302] width 50 height 36
click at [284, 308] on input "False" at bounding box center [279, 303] width 12 height 10
radio input "true"
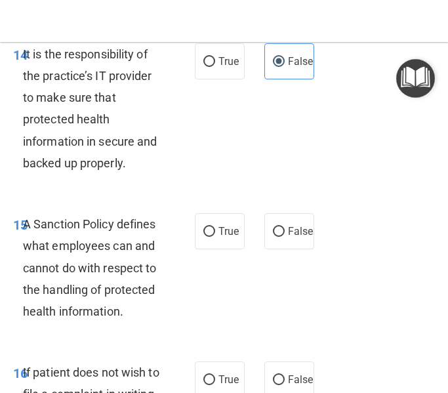
scroll to position [2902, 0]
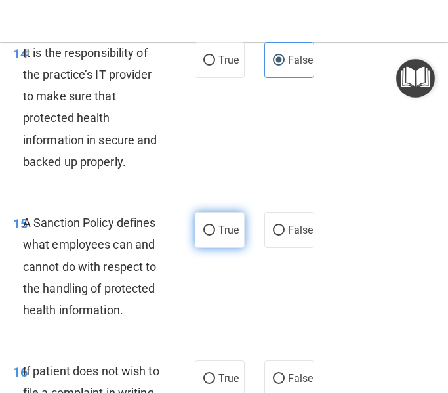
click at [214, 235] on input "True" at bounding box center [209, 230] width 12 height 10
radio input "true"
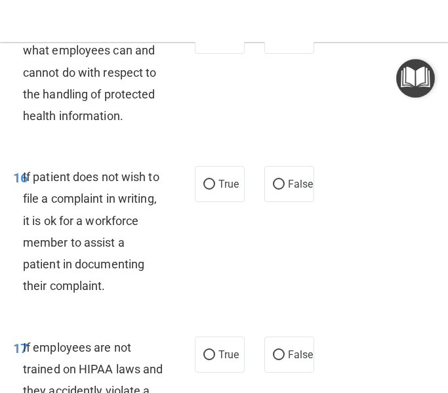
scroll to position [3098, 0]
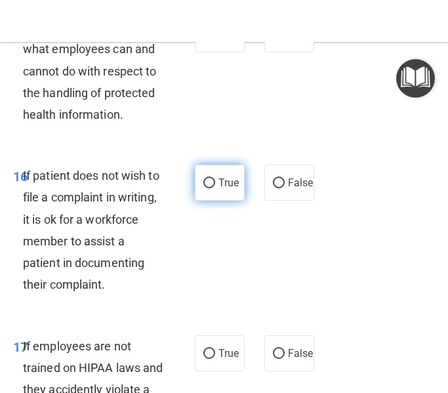
click at [217, 199] on label "True" at bounding box center [220, 182] width 50 height 36
click at [215, 188] on input "True" at bounding box center [209, 183] width 12 height 10
radio input "true"
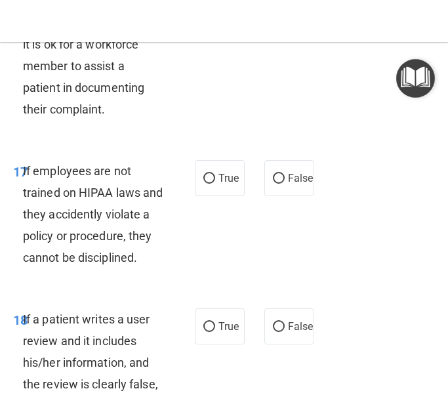
scroll to position [3298, 0]
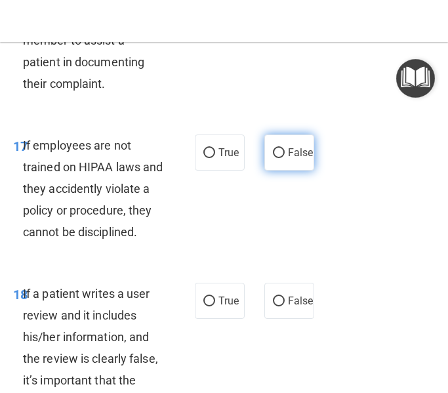
click at [306, 159] on span "False" at bounding box center [301, 152] width 26 height 12
click at [284, 158] on input "False" at bounding box center [279, 153] width 12 height 10
radio input "true"
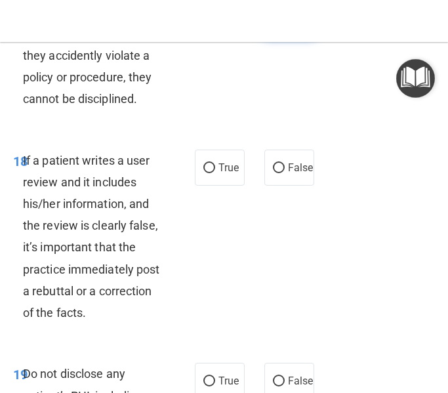
scroll to position [3436, 0]
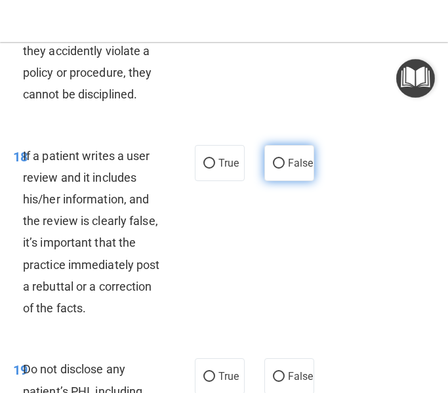
click at [305, 172] on label "False" at bounding box center [289, 163] width 50 height 36
click at [284, 168] on input "False" at bounding box center [279, 164] width 12 height 10
radio input "true"
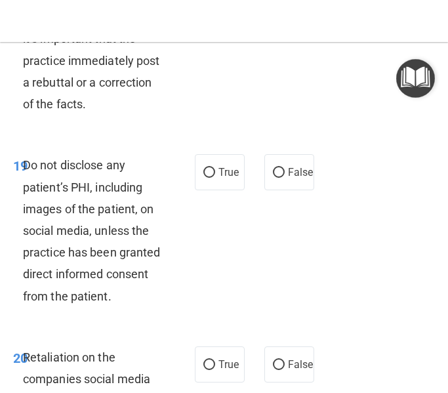
scroll to position [3642, 0]
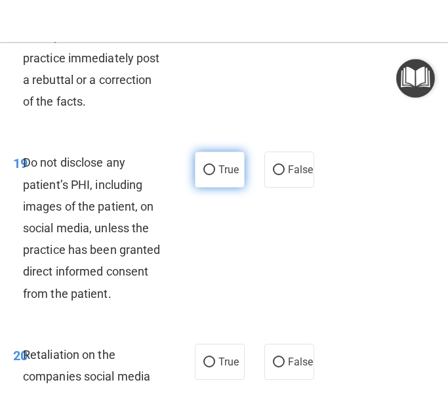
click at [231, 176] on span "True" at bounding box center [228, 169] width 20 height 12
click at [215, 175] on input "True" at bounding box center [209, 170] width 12 height 10
radio input "true"
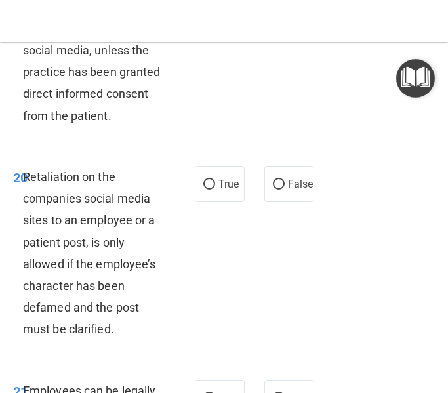
scroll to position [3833, 0]
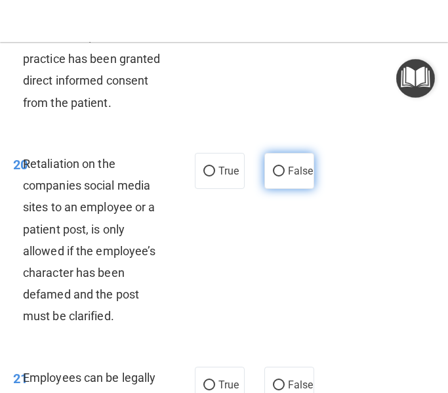
click at [305, 177] on span "False" at bounding box center [301, 170] width 26 height 12
click at [284, 176] on input "False" at bounding box center [279, 171] width 12 height 10
radio input "true"
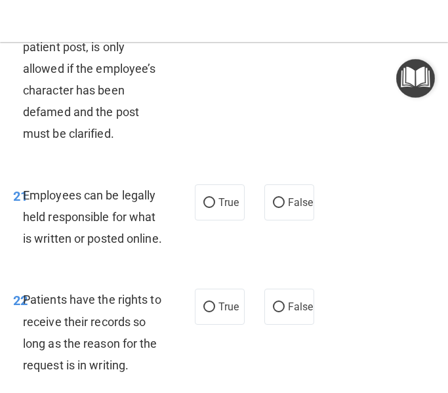
scroll to position [4043, 0]
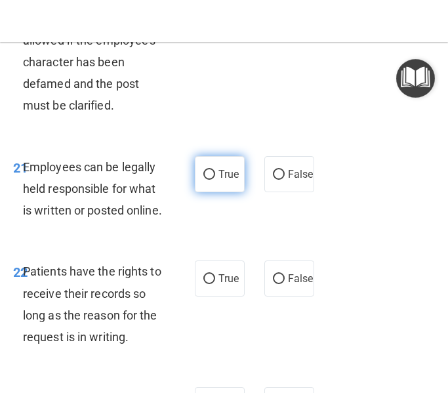
click at [212, 182] on label "True" at bounding box center [220, 174] width 50 height 36
click at [212, 180] on input "True" at bounding box center [209, 175] width 12 height 10
radio input "true"
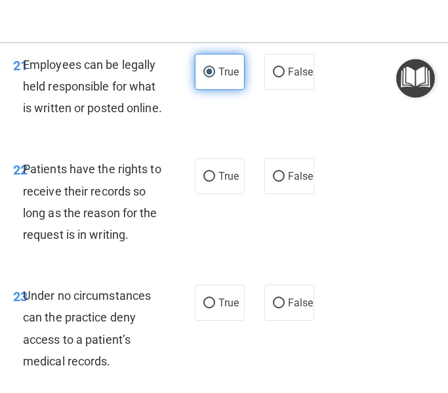
scroll to position [4150, 0]
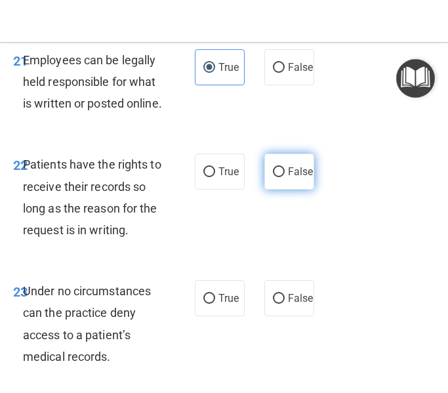
click at [288, 178] on span "False" at bounding box center [301, 171] width 26 height 12
click at [284, 177] on input "False" at bounding box center [279, 172] width 12 height 10
radio input "true"
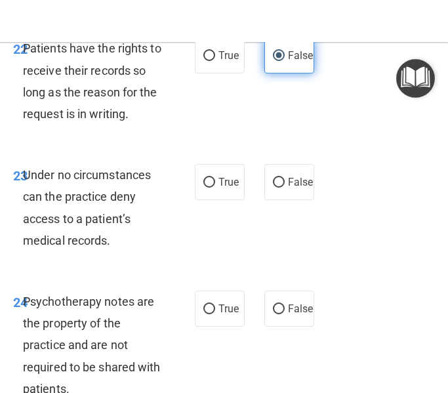
scroll to position [4269, 0]
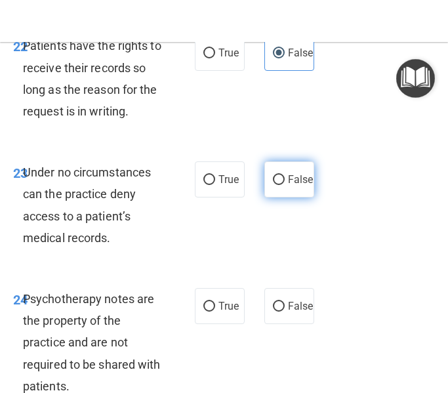
click at [295, 197] on label "False" at bounding box center [289, 179] width 50 height 36
click at [284, 185] on input "False" at bounding box center [279, 180] width 12 height 10
radio input "true"
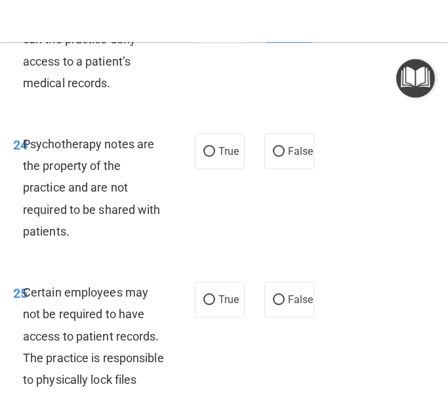
scroll to position [4427, 0]
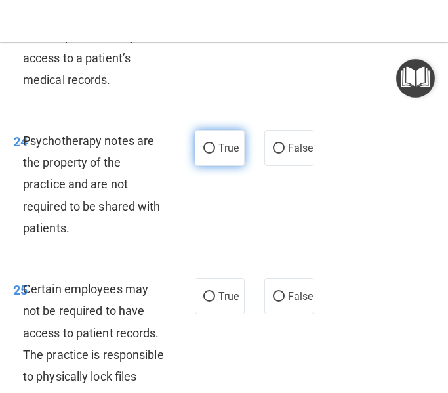
click at [240, 166] on label "True" at bounding box center [220, 148] width 50 height 36
click at [215, 153] on input "True" at bounding box center [209, 149] width 12 height 10
radio input "true"
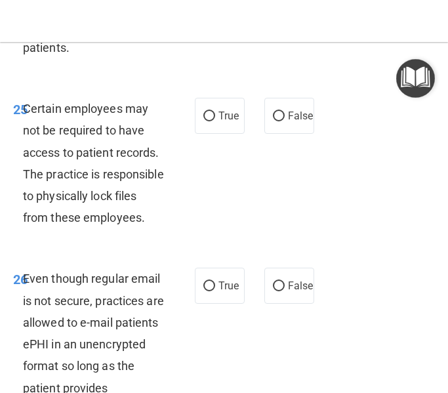
scroll to position [4610, 0]
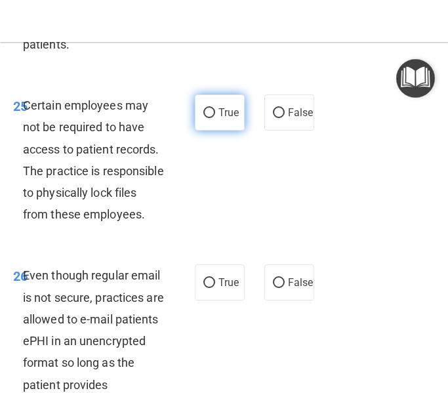
click at [227, 119] on span "True" at bounding box center [228, 112] width 20 height 12
click at [215, 118] on input "True" at bounding box center [209, 113] width 12 height 10
radio input "true"
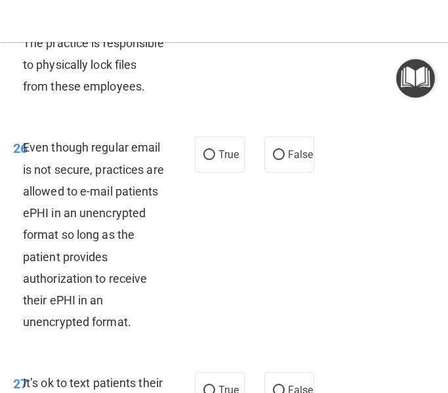
scroll to position [4739, 0]
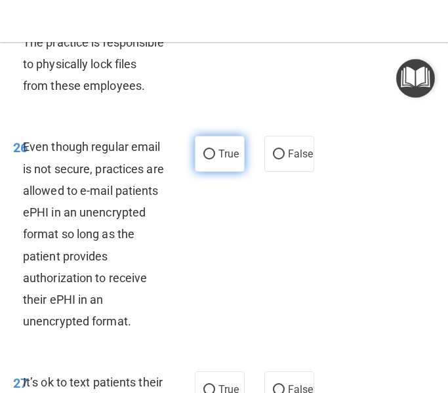
click at [215, 172] on label "True" at bounding box center [220, 154] width 50 height 36
click at [215, 159] on input "True" at bounding box center [209, 154] width 12 height 10
radio input "true"
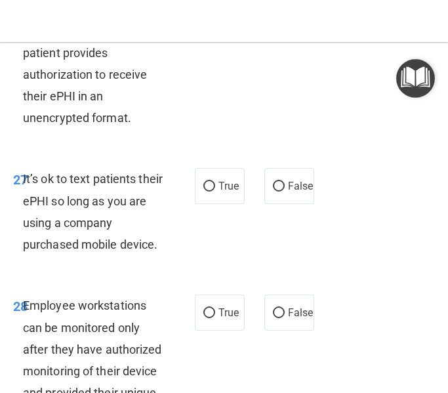
scroll to position [4952, 0]
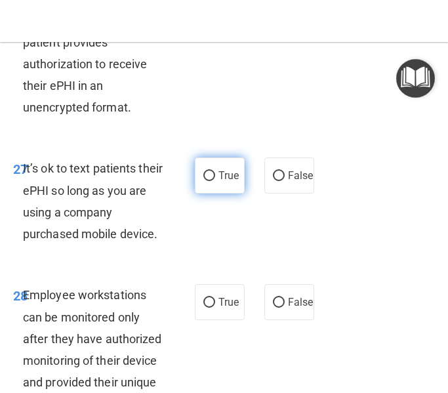
click at [219, 182] on span "True" at bounding box center [228, 175] width 20 height 12
click at [215, 181] on input "True" at bounding box center [209, 176] width 12 height 10
radio input "true"
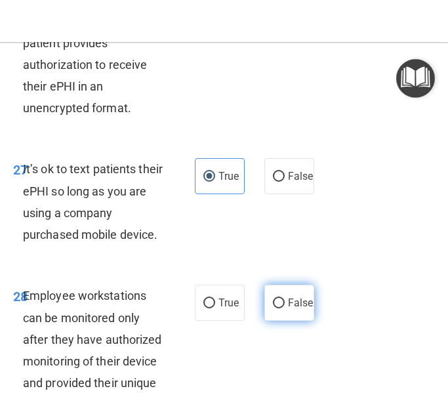
scroll to position [4967, 0]
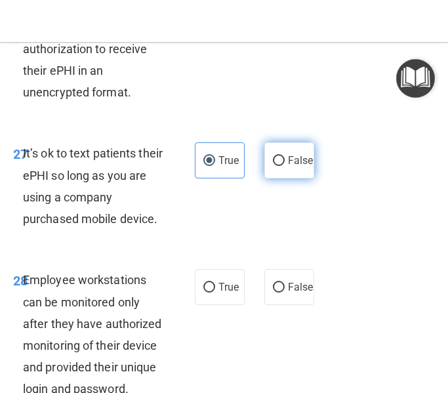
click at [296, 166] on span "False" at bounding box center [301, 160] width 26 height 12
click at [284, 166] on input "False" at bounding box center [279, 161] width 12 height 10
radio input "true"
radio input "false"
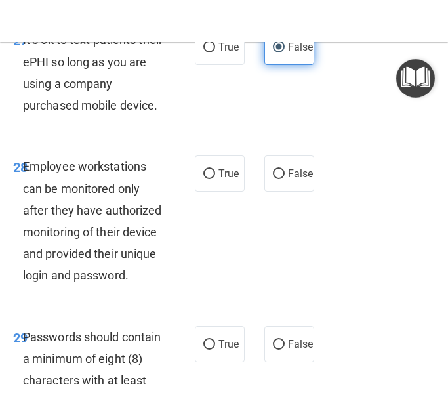
scroll to position [5085, 0]
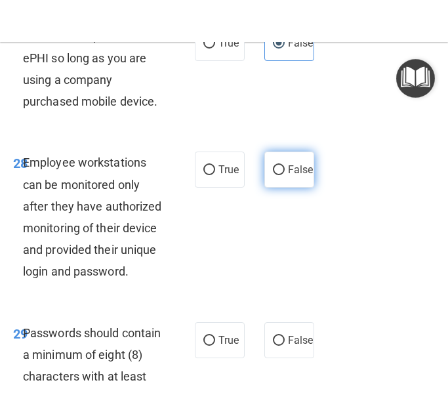
click at [294, 176] on span "False" at bounding box center [301, 169] width 26 height 12
click at [284, 175] on input "False" at bounding box center [279, 170] width 12 height 10
radio input "true"
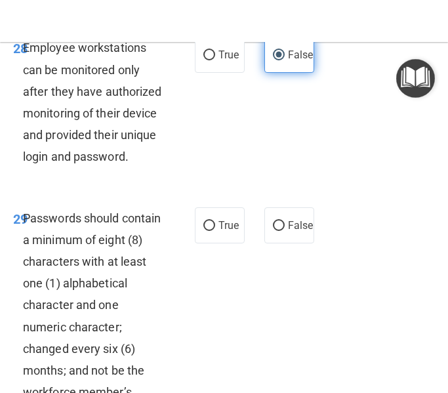
scroll to position [5204, 0]
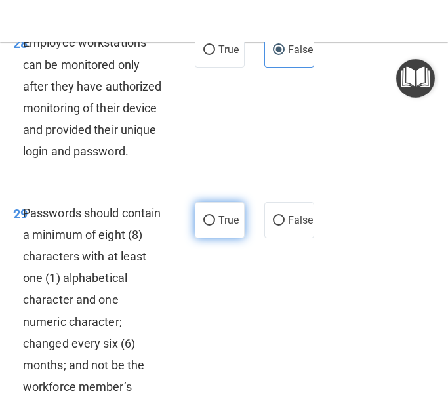
click at [227, 238] on label "True" at bounding box center [220, 220] width 50 height 36
click at [215, 225] on input "True" at bounding box center [209, 221] width 12 height 10
radio input "true"
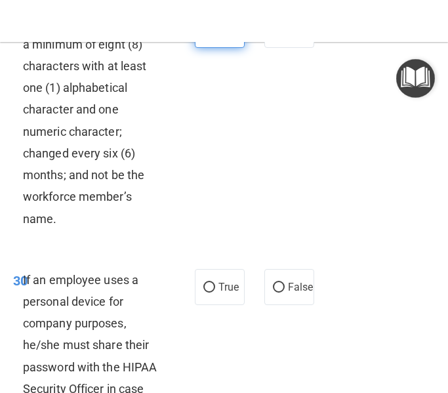
scroll to position [5410, 0]
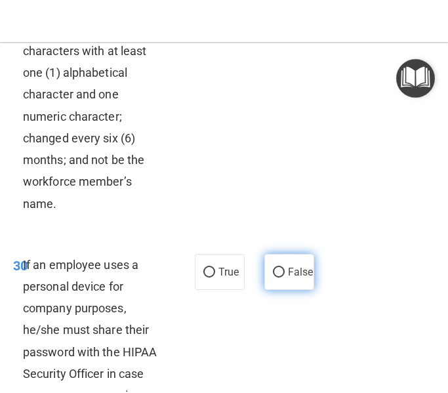
click at [279, 290] on label "False" at bounding box center [289, 272] width 50 height 36
click at [279, 277] on input "False" at bounding box center [279, 272] width 12 height 10
radio input "true"
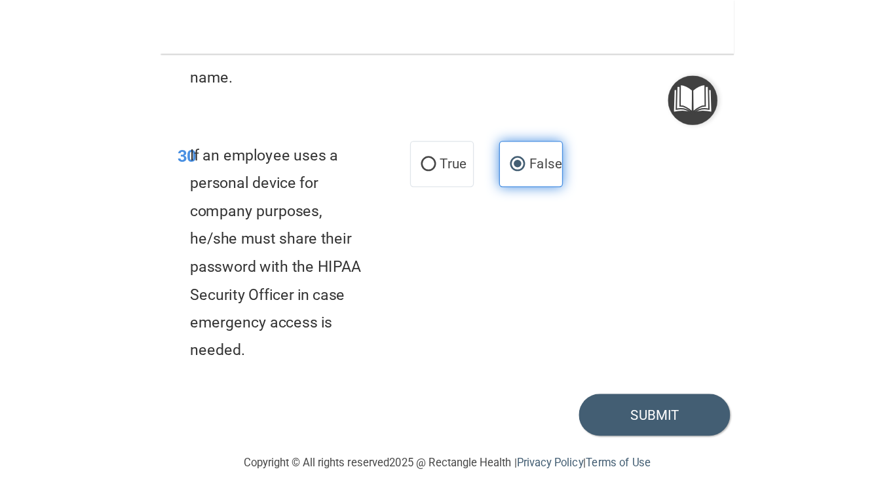
scroll to position [5597, 0]
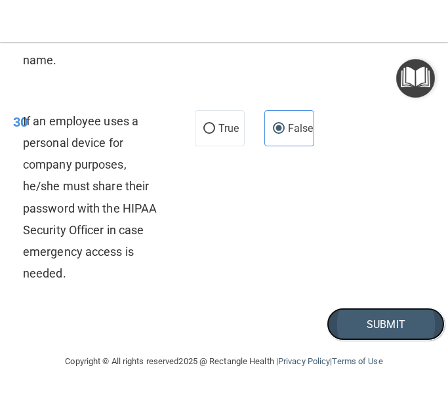
click at [372, 315] on button "Submit" at bounding box center [385, 323] width 118 height 33
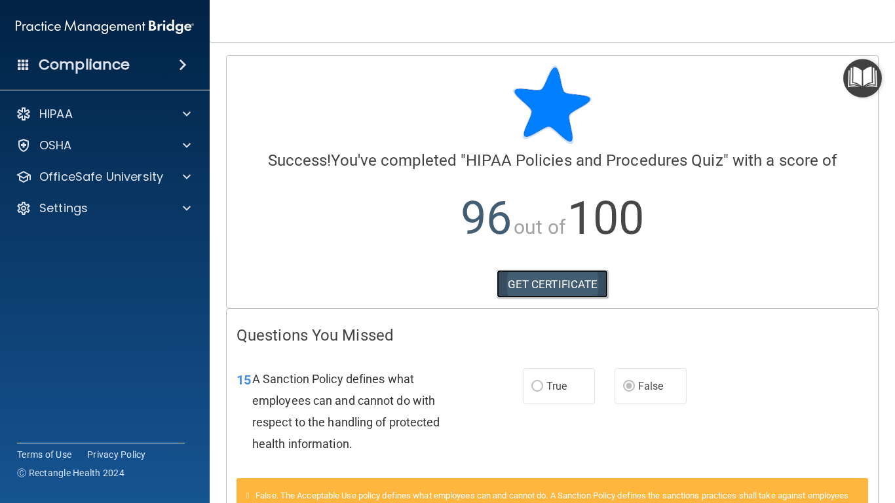
click at [543, 281] on link "GET CERTIFICATE" at bounding box center [553, 284] width 112 height 29
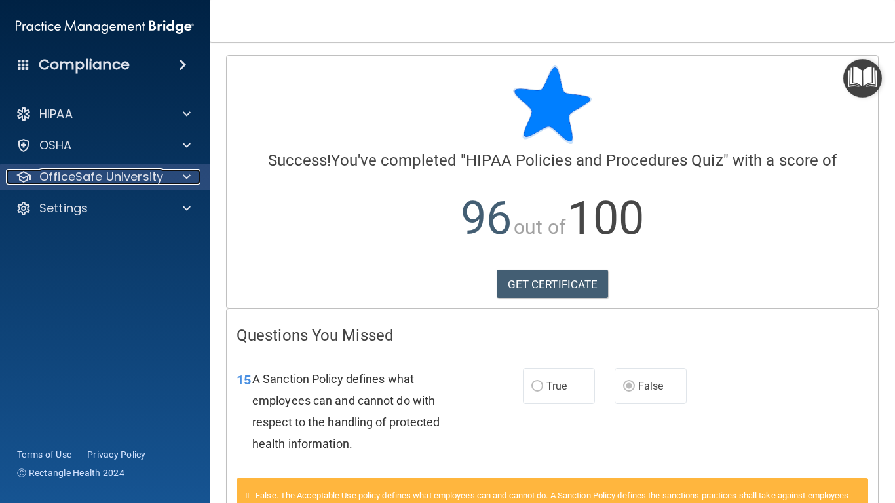
click at [154, 176] on p "OfficeSafe University" at bounding box center [101, 177] width 124 height 16
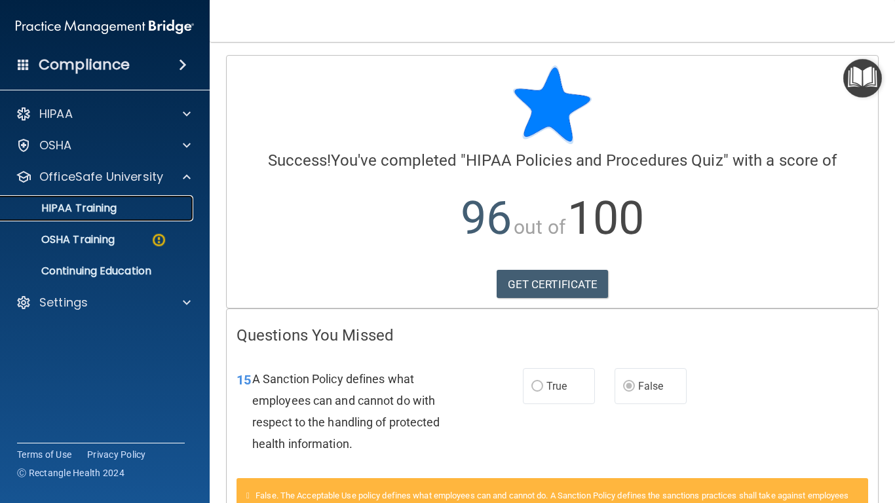
click at [125, 206] on div "HIPAA Training" at bounding box center [98, 208] width 179 height 13
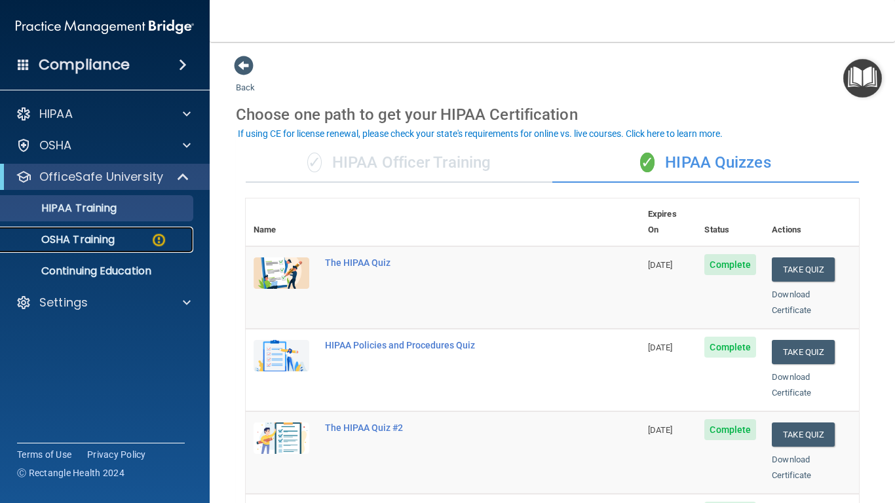
click at [109, 248] on link "OSHA Training" at bounding box center [90, 240] width 206 height 26
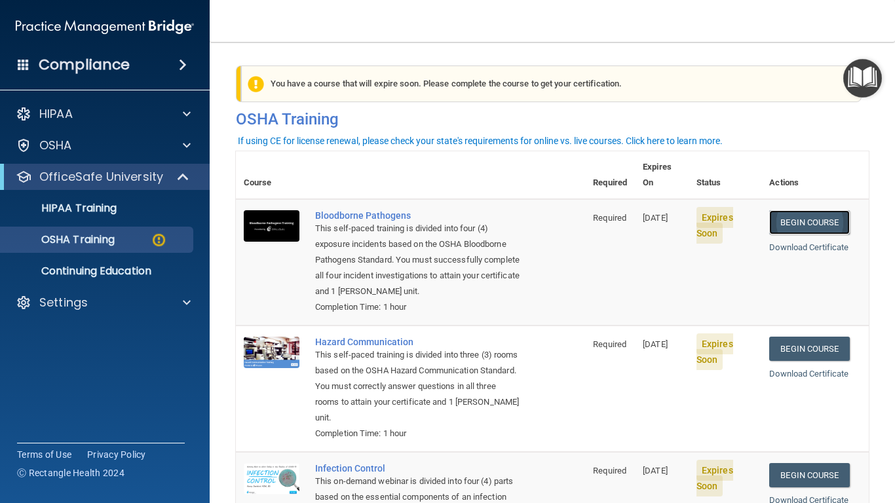
click at [837, 210] on link "Begin Course" at bounding box center [809, 222] width 80 height 24
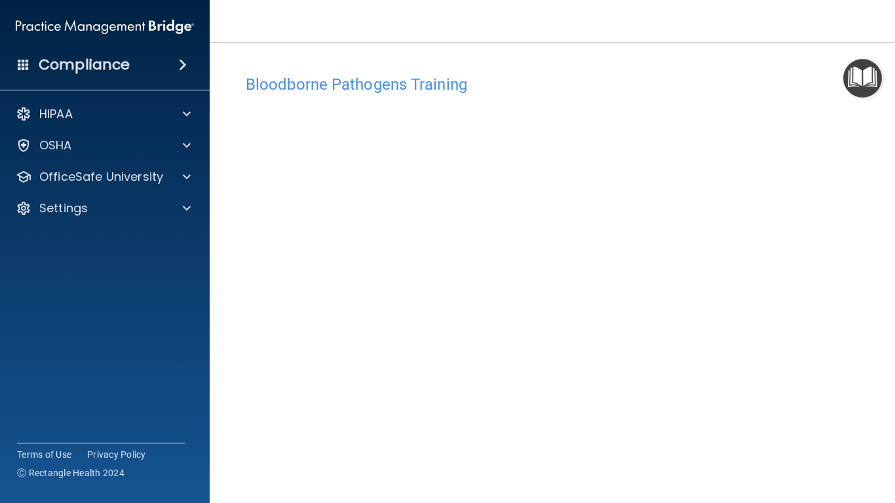
scroll to position [58, 0]
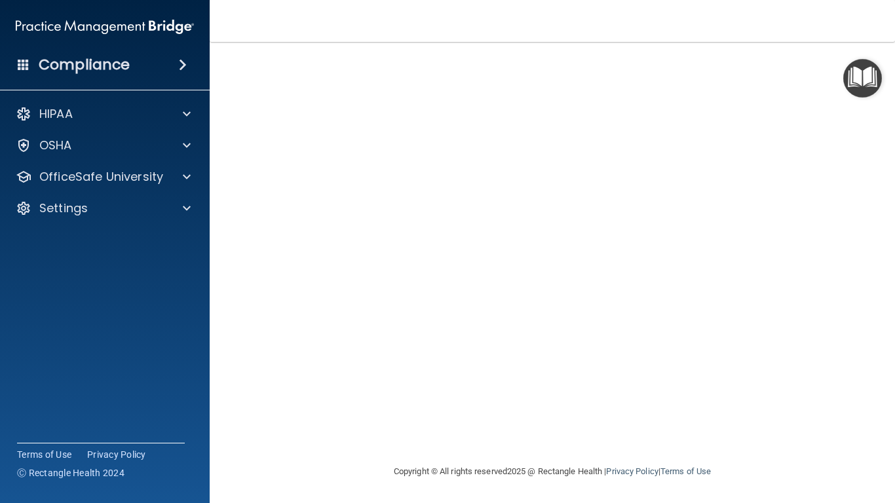
click at [858, 77] on img "Open Resource Center" at bounding box center [862, 78] width 39 height 39
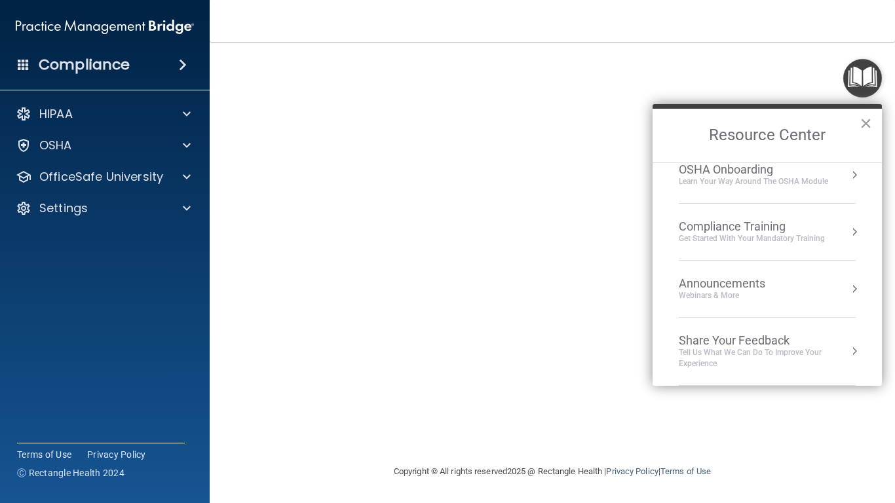
scroll to position [0, 0]
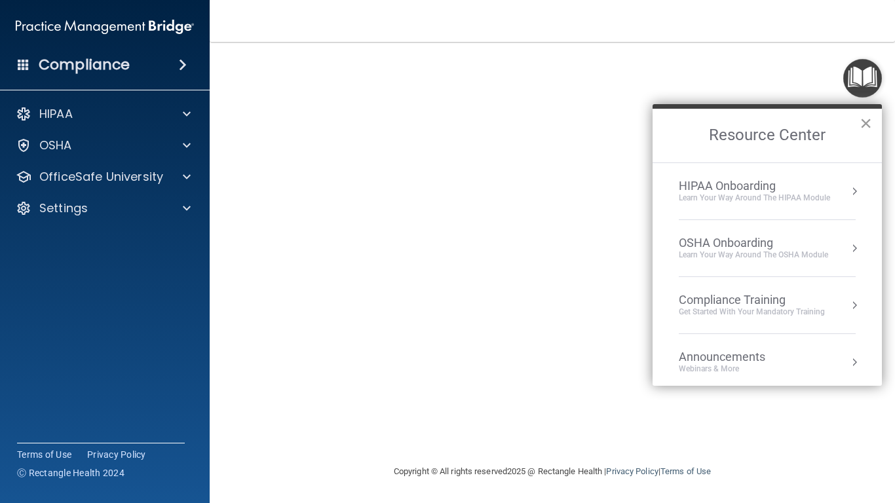
click at [862, 125] on button "×" at bounding box center [866, 123] width 12 height 21
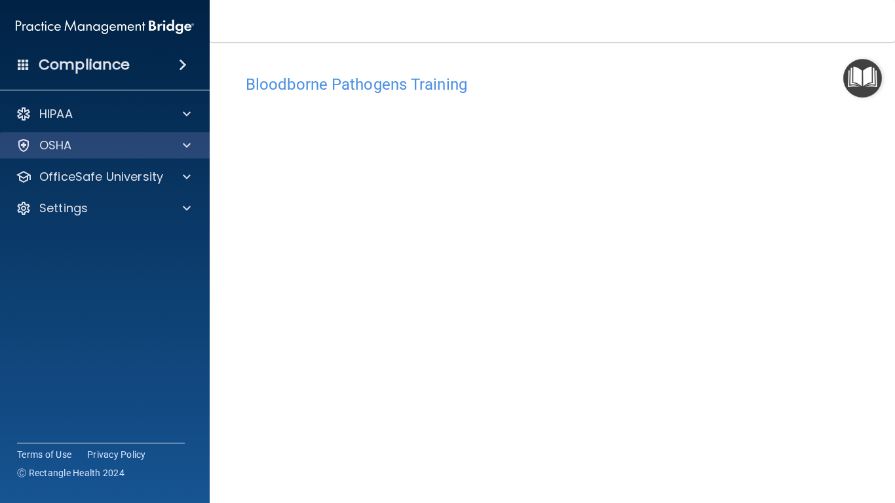
click at [197, 135] on div "OSHA" at bounding box center [105, 145] width 210 height 26
click at [182, 149] on div at bounding box center [184, 146] width 33 height 16
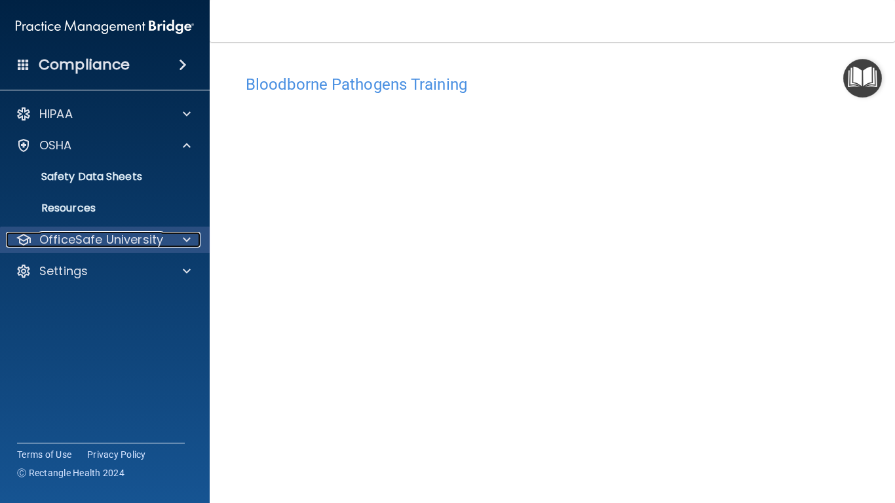
click at [185, 238] on span at bounding box center [187, 240] width 8 height 16
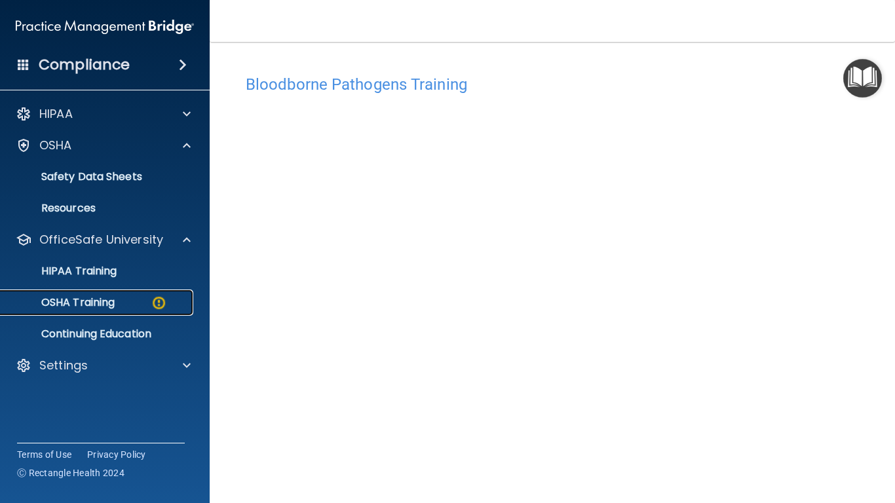
click at [105, 302] on p "OSHA Training" at bounding box center [62, 302] width 106 height 13
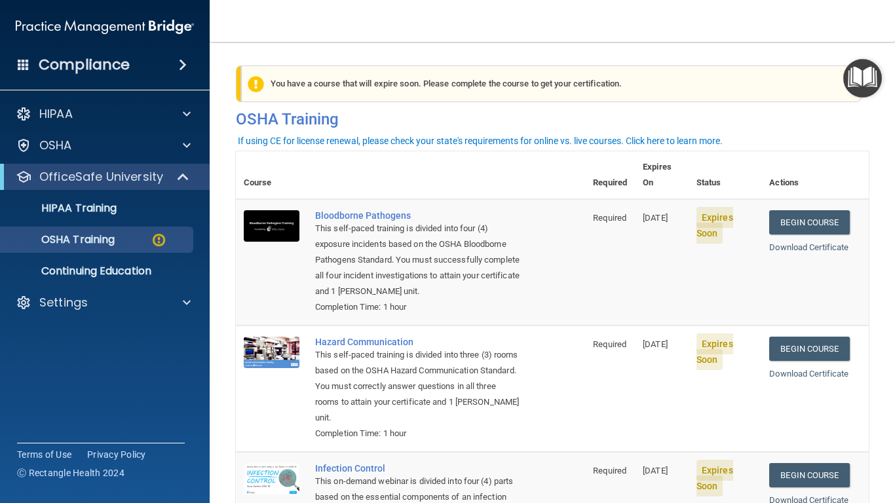
click at [551, 170] on th at bounding box center [446, 175] width 278 height 48
